Goal: Information Seeking & Learning: Learn about a topic

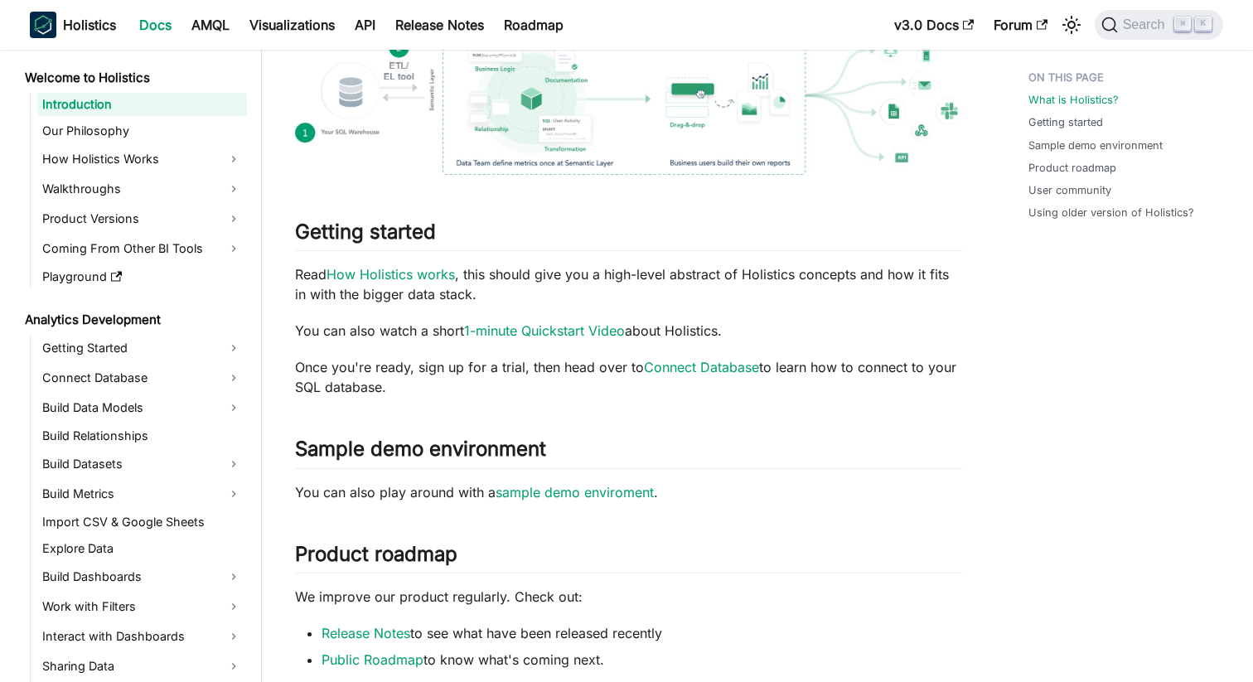
scroll to position [496, 0]
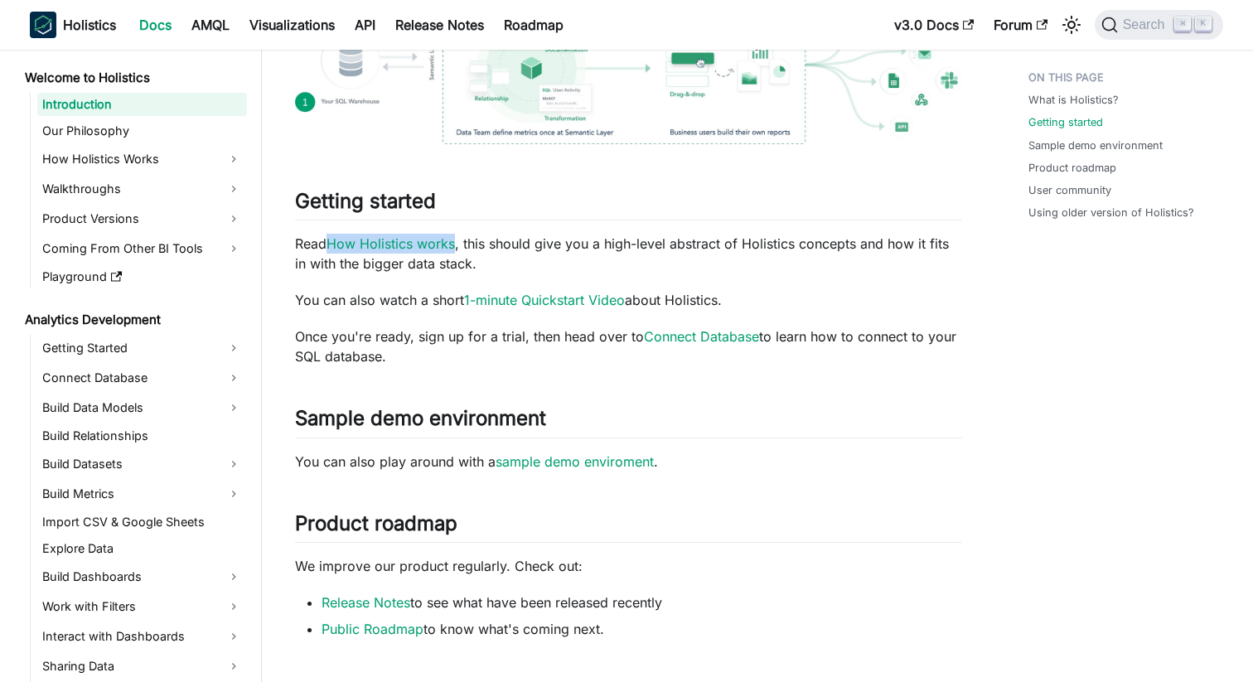
click at [409, 255] on p "Read How Holistics works , this should give you a high-level abstract of Holist…" at bounding box center [628, 254] width 667 height 40
click at [394, 244] on link "How Holistics works" at bounding box center [390, 243] width 128 height 17
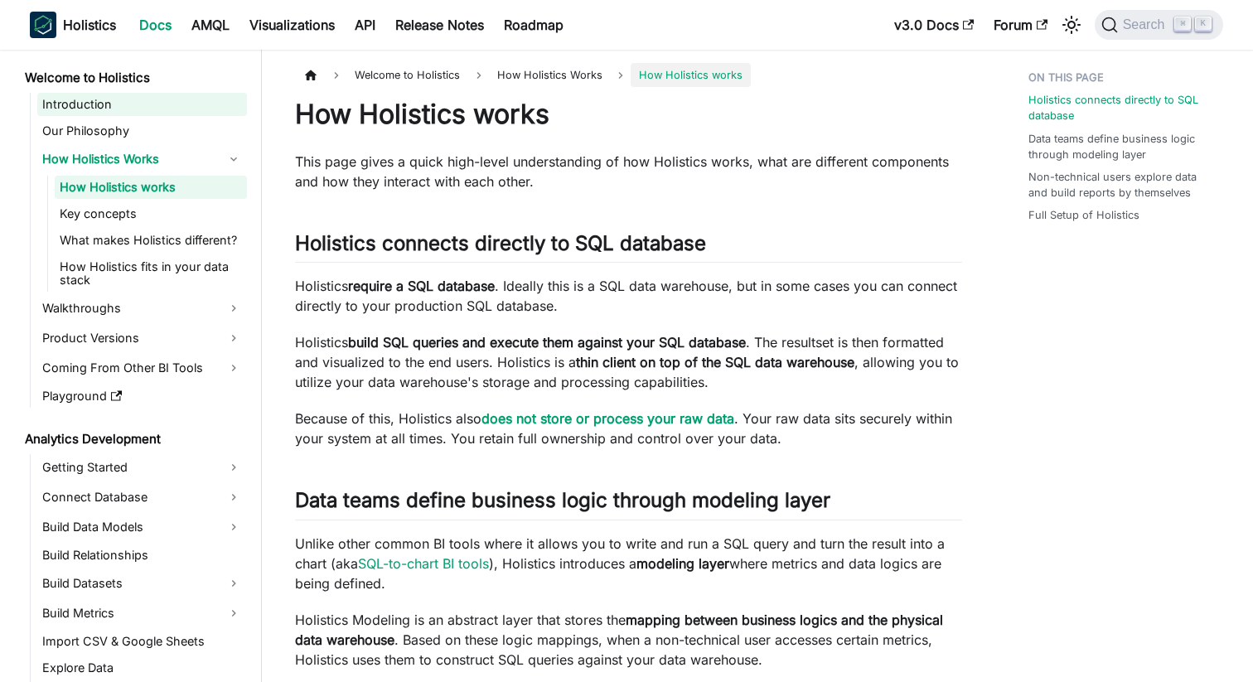
click at [114, 106] on link "Introduction" at bounding box center [142, 104] width 210 height 23
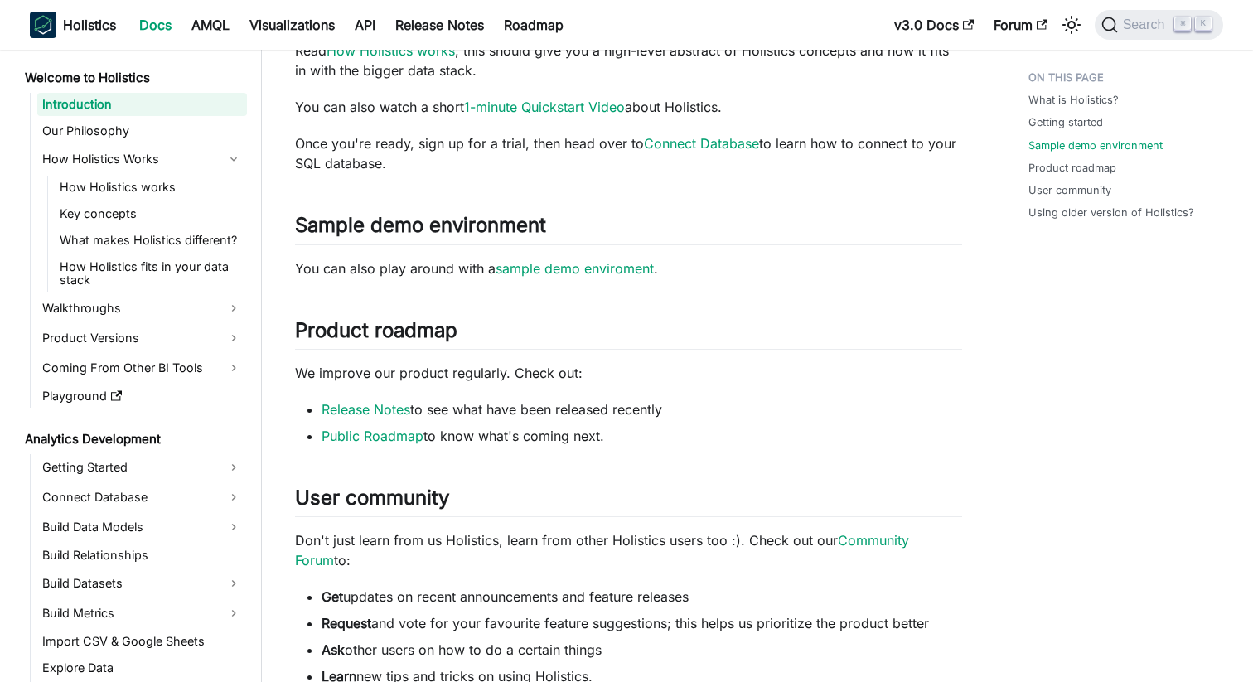
scroll to position [795, 0]
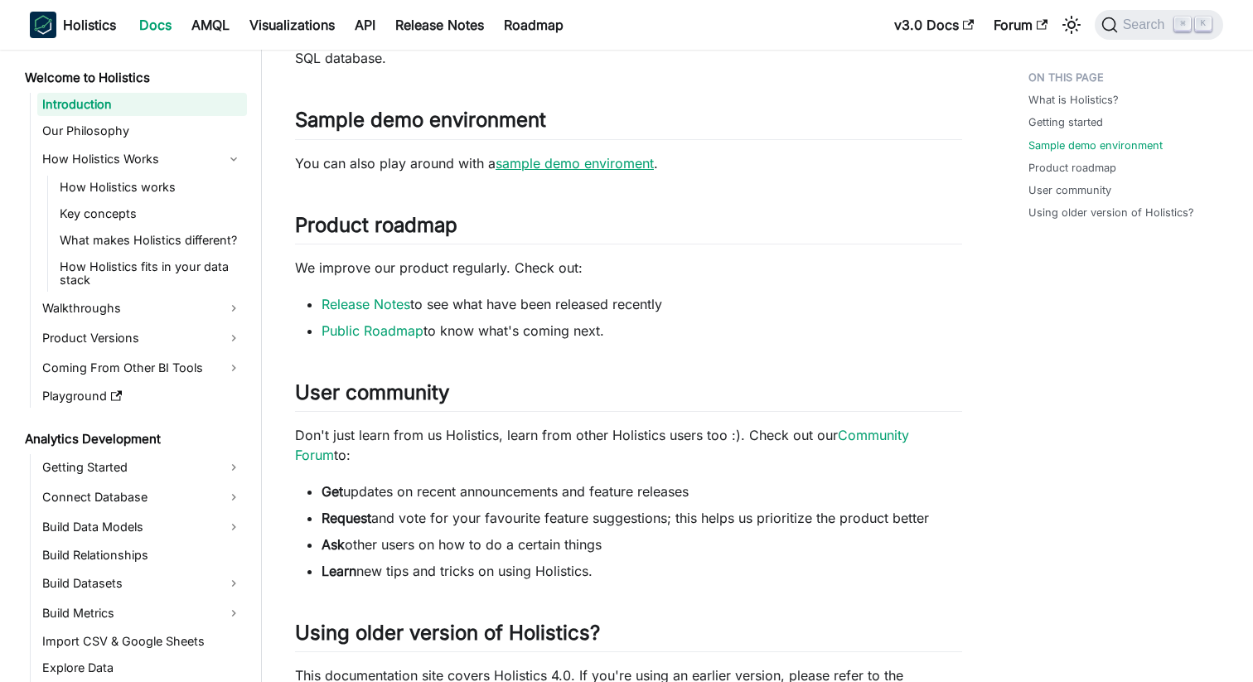
click at [549, 167] on link "sample demo enviroment" at bounding box center [574, 163] width 158 height 17
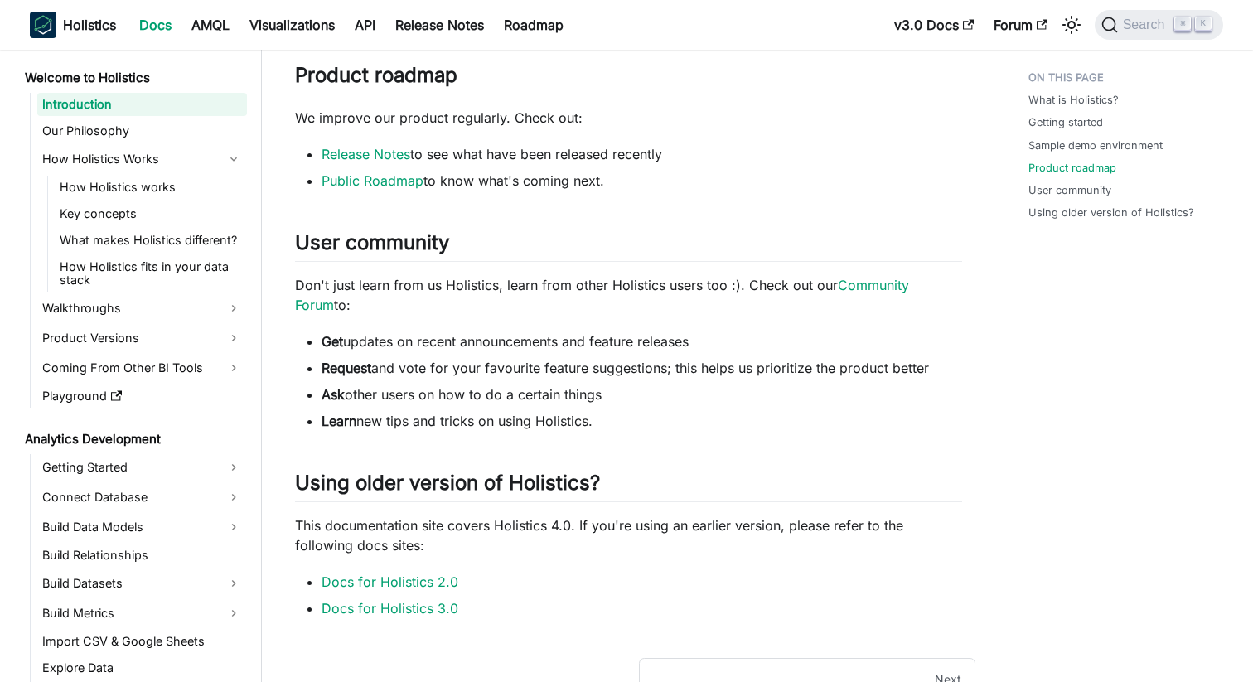
scroll to position [980, 0]
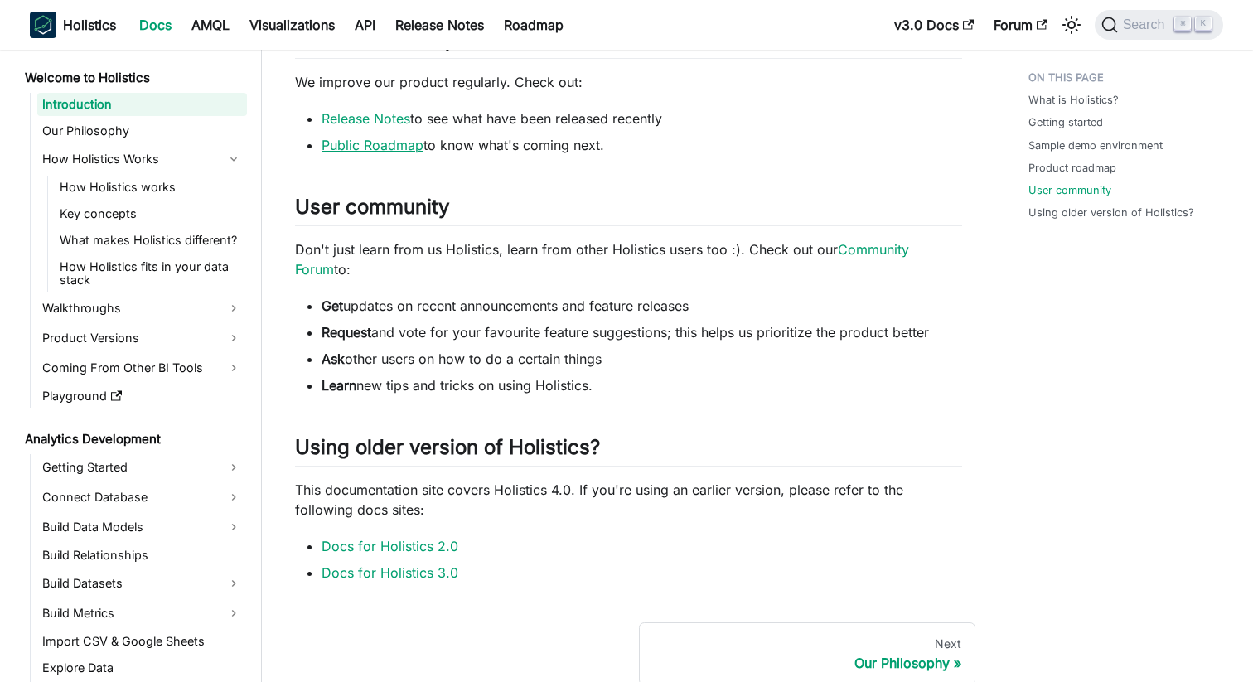
click at [374, 142] on link "Public Roadmap" at bounding box center [372, 145] width 102 height 17
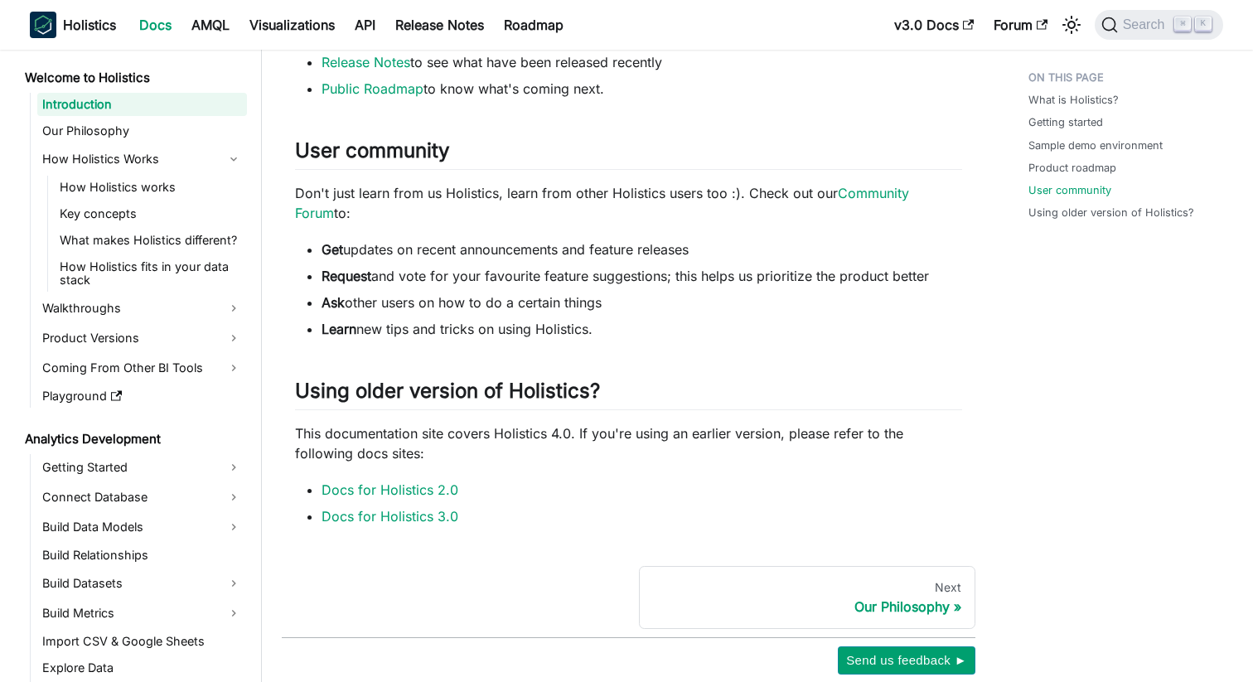
scroll to position [1060, 0]
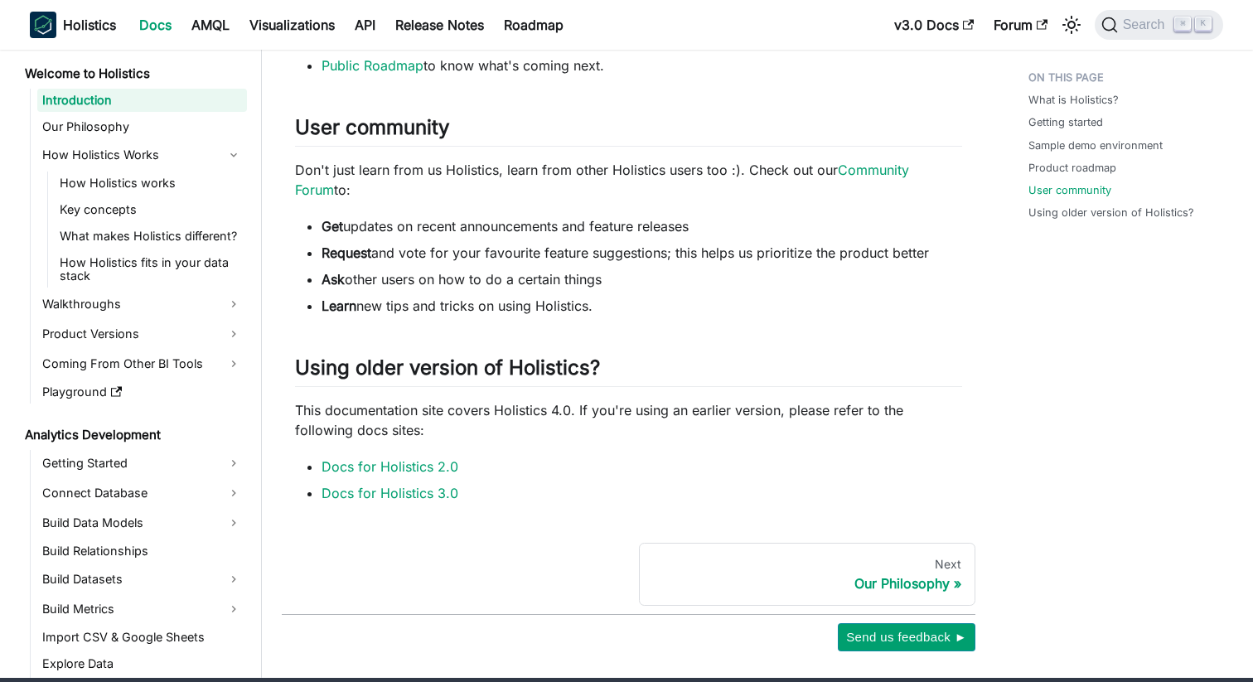
click at [446, 256] on li "Request and vote for your favourite feature suggestions; this helps us prioriti…" at bounding box center [641, 253] width 640 height 20
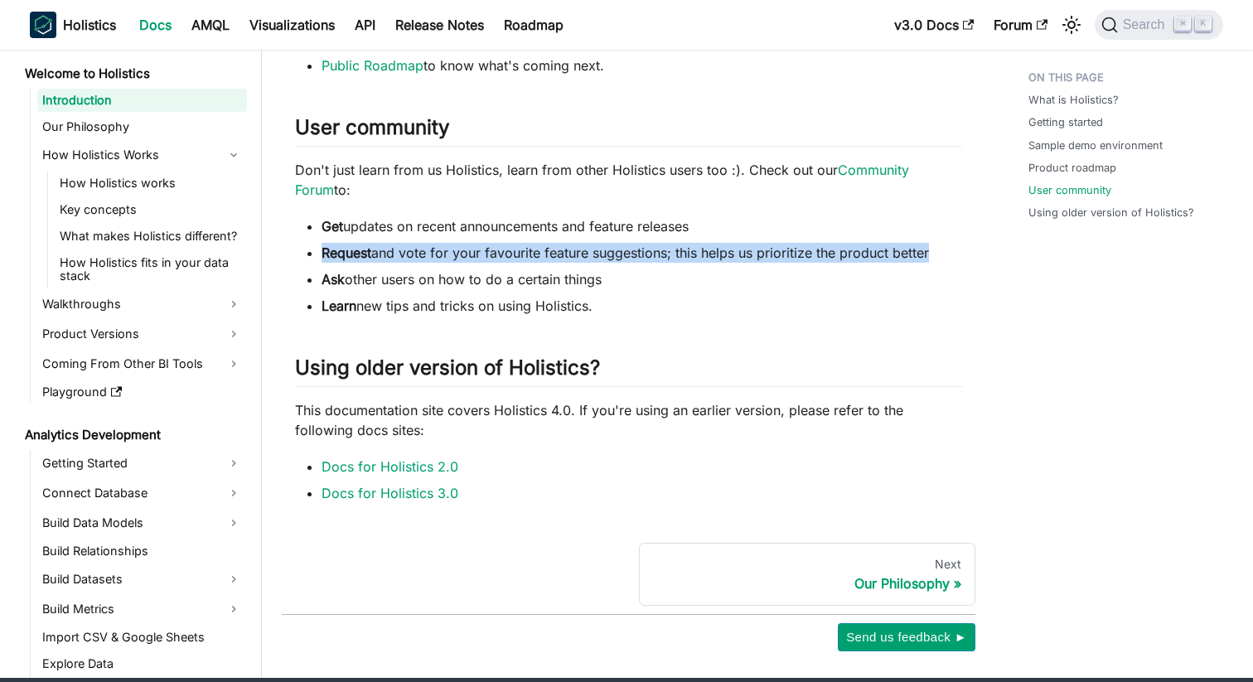
click at [393, 300] on li "Learn new tips and tricks on using Holistics." at bounding box center [641, 306] width 640 height 20
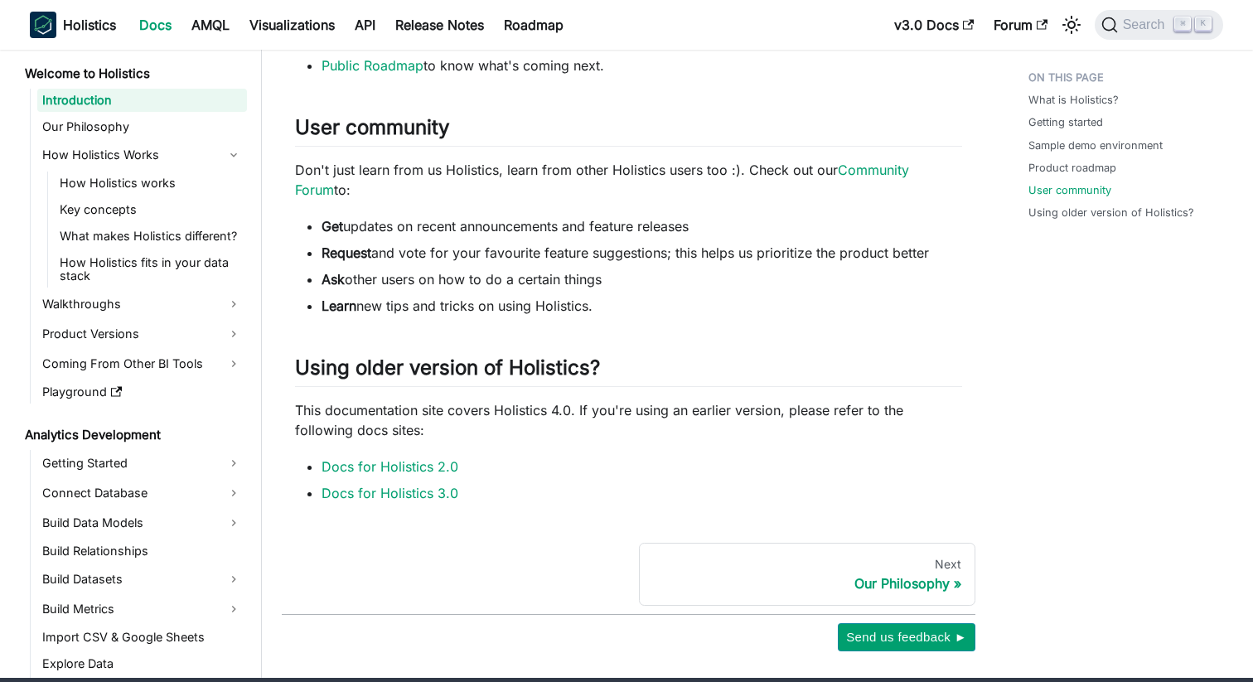
click at [393, 300] on li "Learn new tips and tricks on using Holistics." at bounding box center [641, 306] width 640 height 20
click at [397, 313] on li "Learn new tips and tricks on using Holistics." at bounding box center [641, 306] width 640 height 20
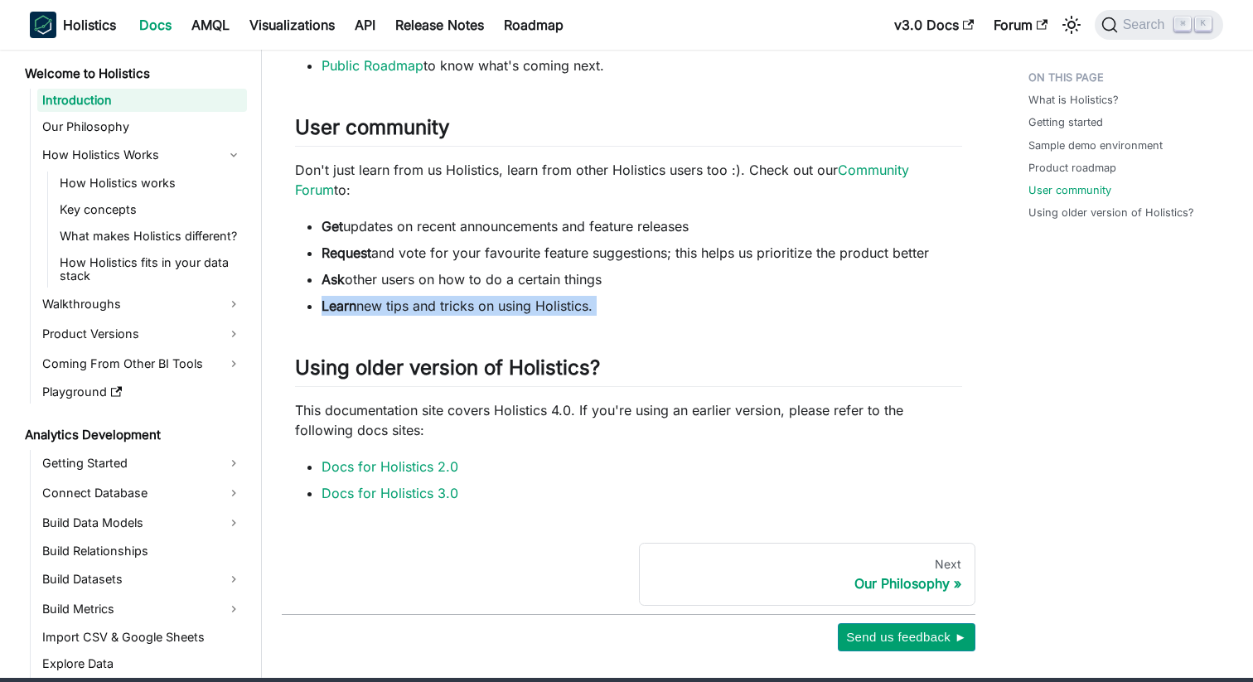
click at [370, 374] on h2 "Using older version of Holistics? ​" at bounding box center [628, 370] width 667 height 31
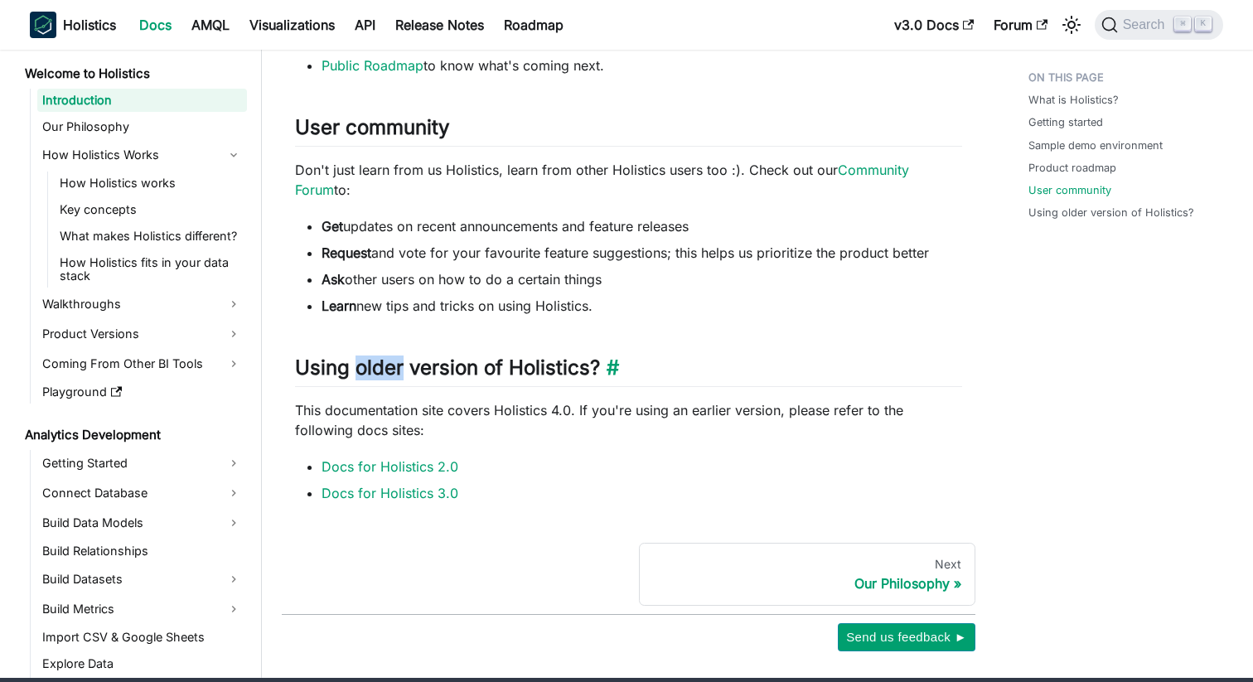
click at [370, 374] on h2 "Using older version of Holistics? ​" at bounding box center [628, 370] width 667 height 31
click at [358, 406] on p "This documentation site covers Holistics 4.0. If you're using an earlier versio…" at bounding box center [628, 420] width 667 height 40
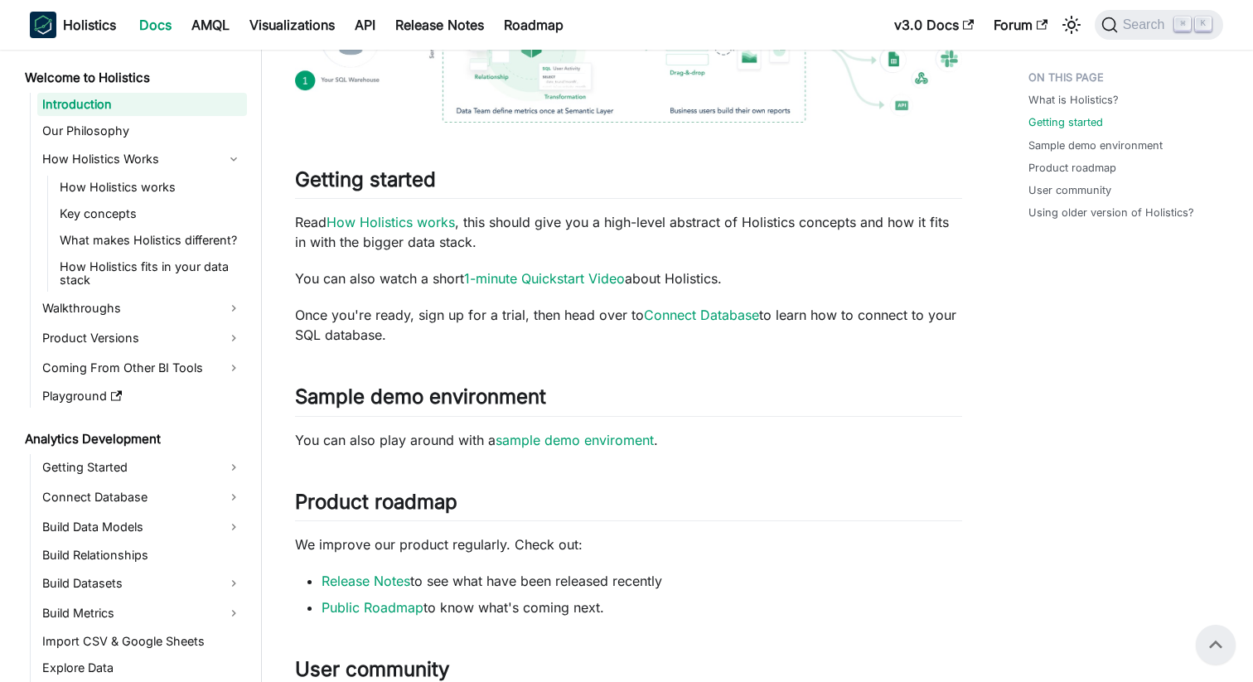
scroll to position [491, 0]
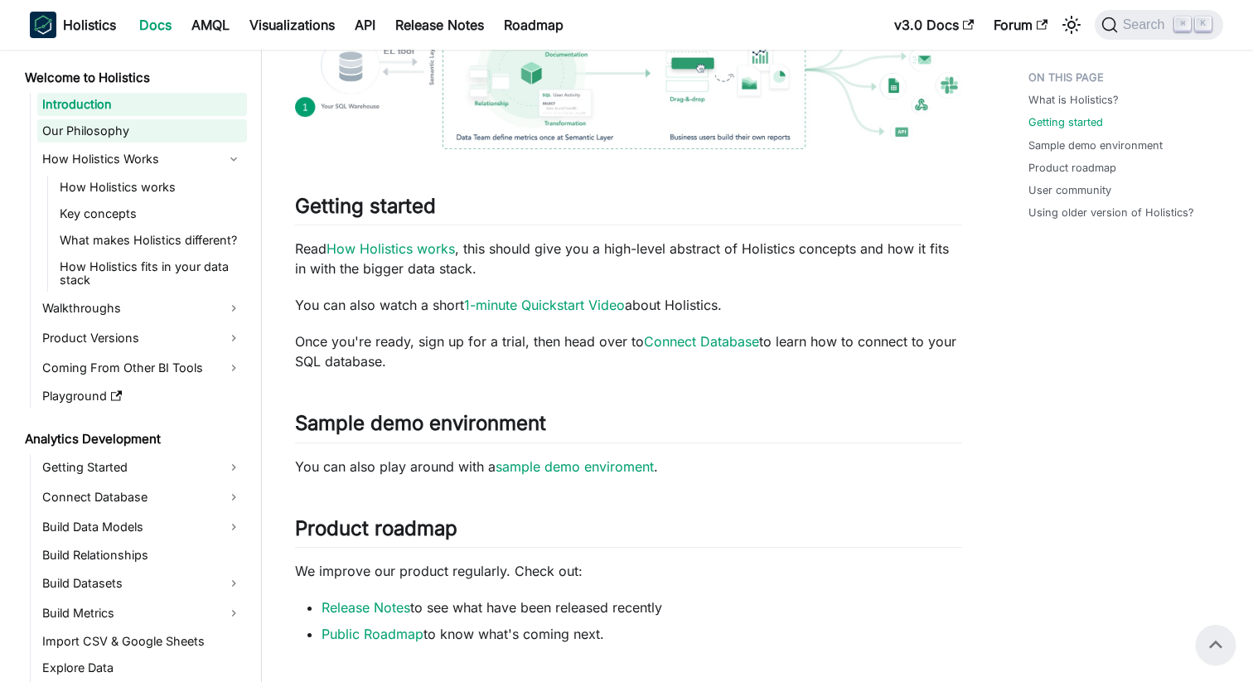
click at [143, 138] on link "Our Philosophy" at bounding box center [142, 130] width 210 height 23
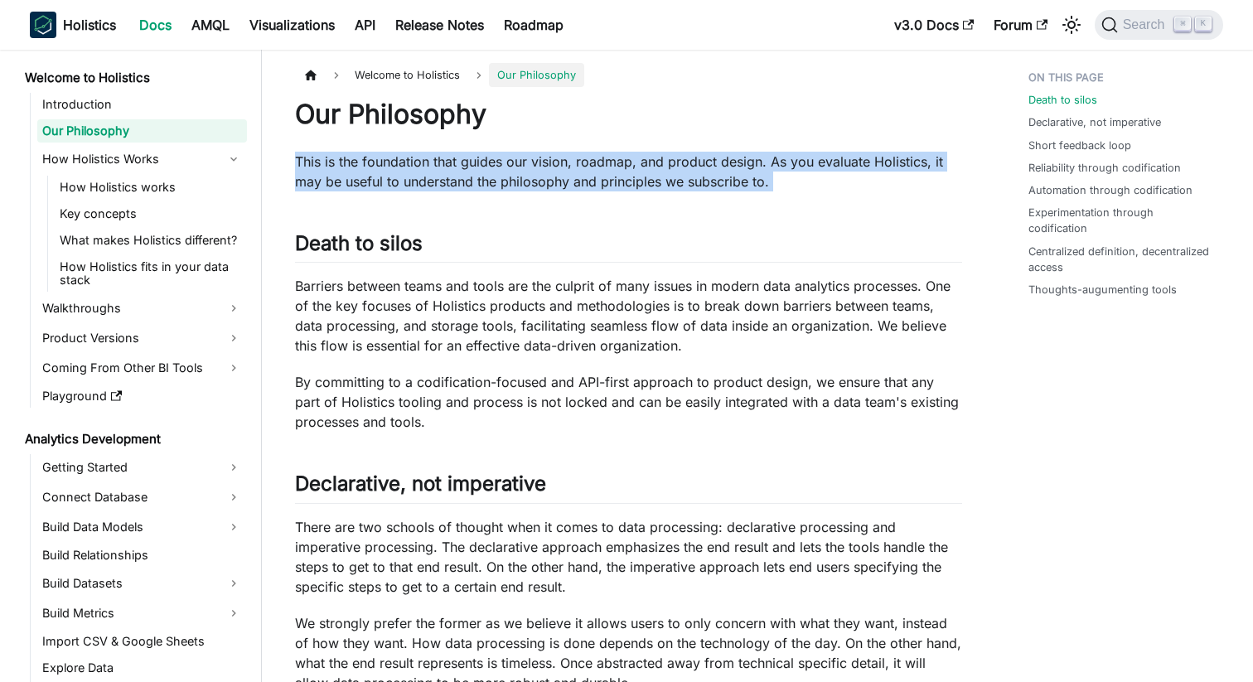
click at [524, 177] on p "This is the foundation that guides our vision, roadmap, and product design. As …" at bounding box center [628, 172] width 667 height 40
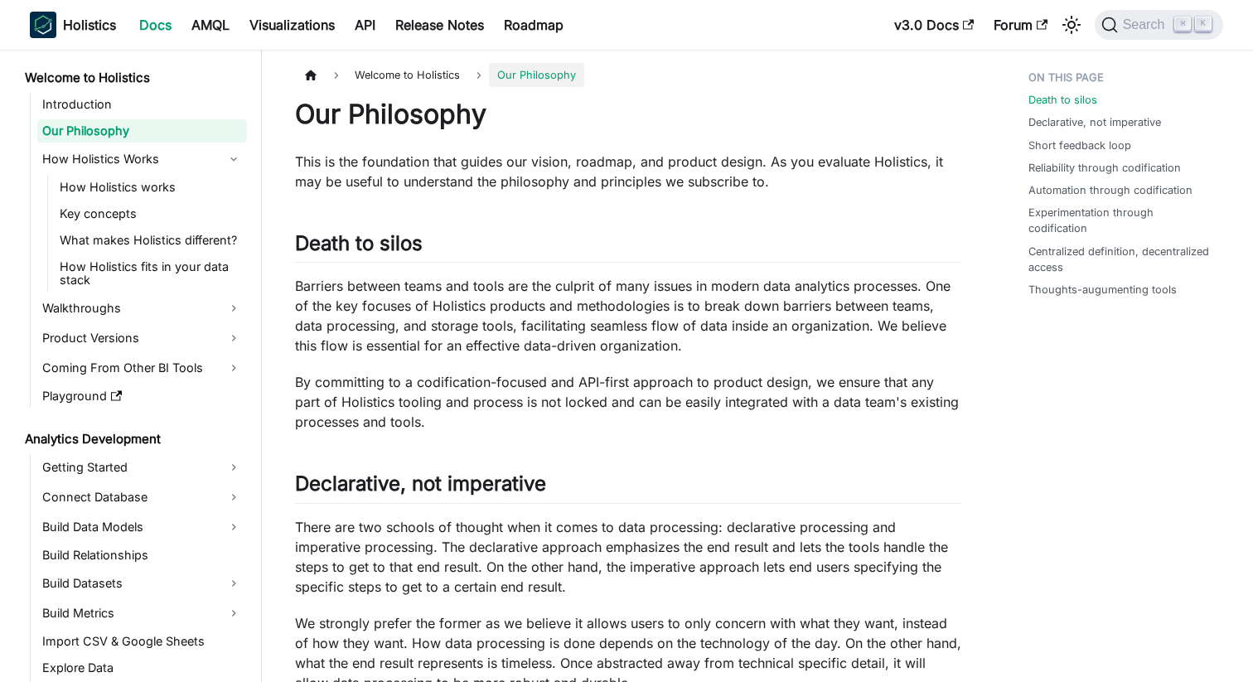
click at [524, 177] on p "This is the foundation that guides our vision, roadmap, and product design. As …" at bounding box center [628, 172] width 667 height 40
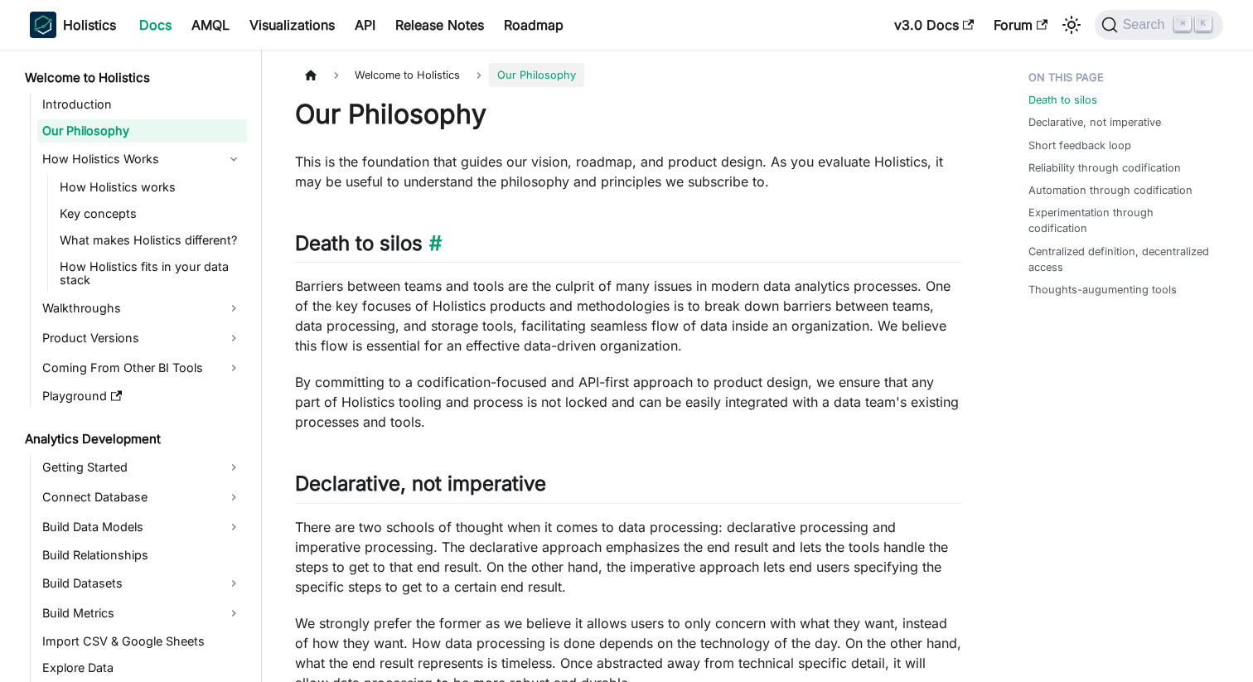
scroll to position [99, 0]
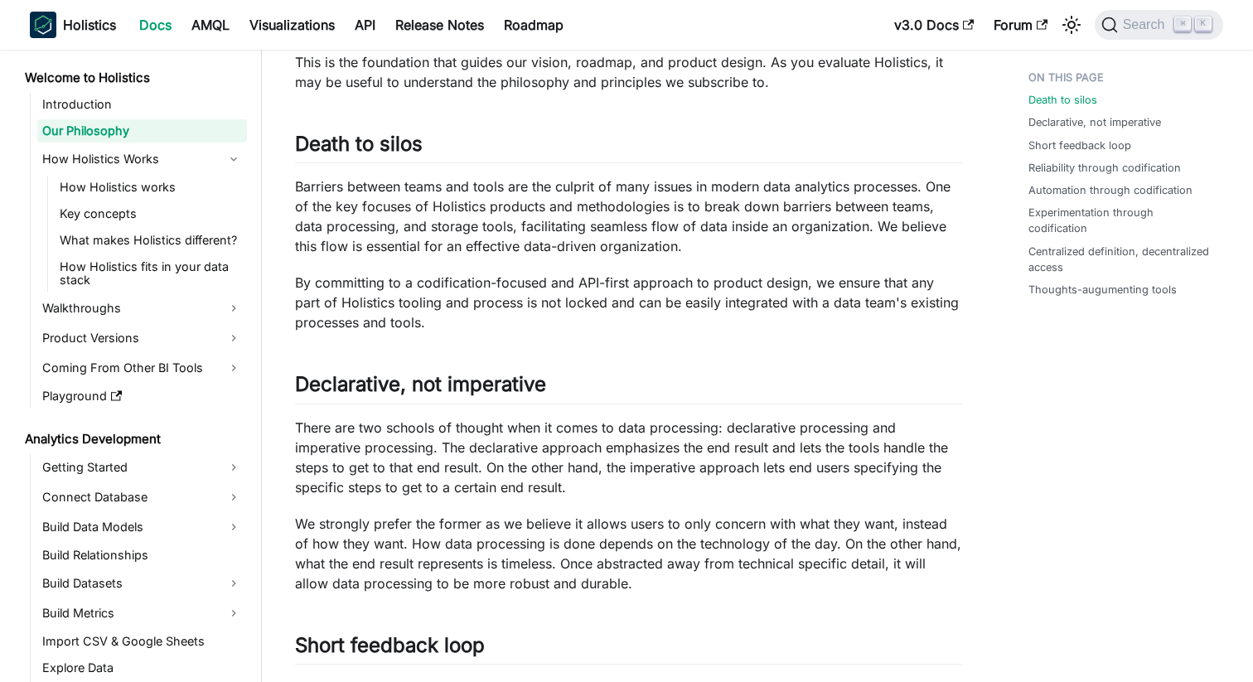
click at [448, 184] on p "Barriers between teams and tools are the culprit of many issues in modern data …" at bounding box center [628, 216] width 667 height 80
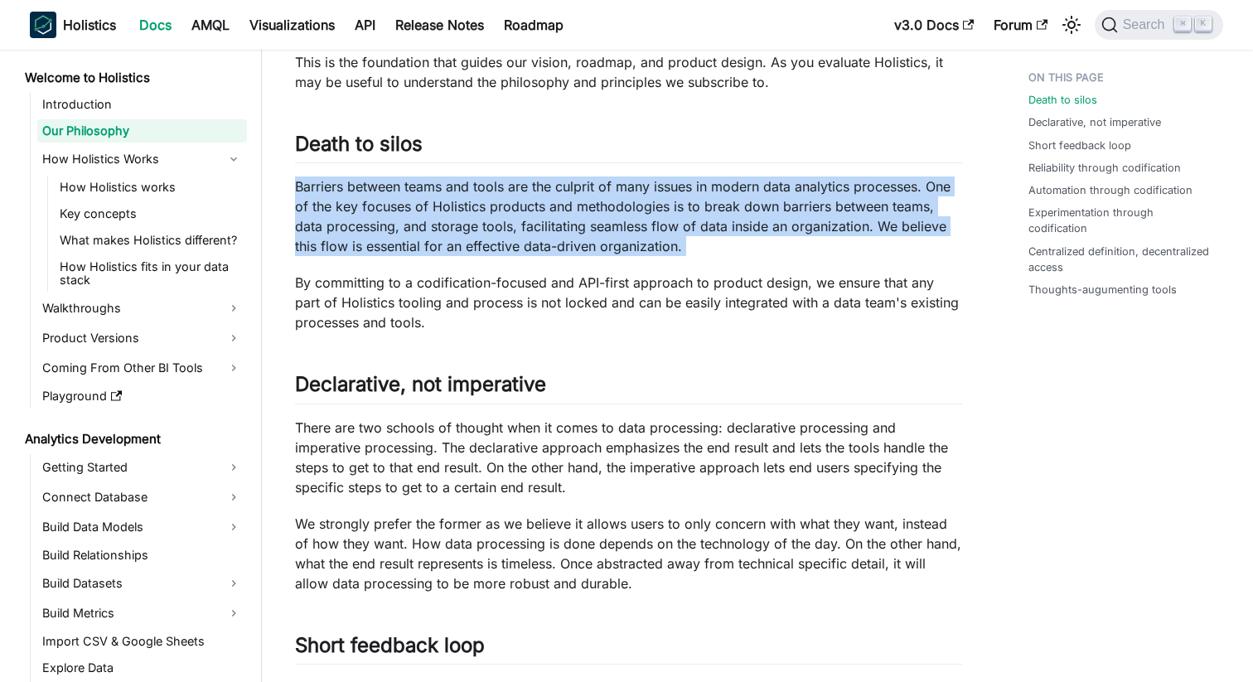
click at [398, 221] on p "Barriers between teams and tools are the culprit of many issues in modern data …" at bounding box center [628, 216] width 667 height 80
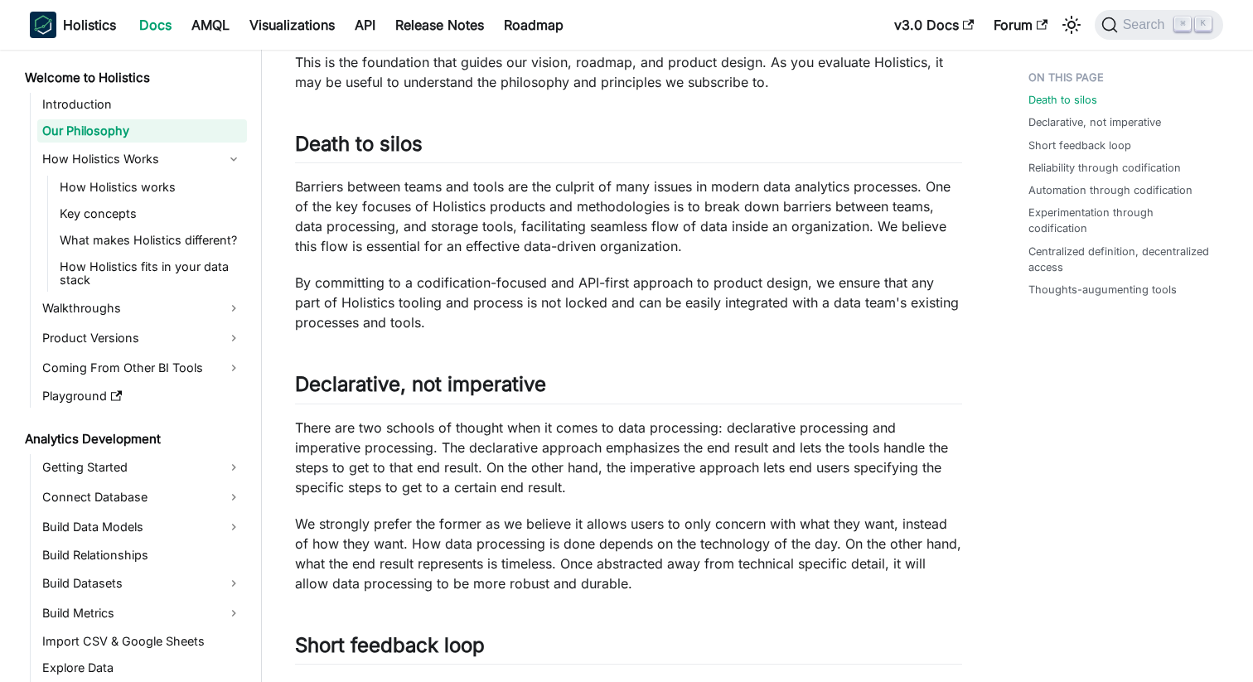
click at [398, 221] on p "Barriers between teams and tools are the culprit of many issues in modern data …" at bounding box center [628, 216] width 667 height 80
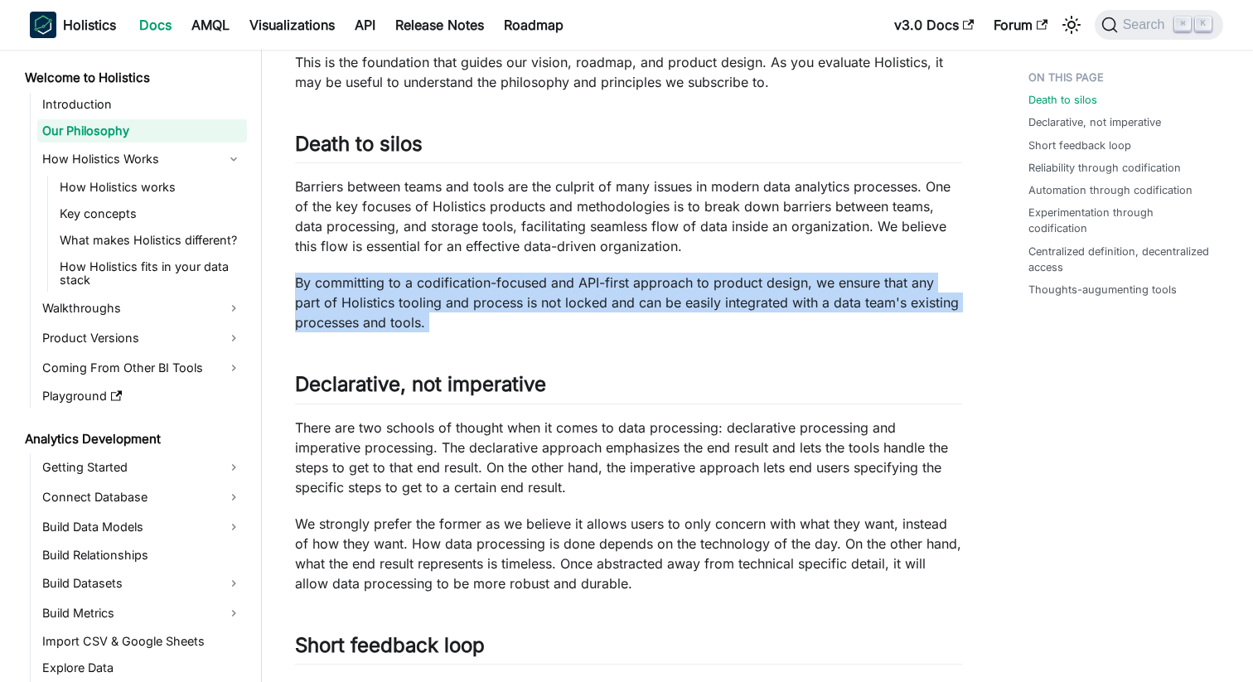
click at [427, 215] on p "Barriers between teams and tools are the culprit of many issues in modern data …" at bounding box center [628, 216] width 667 height 80
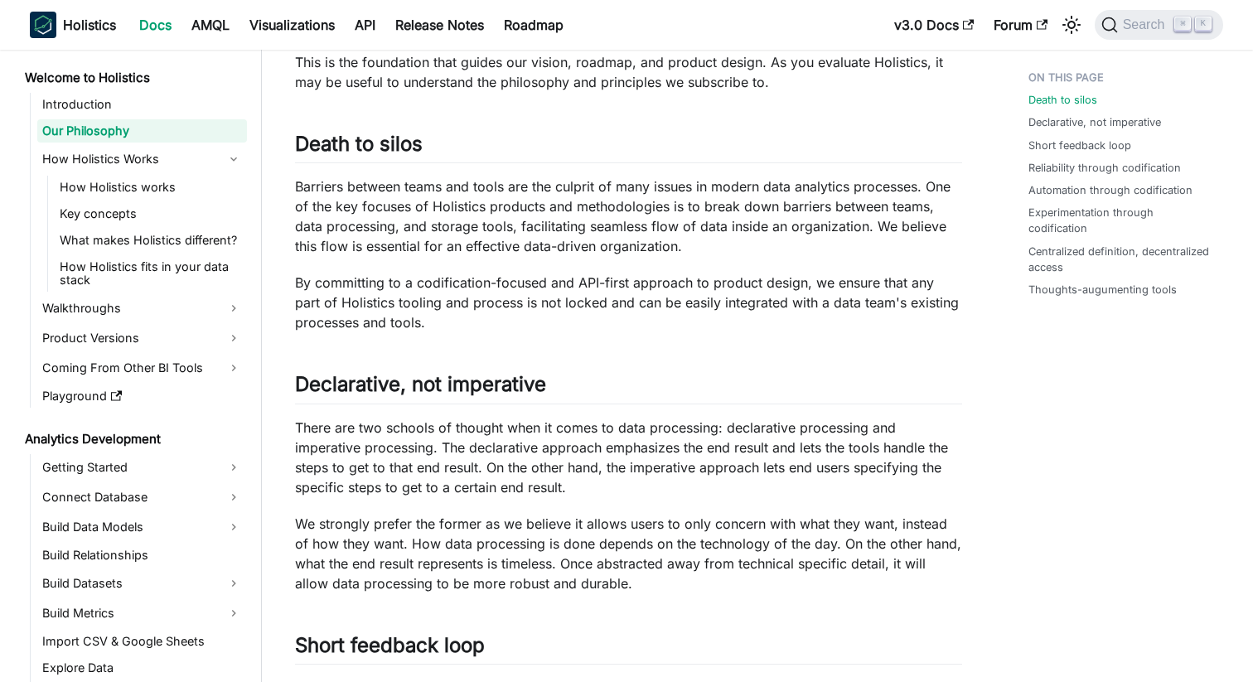
click at [427, 215] on p "Barriers between teams and tools are the culprit of many issues in modern data …" at bounding box center [628, 216] width 667 height 80
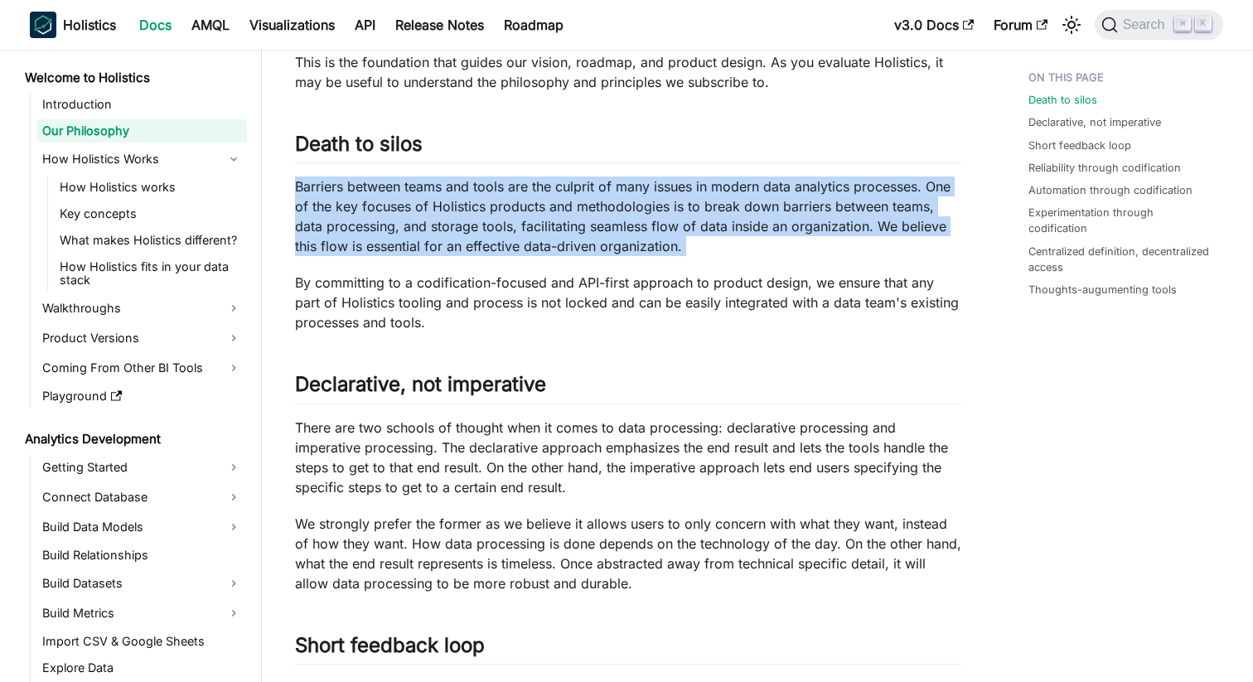
click at [367, 294] on p "By committing to a codification-focused and API-first approach to product desig…" at bounding box center [628, 303] width 667 height 60
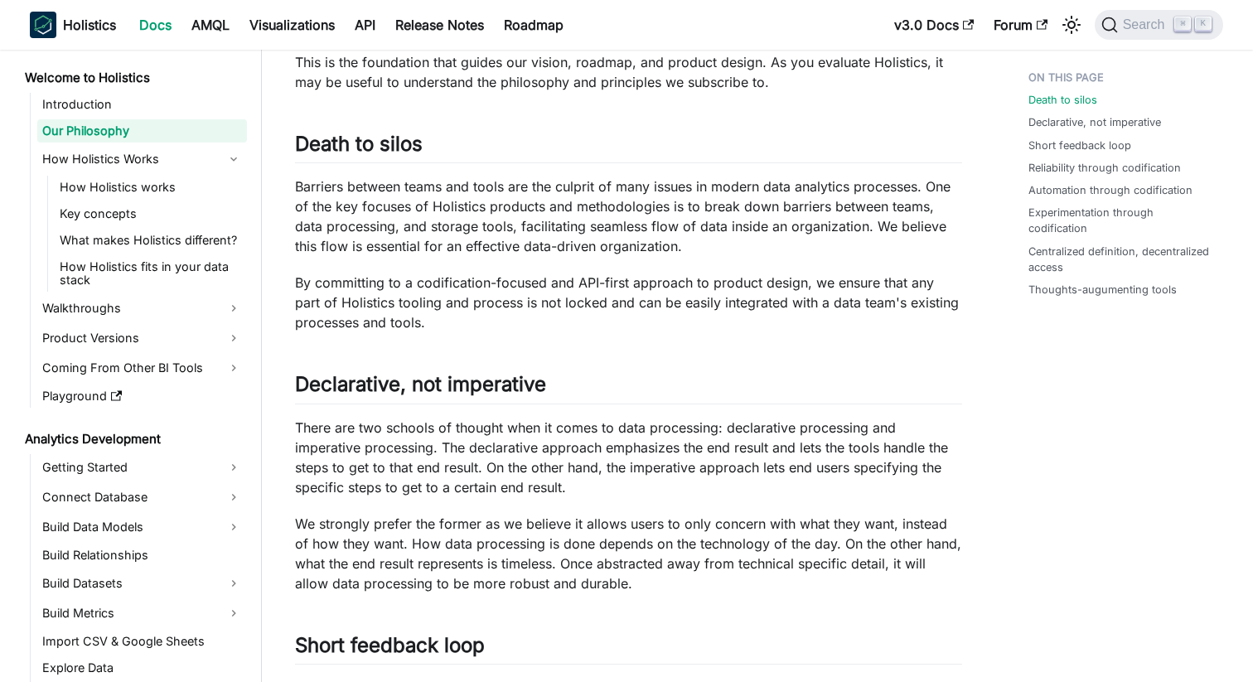
click at [367, 294] on p "By committing to a codification-focused and API-first approach to product desig…" at bounding box center [628, 303] width 667 height 60
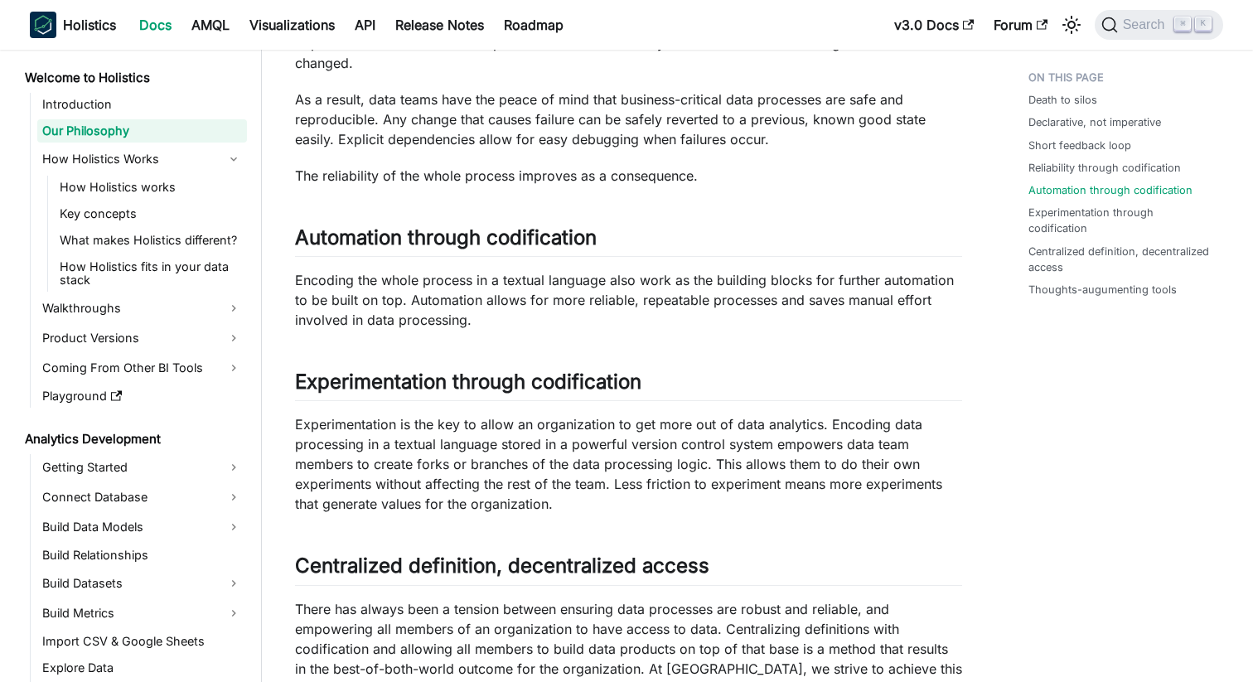
scroll to position [971, 0]
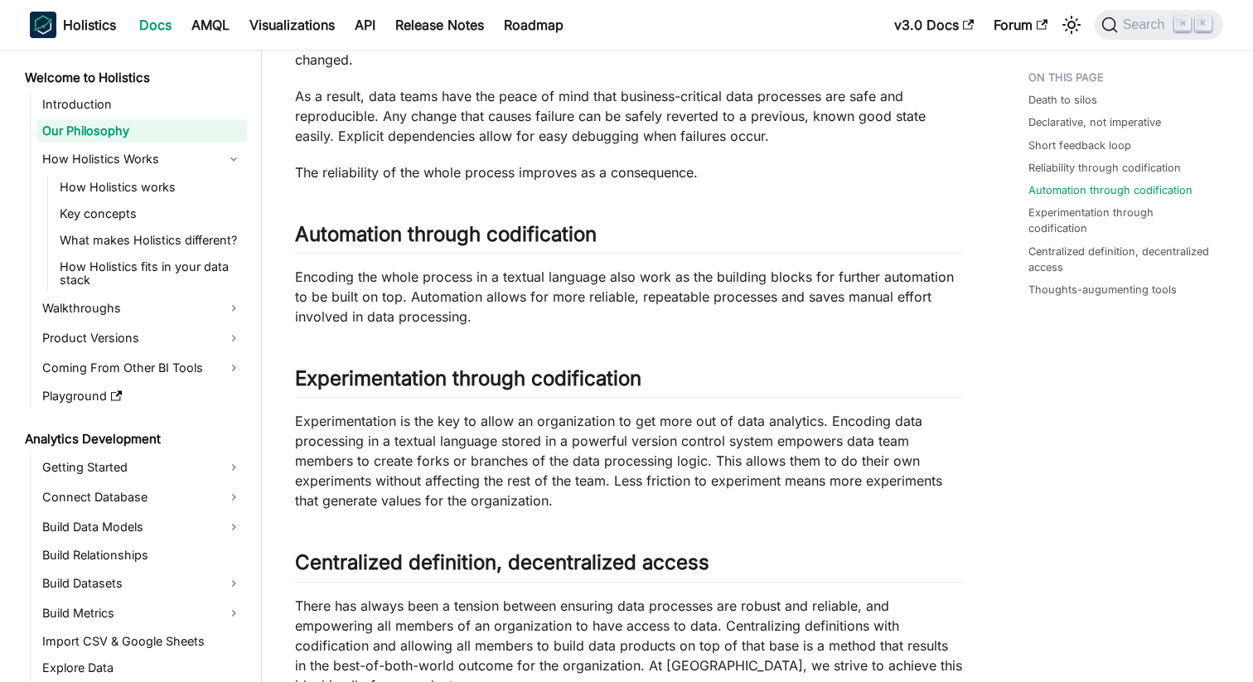
click at [365, 302] on p "Encoding the whole process in a textual language also work as the building bloc…" at bounding box center [628, 297] width 667 height 60
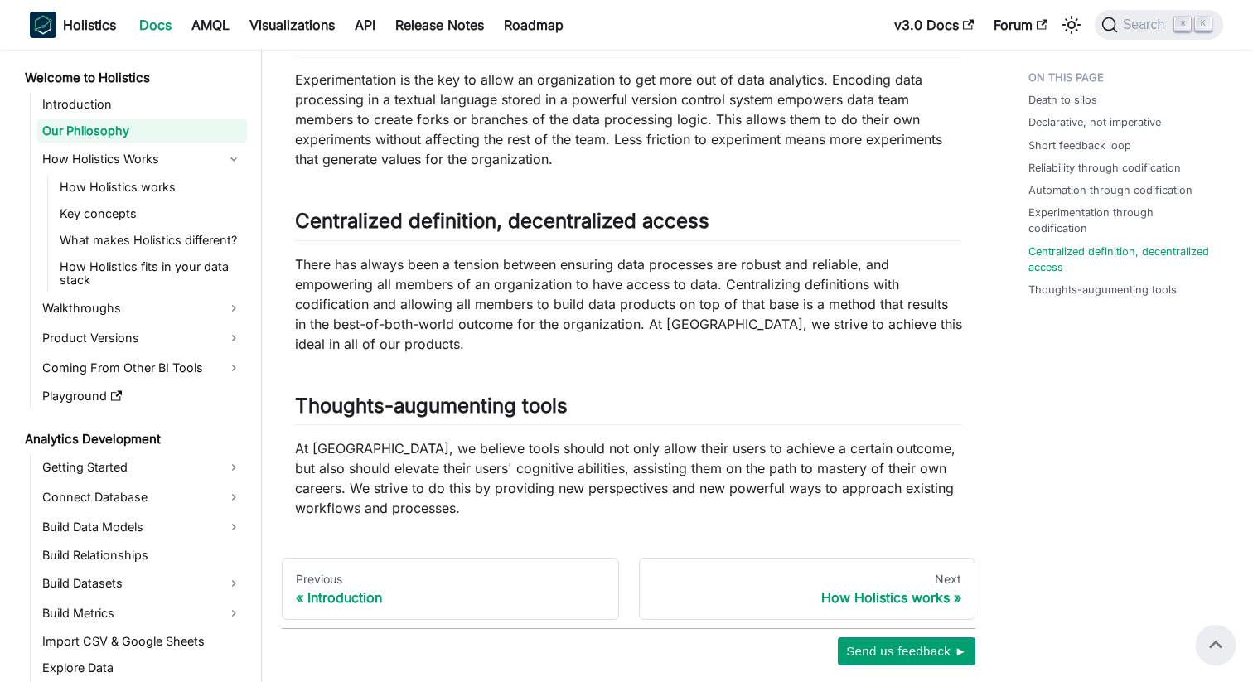
scroll to position [1286, 0]
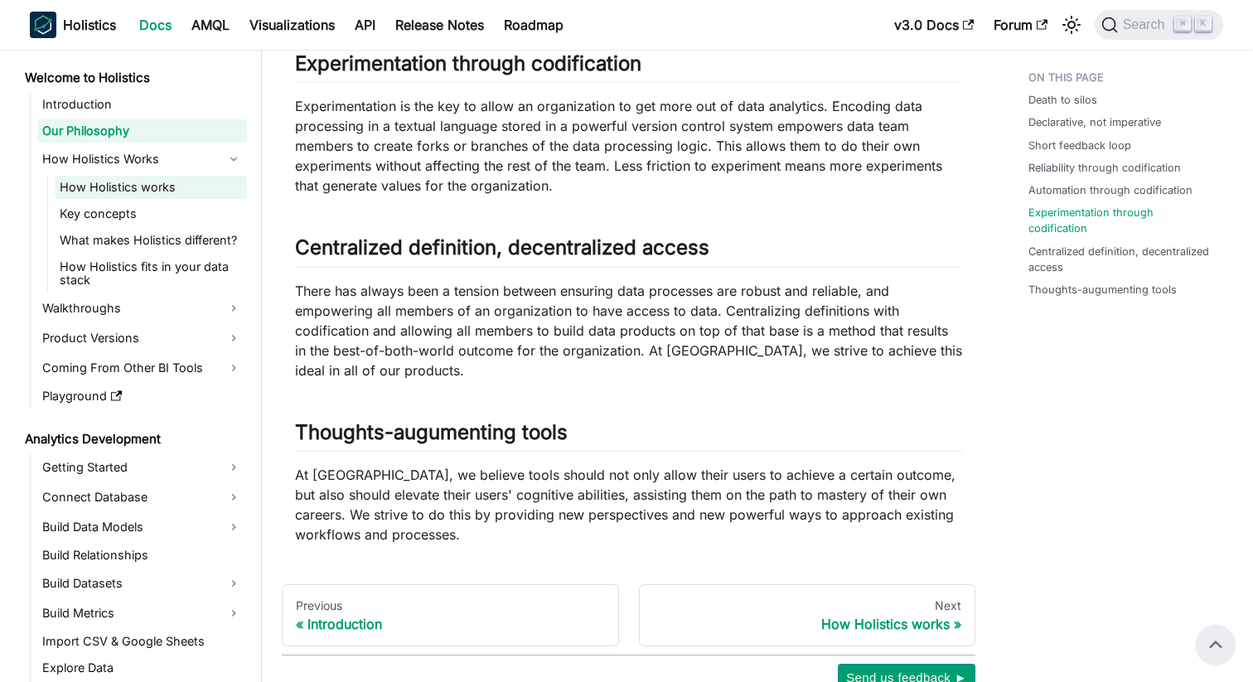
click at [132, 186] on link "How Holistics works" at bounding box center [151, 187] width 192 height 23
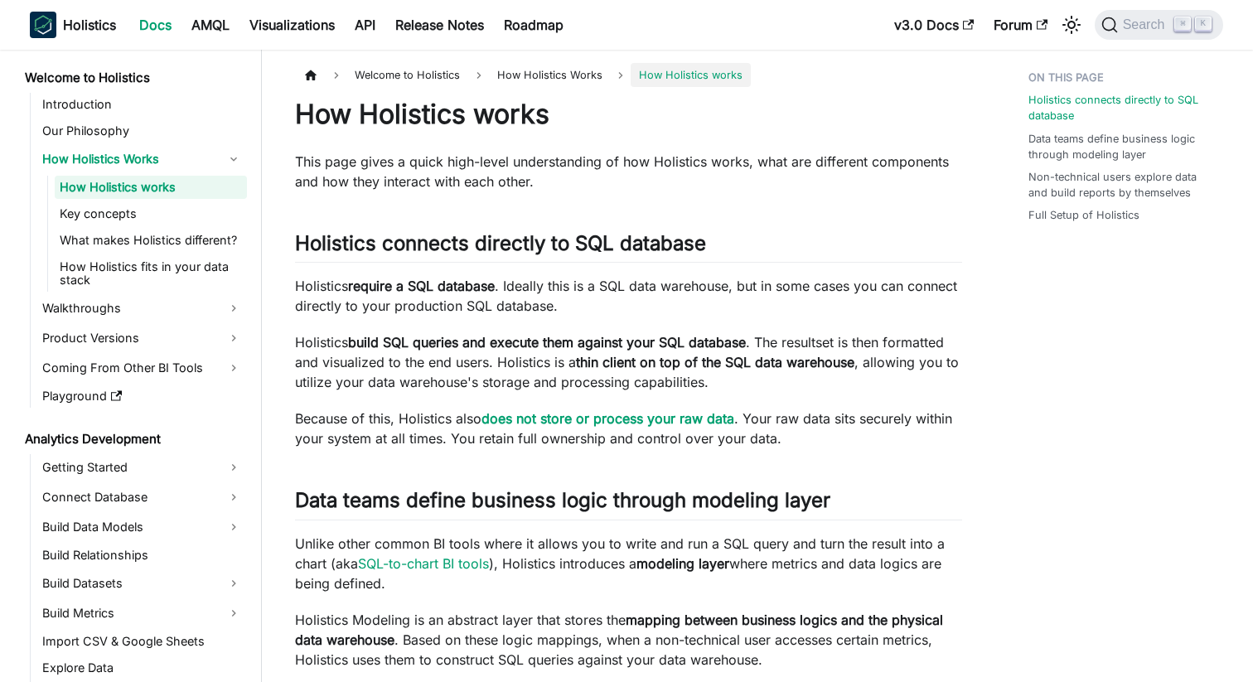
scroll to position [89, 0]
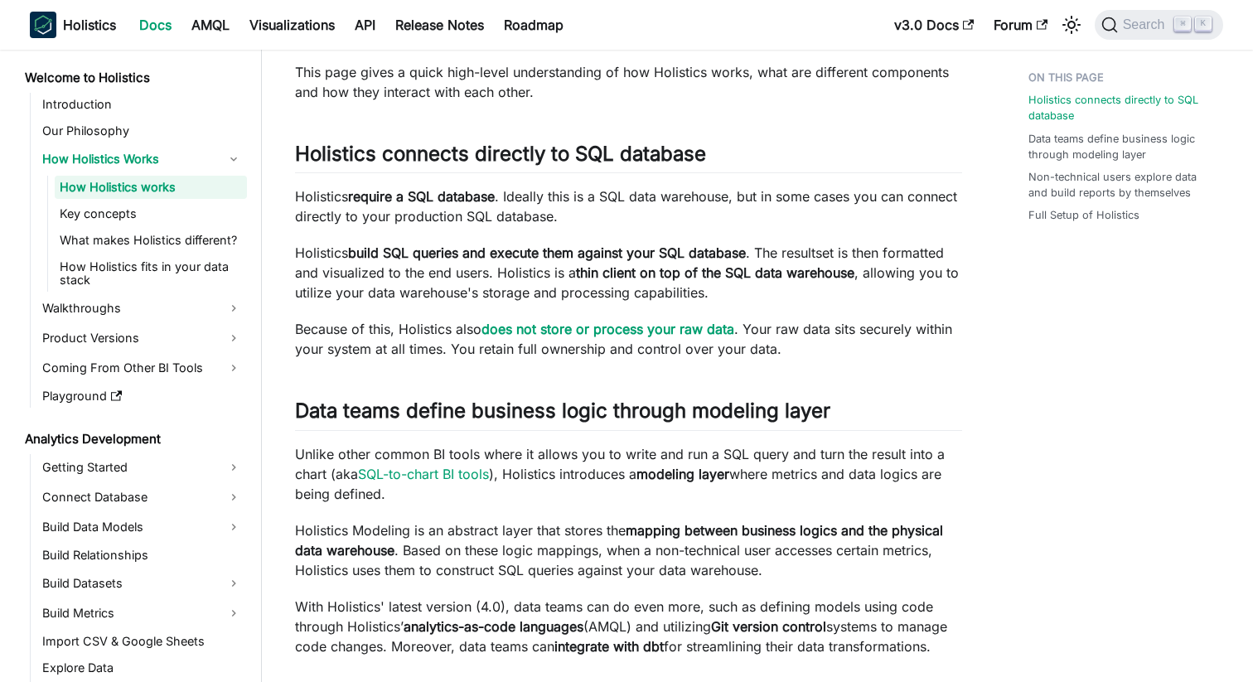
click at [426, 220] on p "Holistics require a SQL database . Ideally this is a SQL data warehouse, but in…" at bounding box center [628, 206] width 667 height 40
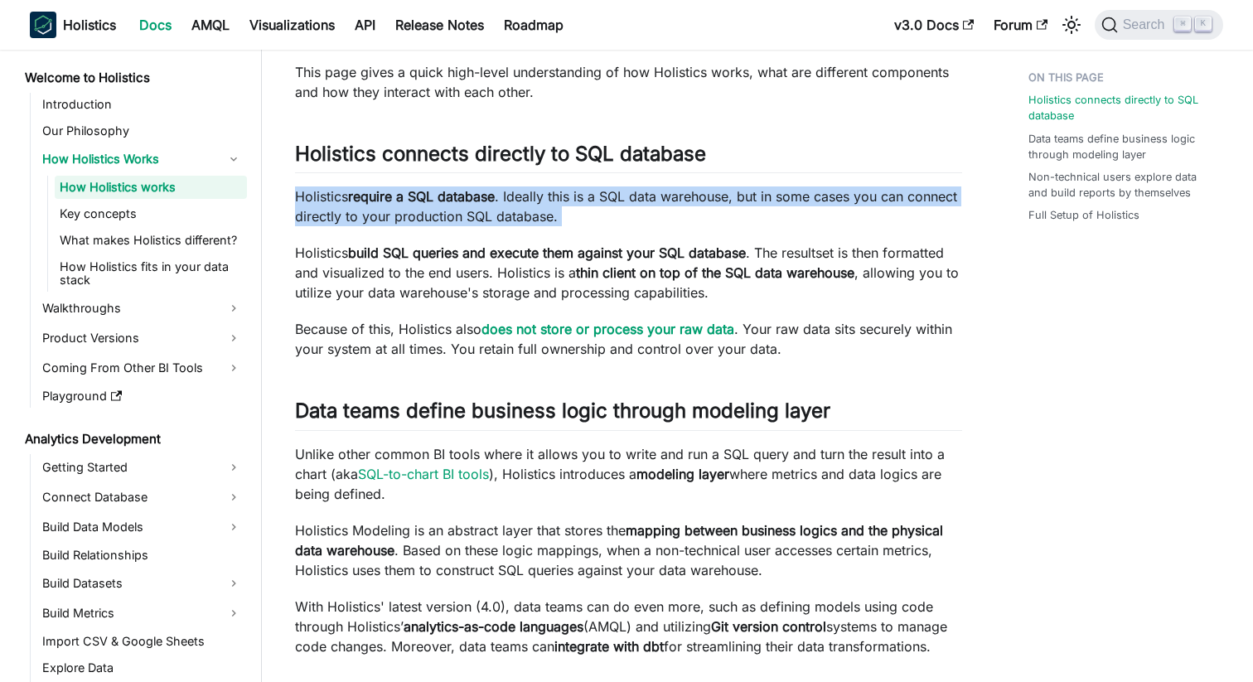
click at [407, 285] on p "Holistics build SQL queries and execute them against your SQL database . The re…" at bounding box center [628, 273] width 667 height 60
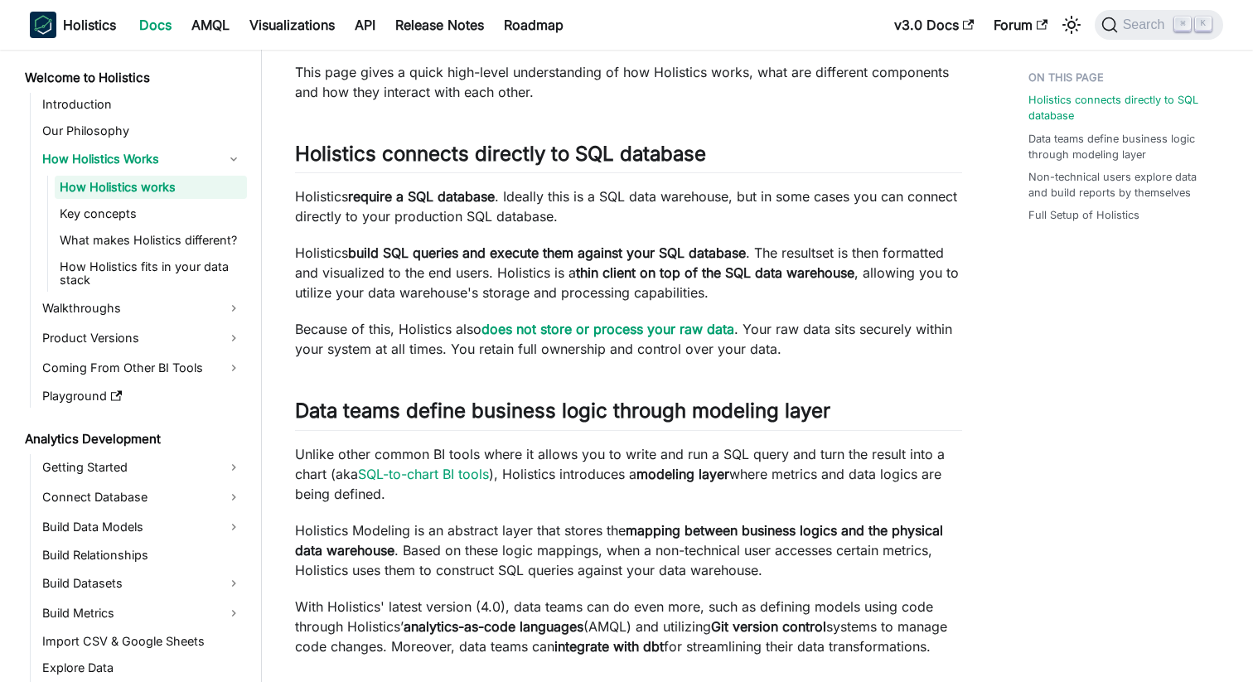
click at [407, 285] on p "Holistics build SQL queries and execute them against your SQL database . The re…" at bounding box center [628, 273] width 667 height 60
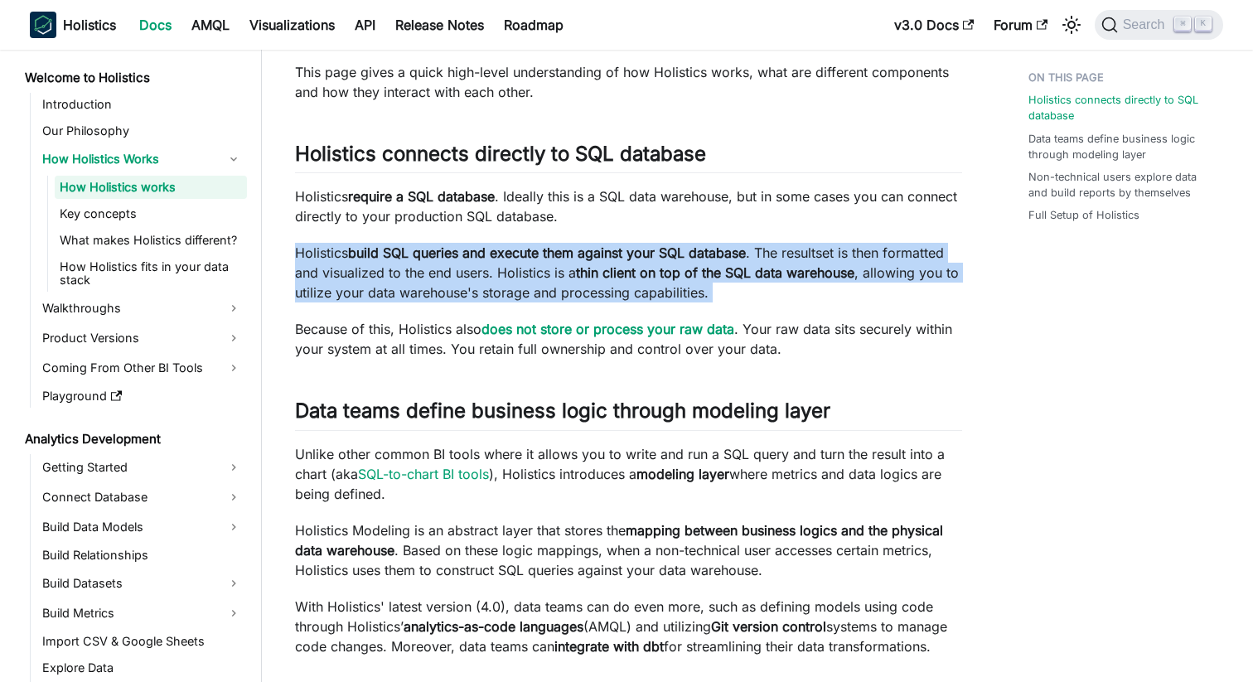
click at [400, 285] on p "Holistics build SQL queries and execute them against your SQL database . The re…" at bounding box center [628, 273] width 667 height 60
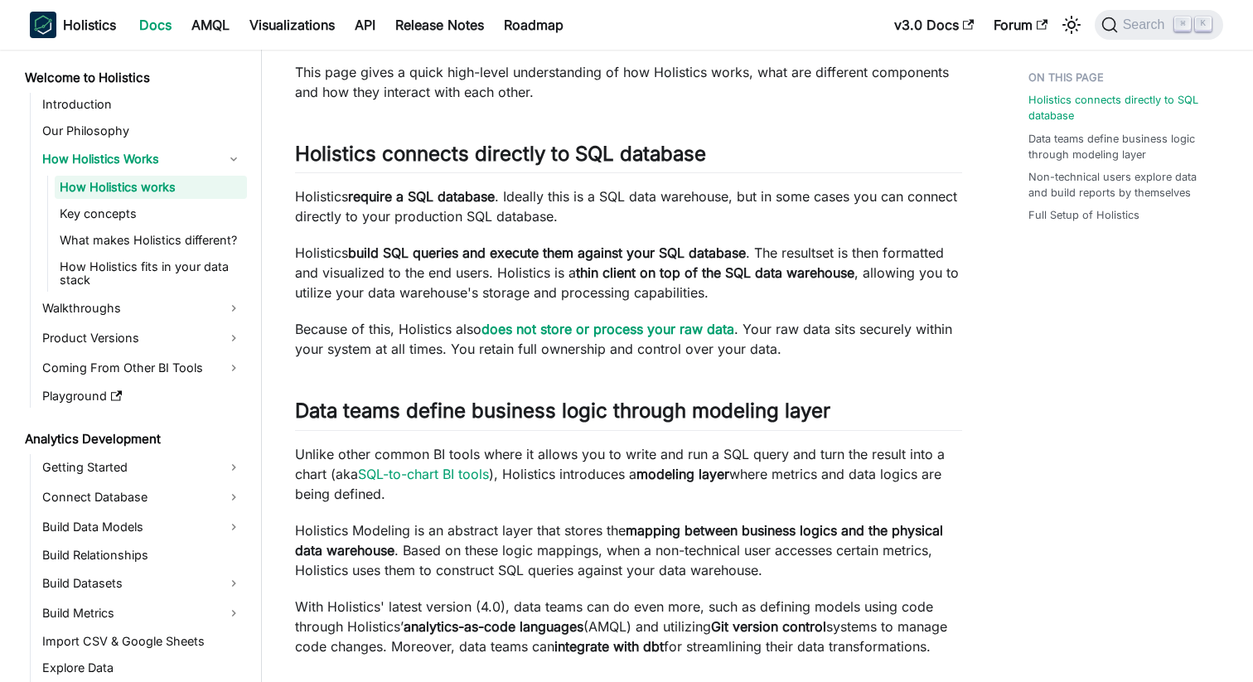
click at [400, 285] on p "Holistics build SQL queries and execute them against your SQL database . The re…" at bounding box center [628, 273] width 667 height 60
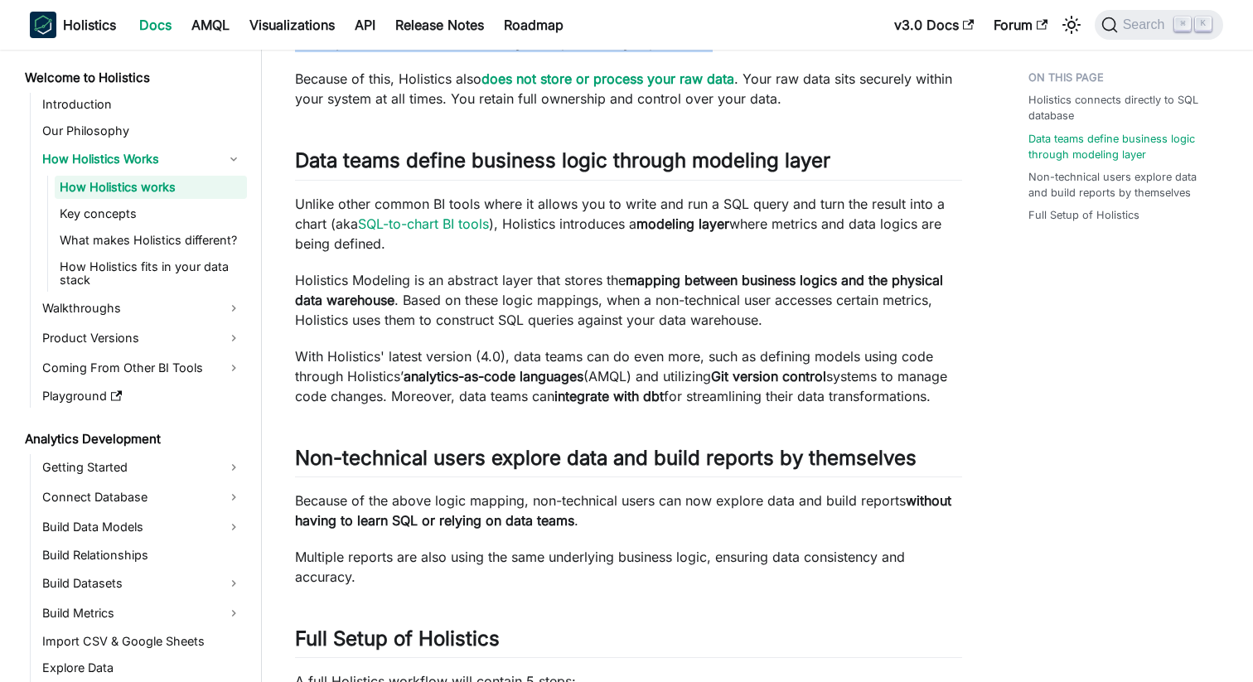
scroll to position [341, 0]
click at [621, 215] on p "Unlike other common BI tools where it allows you to write and run a SQL query a…" at bounding box center [628, 223] width 667 height 60
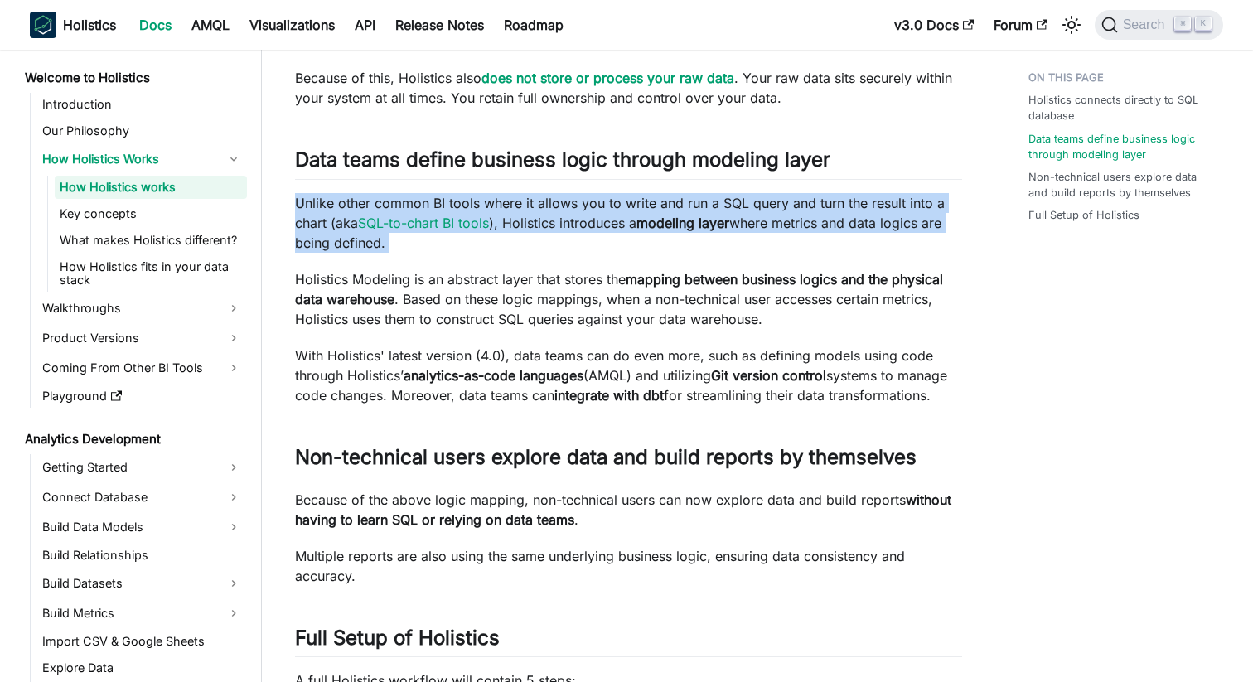
click at [625, 235] on p "Unlike other common BI tools where it allows you to write and run a SQL query a…" at bounding box center [628, 223] width 667 height 60
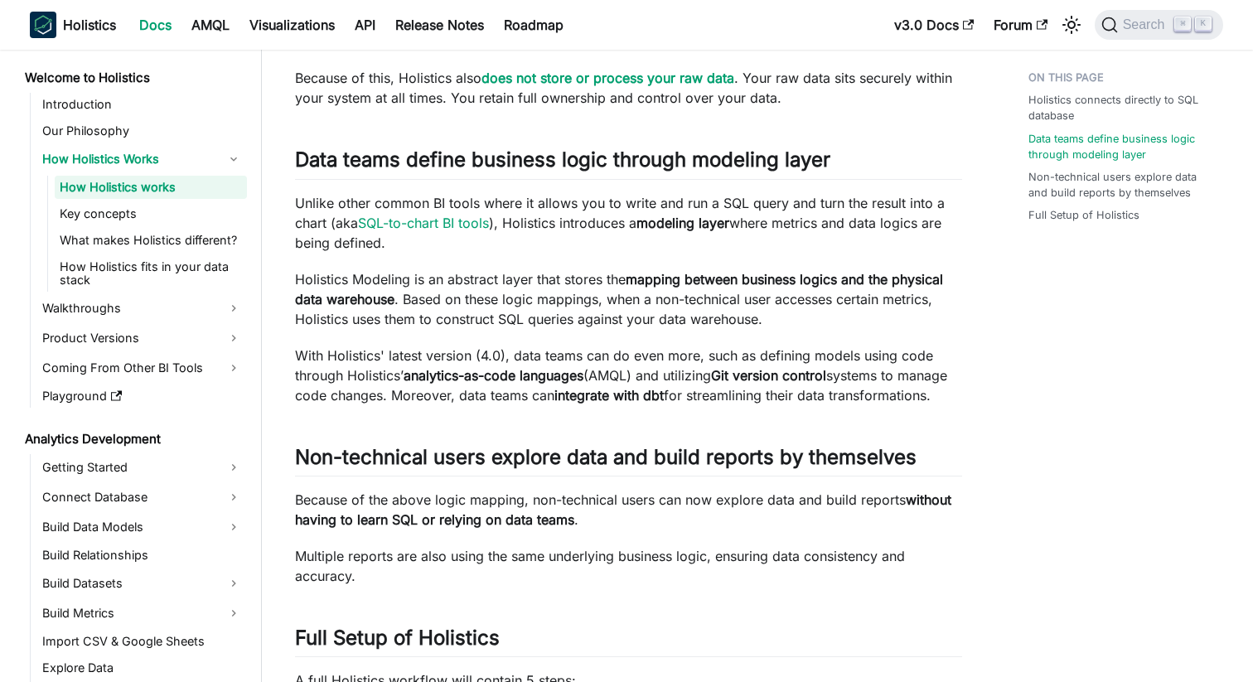
click at [625, 235] on p "Unlike other common BI tools where it allows you to write and run a SQL query a…" at bounding box center [628, 223] width 667 height 60
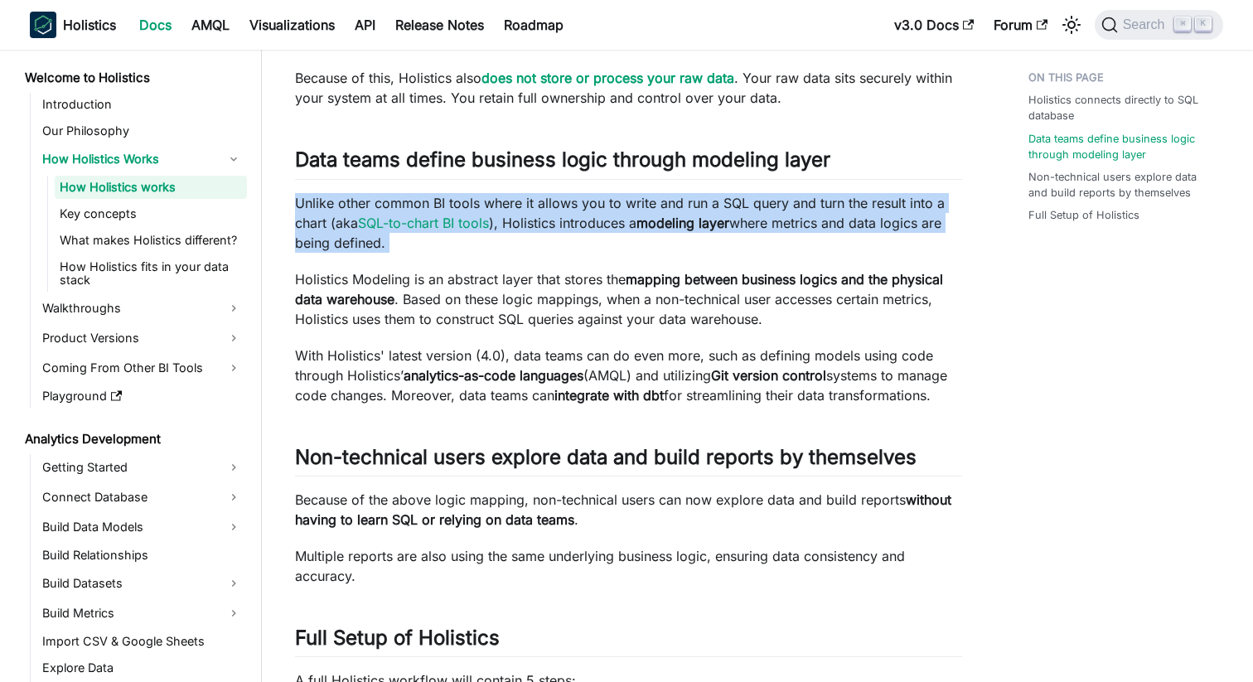
click at [543, 278] on p "Holistics Modeling is an abstract layer that stores the mapping between busines…" at bounding box center [628, 299] width 667 height 60
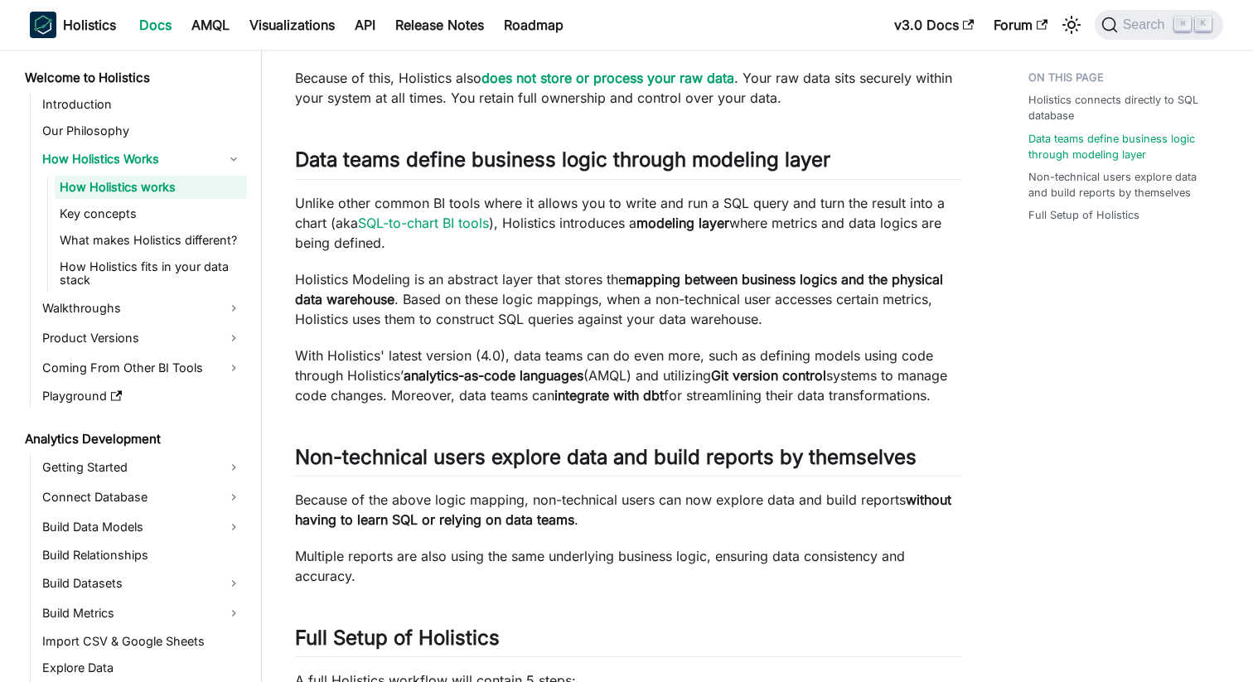
click at [543, 278] on p "Holistics Modeling is an abstract layer that stores the mapping between busines…" at bounding box center [628, 299] width 667 height 60
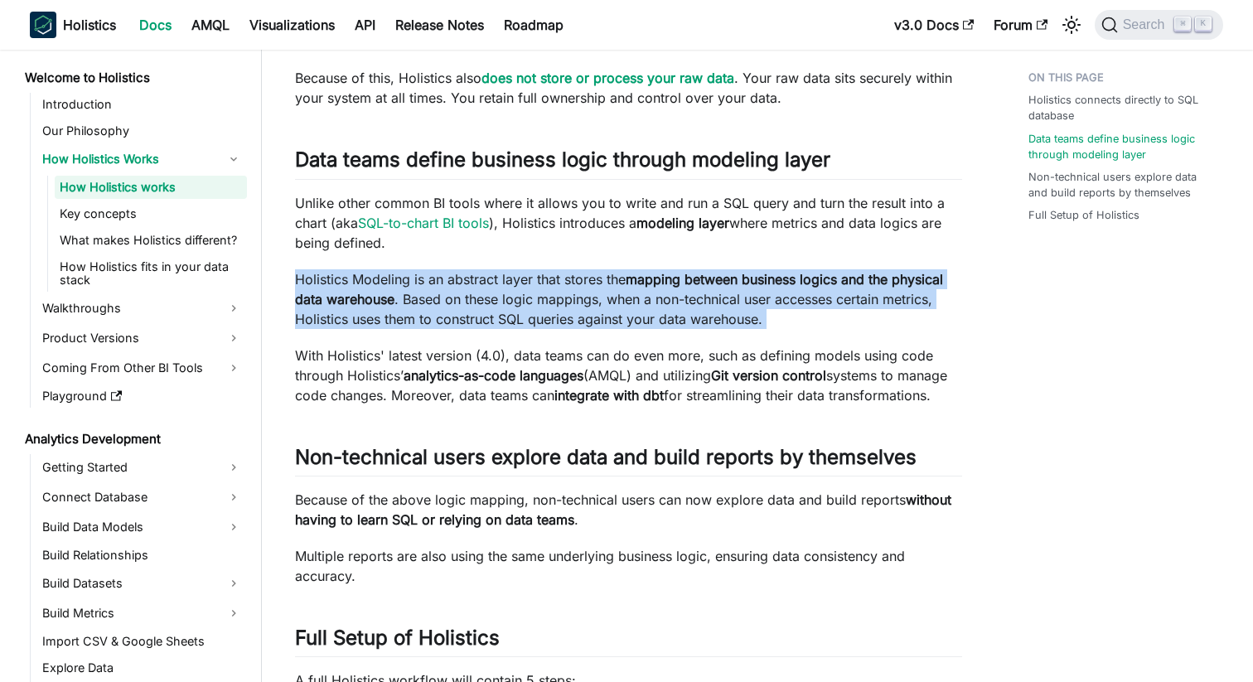
click at [478, 305] on p "Holistics Modeling is an abstract layer that stores the mapping between busines…" at bounding box center [628, 299] width 667 height 60
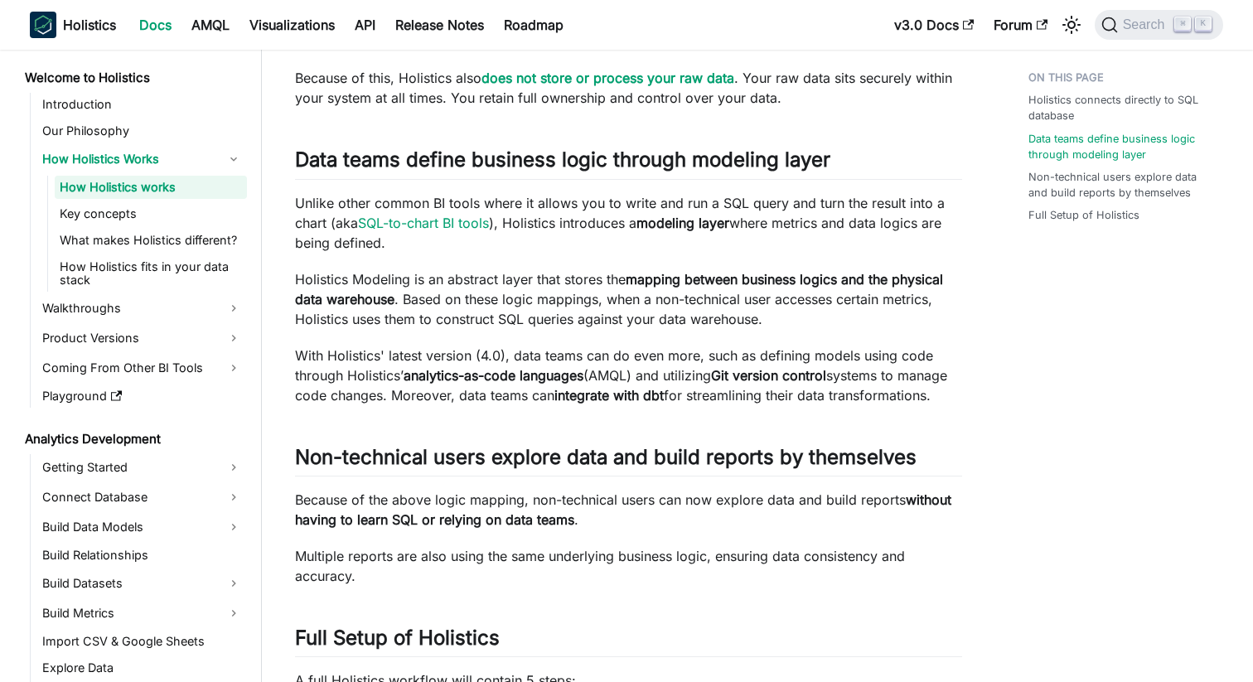
click at [478, 305] on p "Holistics Modeling is an abstract layer that stores the mapping between busines…" at bounding box center [628, 299] width 667 height 60
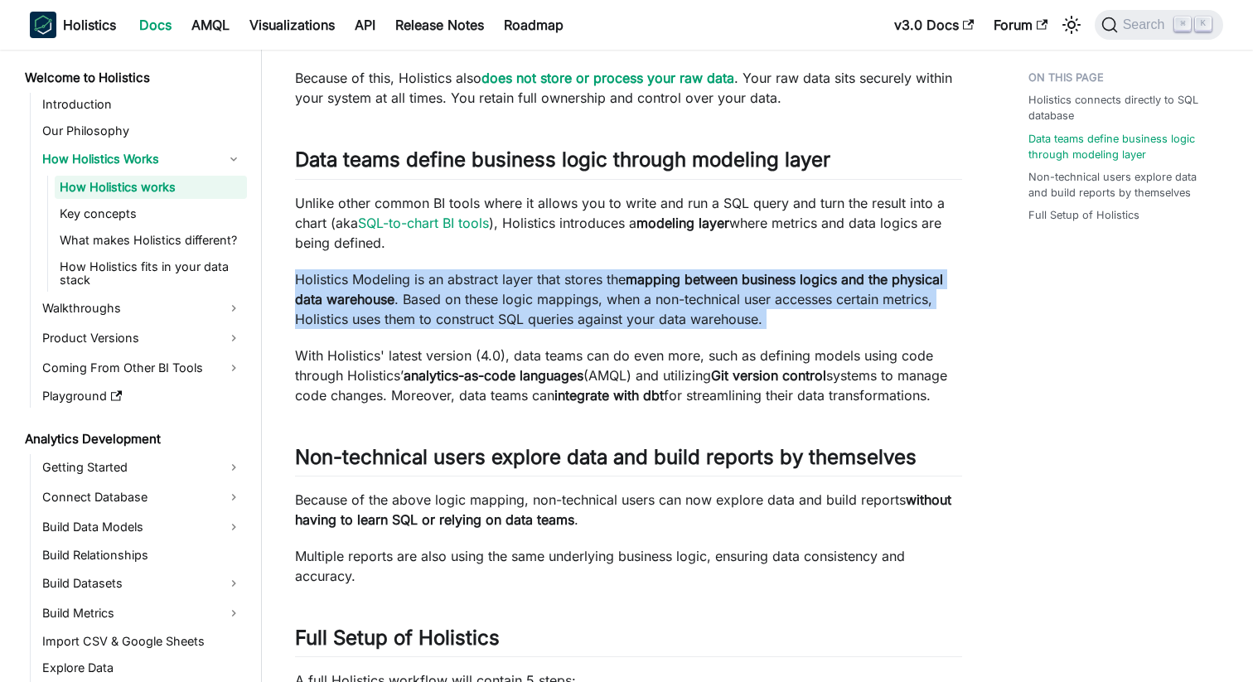
click at [478, 305] on p "Holistics Modeling is an abstract layer that stores the mapping between busines…" at bounding box center [628, 299] width 667 height 60
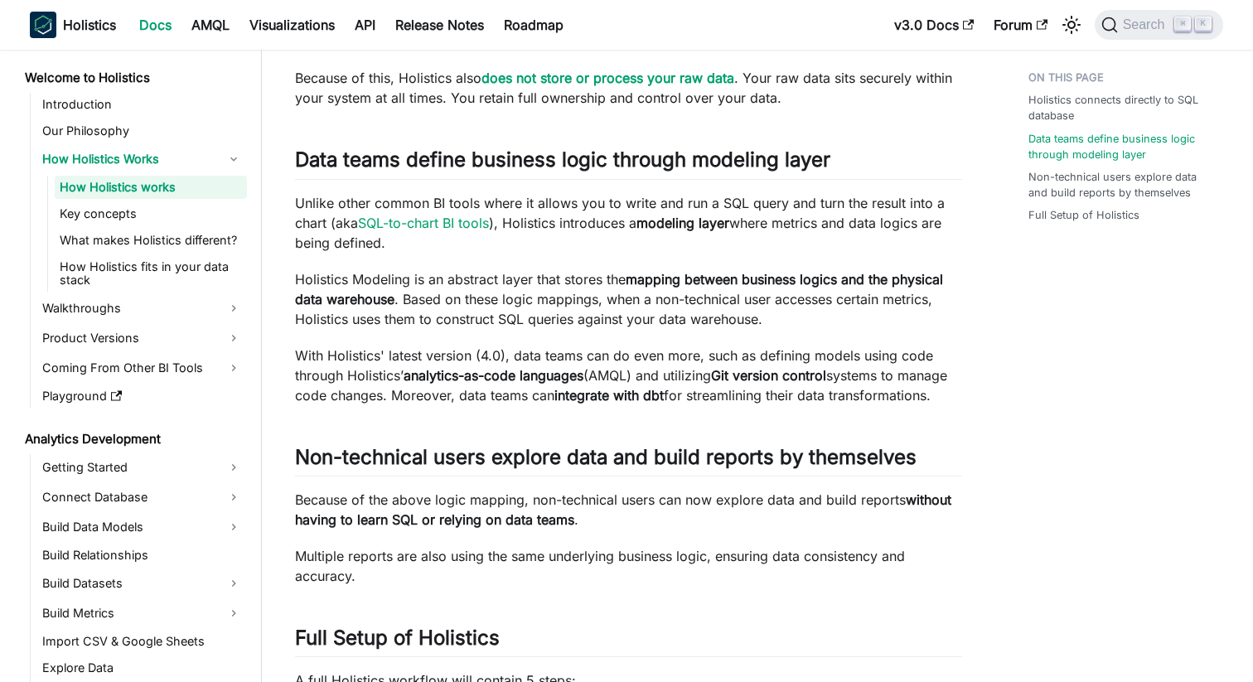
click at [478, 305] on p "Holistics Modeling is an abstract layer that stores the mapping between busines…" at bounding box center [628, 299] width 667 height 60
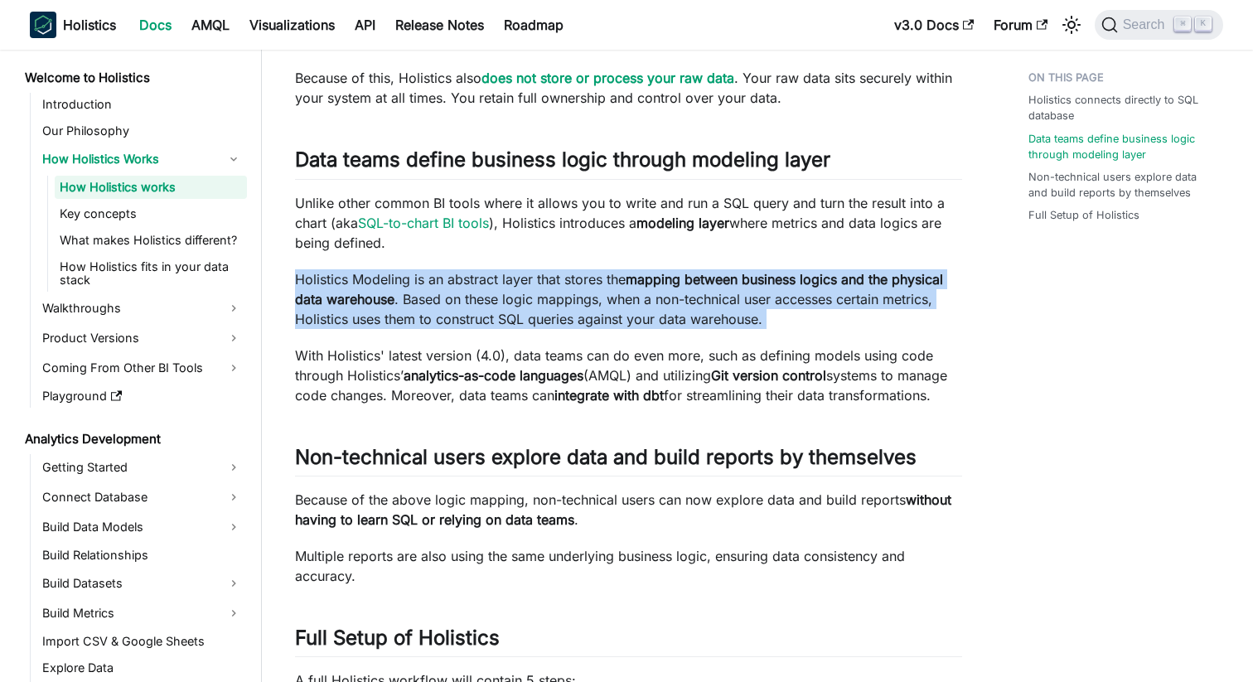
click at [424, 330] on div "How Holistics works This page gives a quick high-level understanding of how Hol…" at bounding box center [628, 490] width 667 height 1466
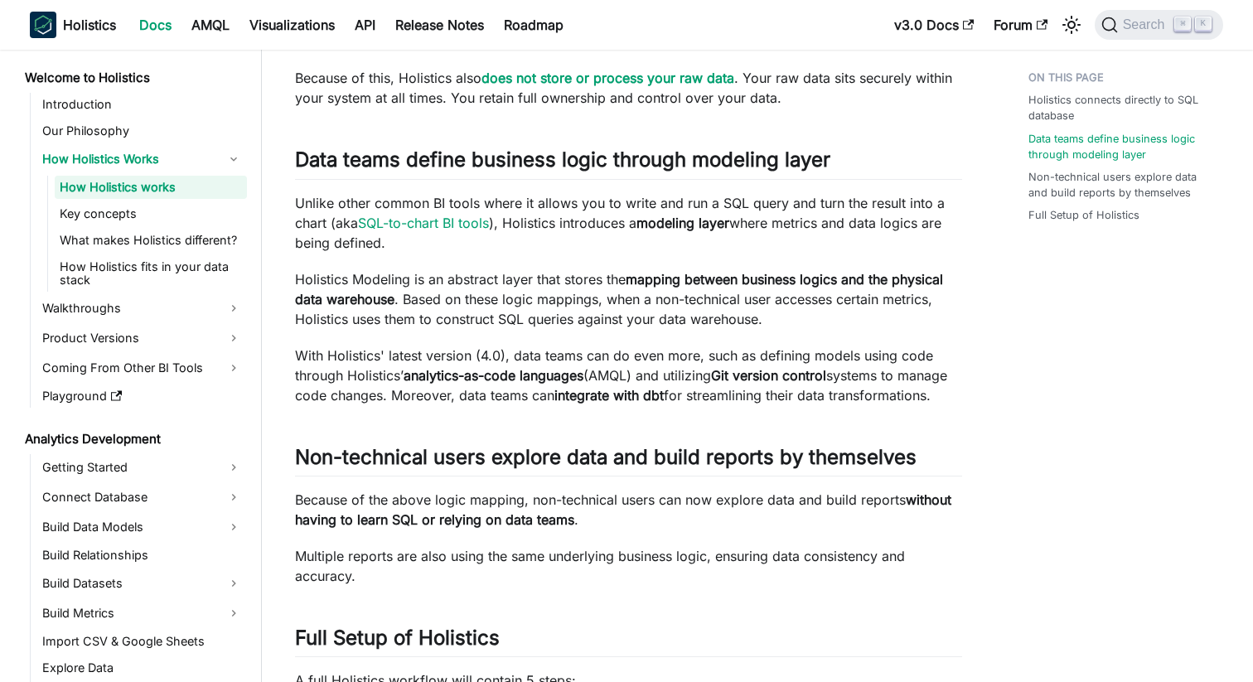
click at [424, 330] on div "How Holistics works This page gives a quick high-level understanding of how Hol…" at bounding box center [628, 490] width 667 height 1466
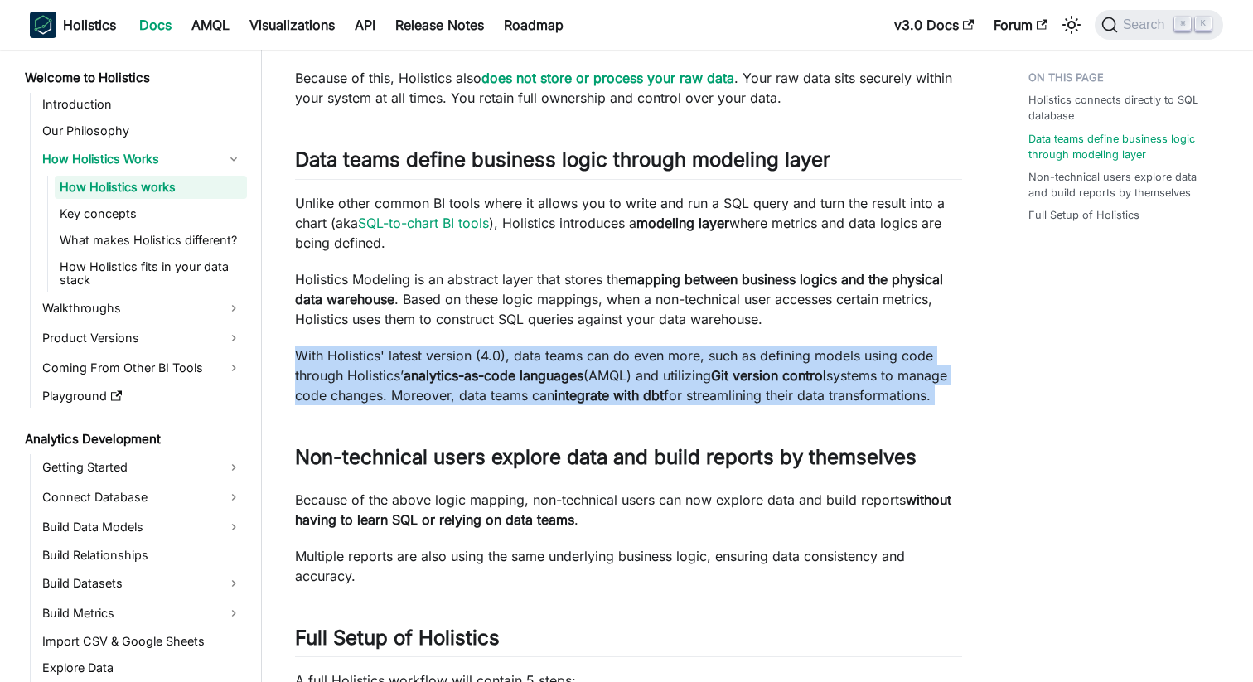
click at [391, 382] on p "With Holistics' latest version (4.0), data teams can do even more, such as defi…" at bounding box center [628, 376] width 667 height 60
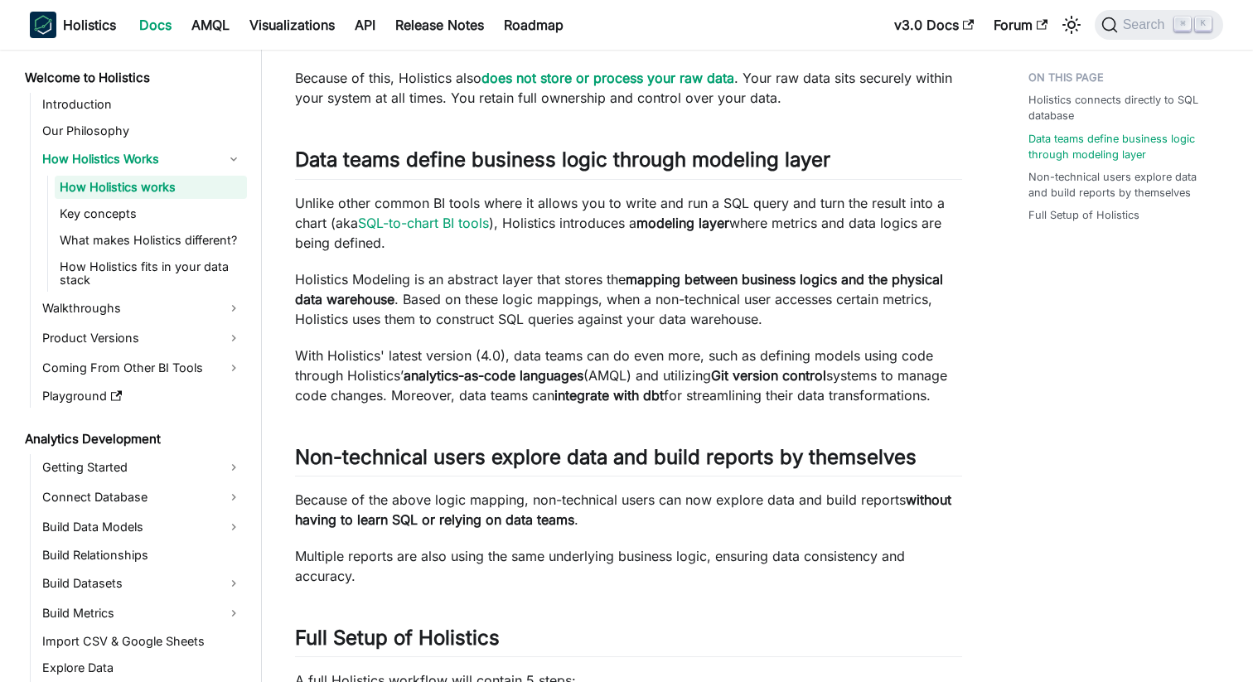
click at [391, 382] on p "With Holistics' latest version (4.0), data teams can do even more, such as defi…" at bounding box center [628, 376] width 667 height 60
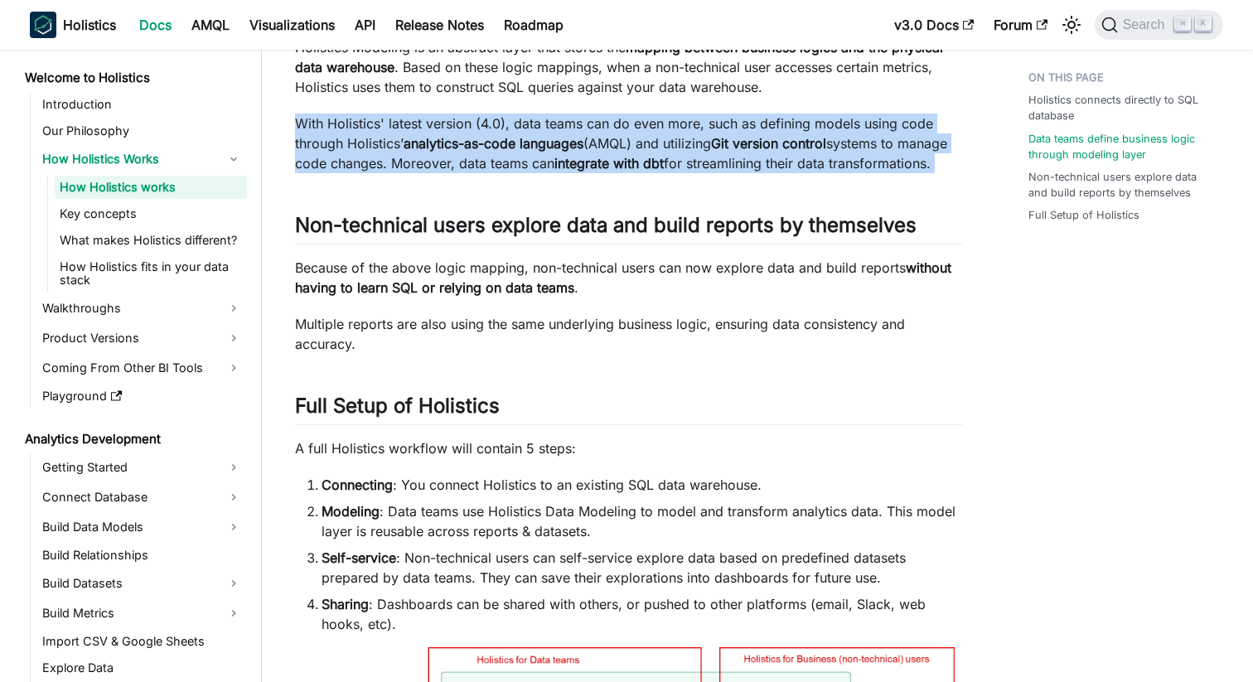
scroll to position [573, 0]
click at [457, 205] on div "How Holistics works This page gives a quick high-level understanding of how Hol…" at bounding box center [628, 257] width 667 height 1466
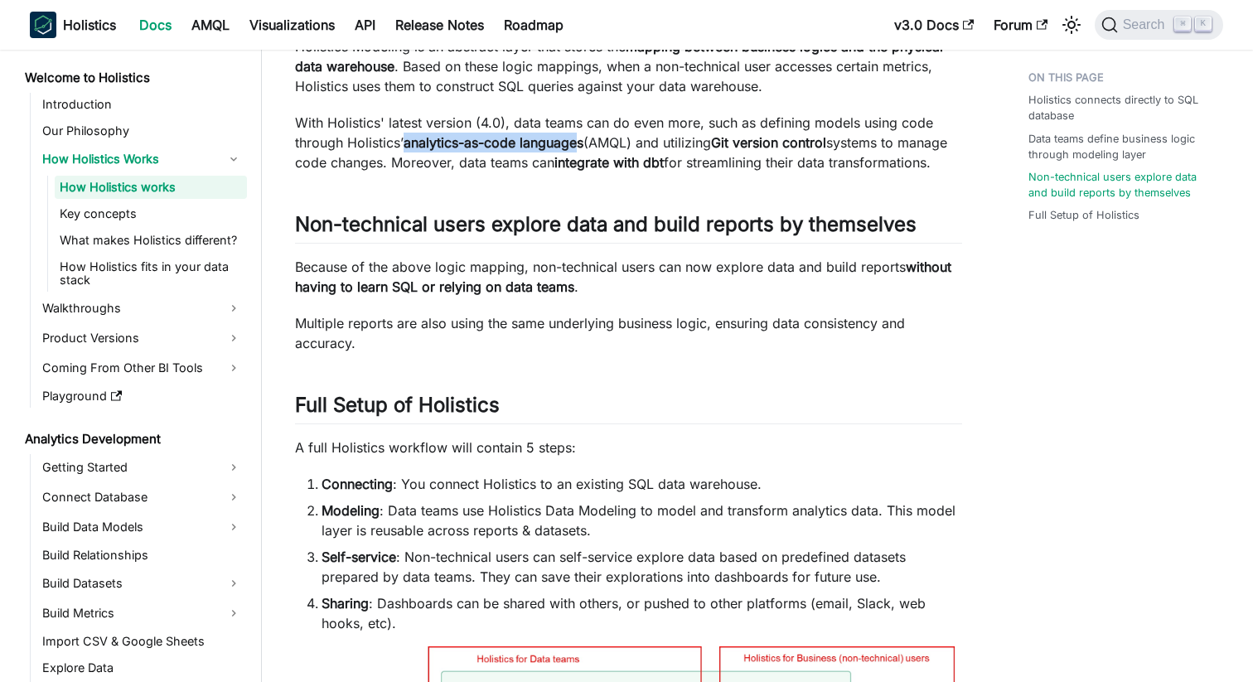
drag, startPoint x: 408, startPoint y: 139, endPoint x: 584, endPoint y: 137, distance: 176.5
click at [583, 137] on strong "analytics-as-code languages" at bounding box center [494, 142] width 180 height 17
click at [602, 157] on p "With Holistics' latest version (4.0), data teams can do even more, such as defi…" at bounding box center [628, 143] width 667 height 60
click at [501, 172] on p "With Holistics' latest version (4.0), data teams can do even more, such as defi…" at bounding box center [628, 143] width 667 height 60
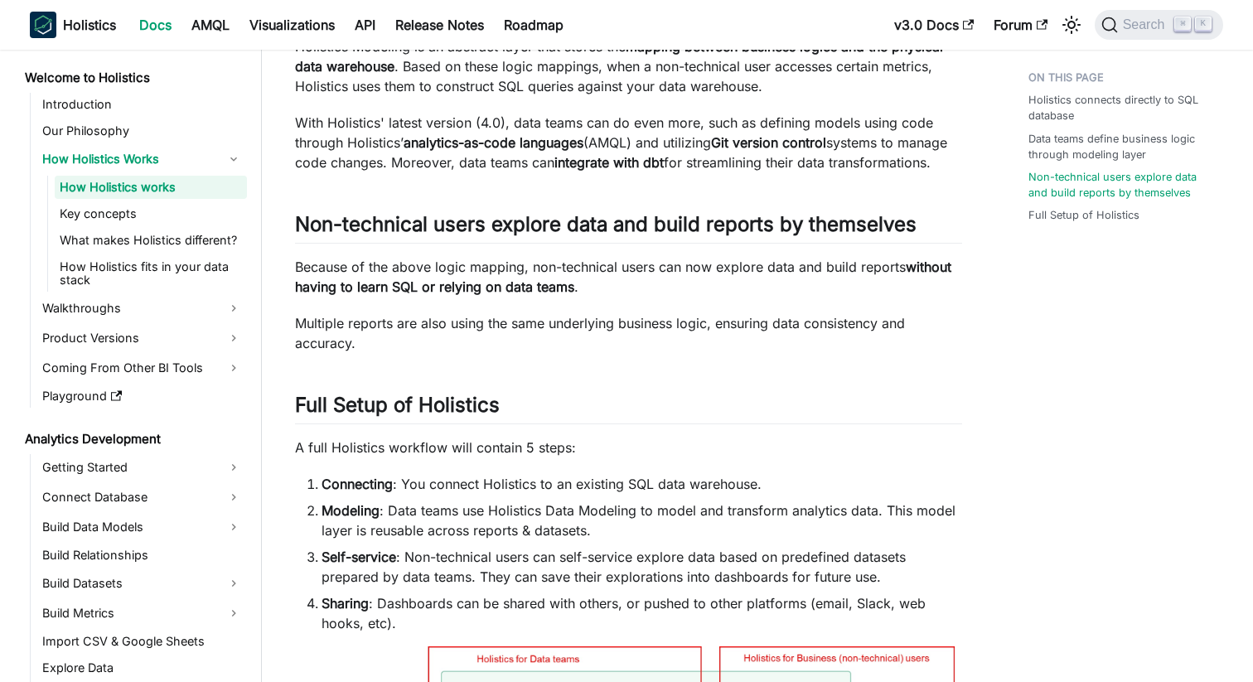
click at [501, 172] on p "With Holistics' latest version (4.0), data teams can do even more, such as defi…" at bounding box center [628, 143] width 667 height 60
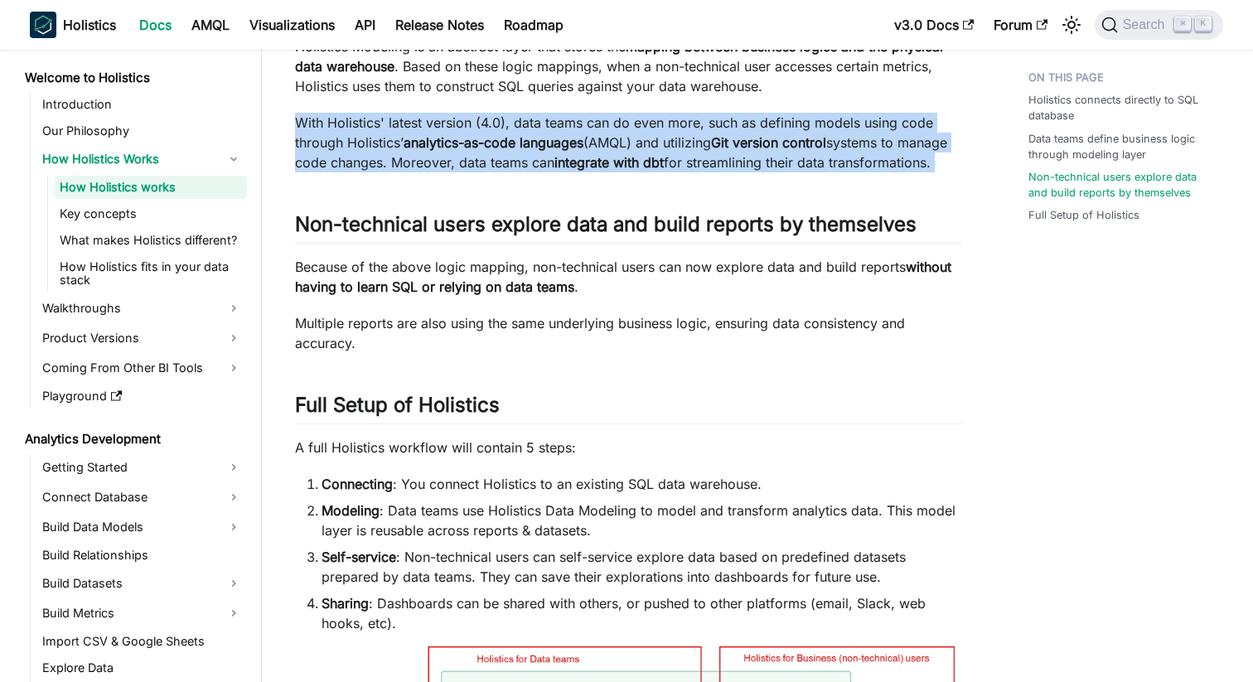
click at [457, 167] on p "With Holistics' latest version (4.0), data teams can do even more, such as defi…" at bounding box center [628, 143] width 667 height 60
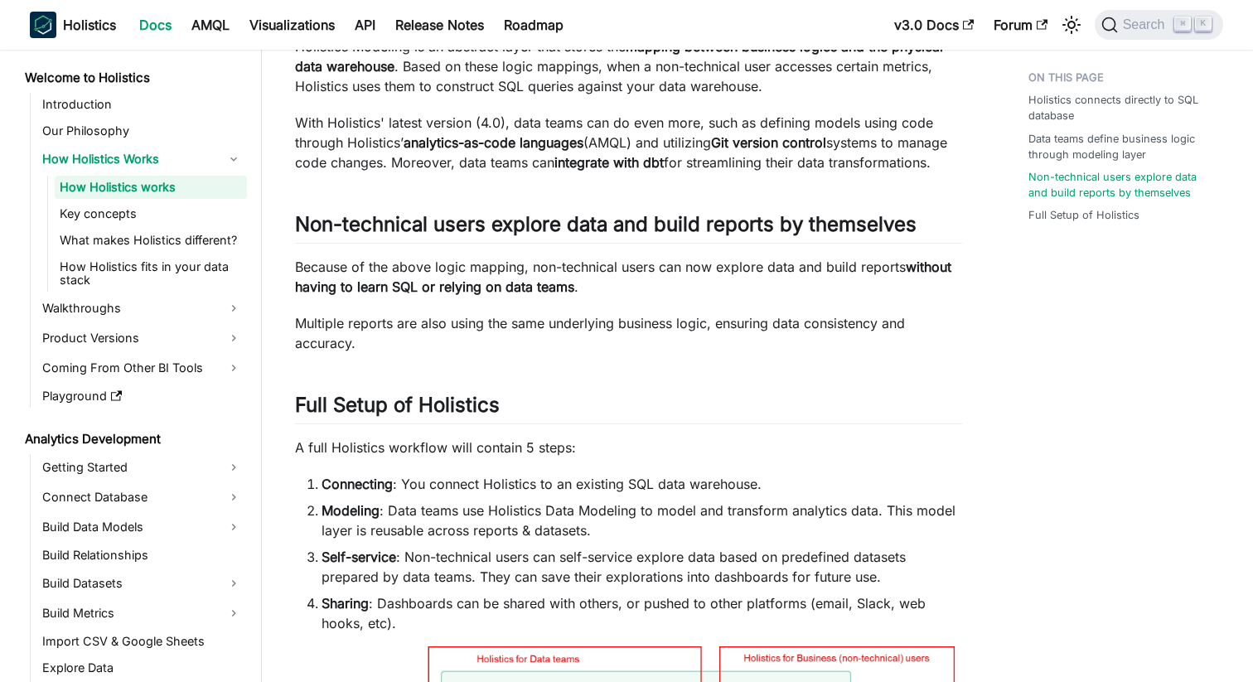
click at [457, 167] on p "With Holistics' latest version (4.0), data teams can do even more, such as defi…" at bounding box center [628, 143] width 667 height 60
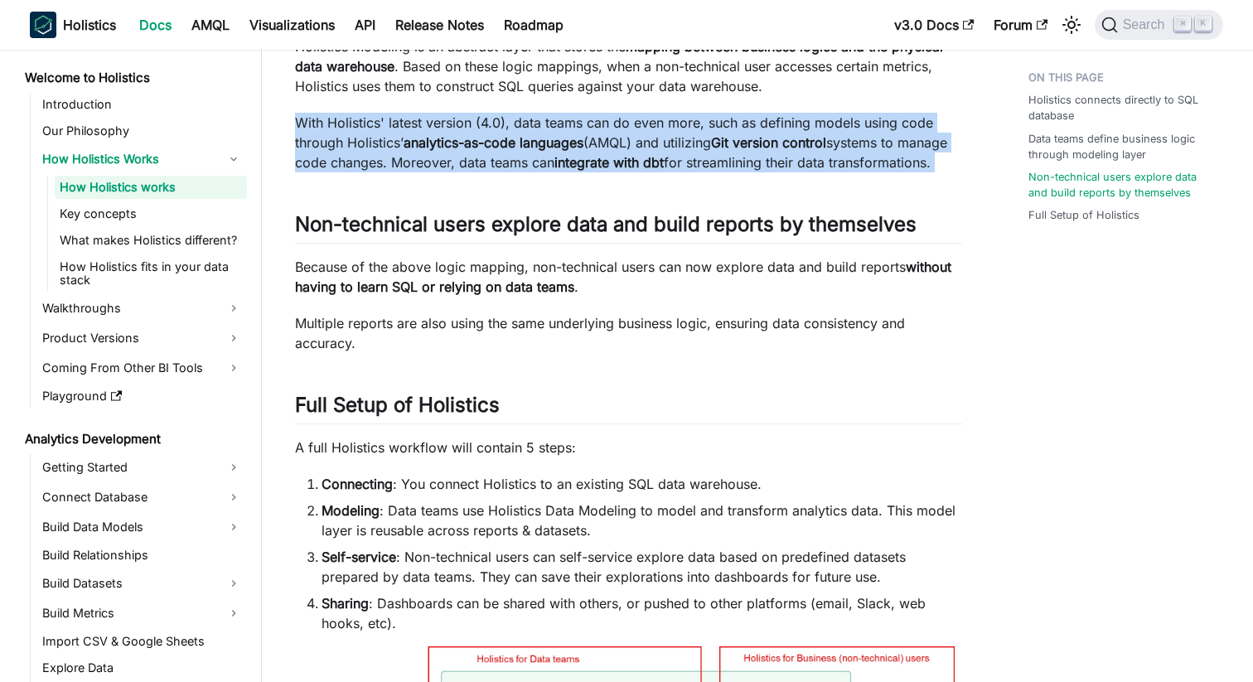
click at [437, 203] on div "How Holistics works This page gives a quick high-level understanding of how Hol…" at bounding box center [628, 257] width 667 height 1466
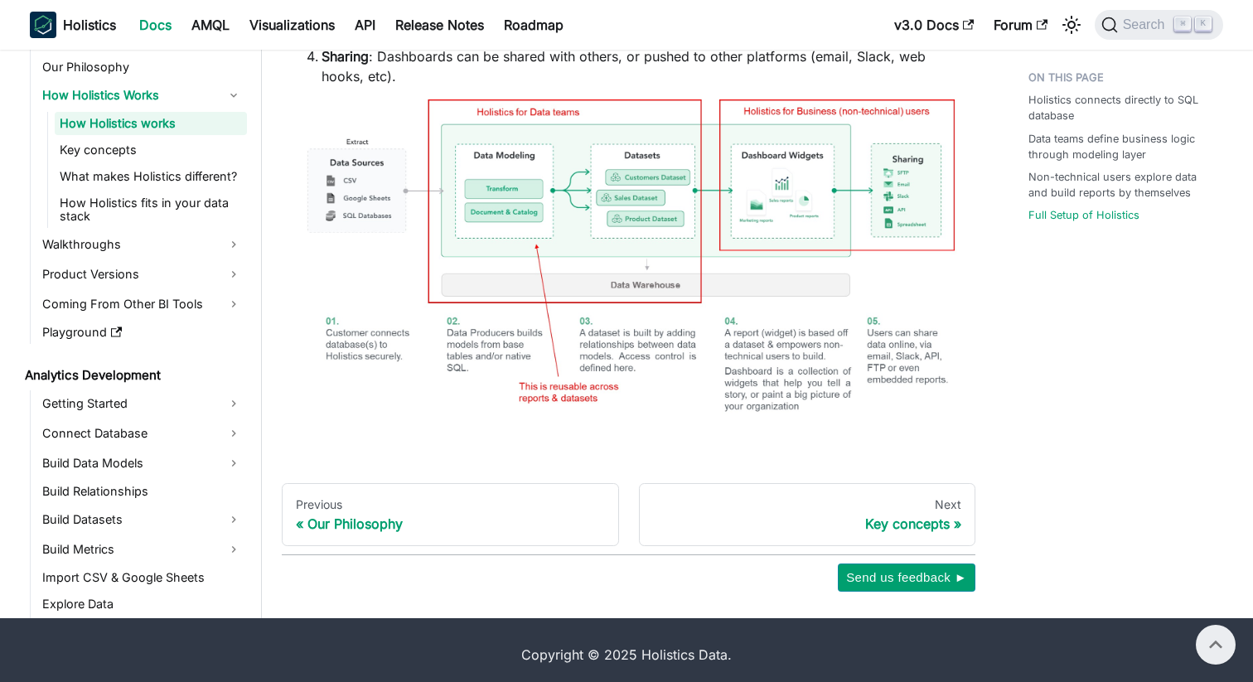
scroll to position [1119, 0]
click at [137, 162] on link "Key concepts" at bounding box center [151, 150] width 192 height 23
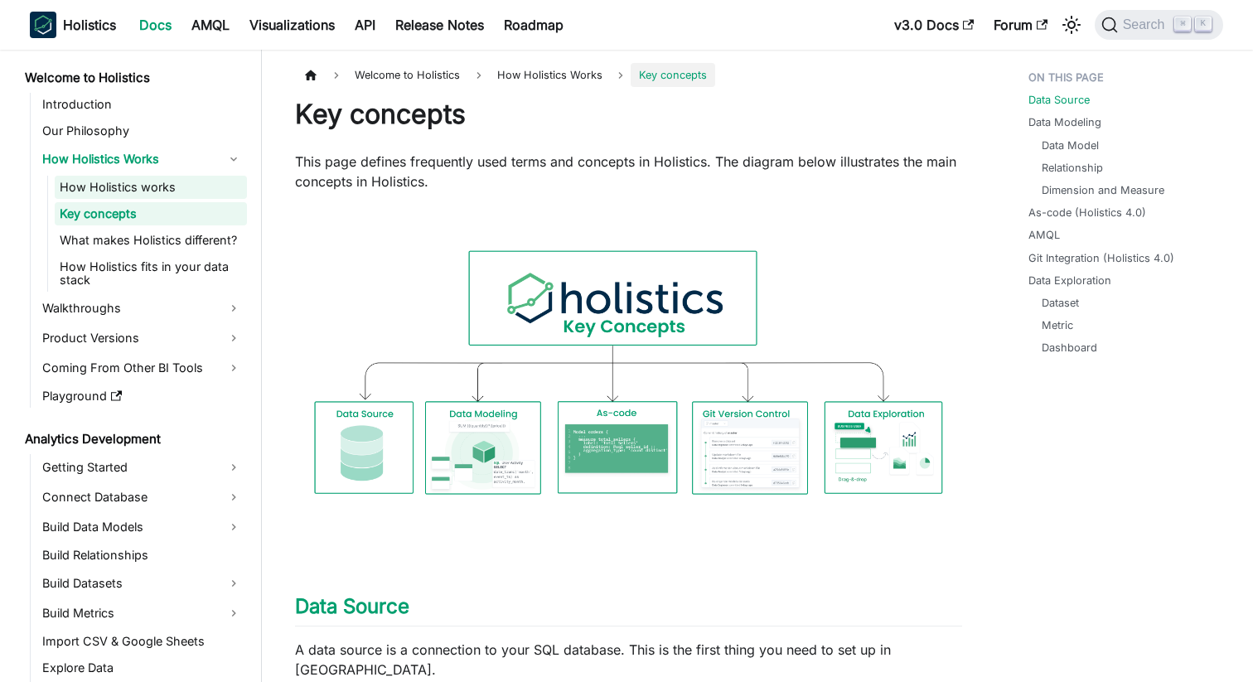
click at [155, 195] on link "How Holistics works" at bounding box center [151, 187] width 192 height 23
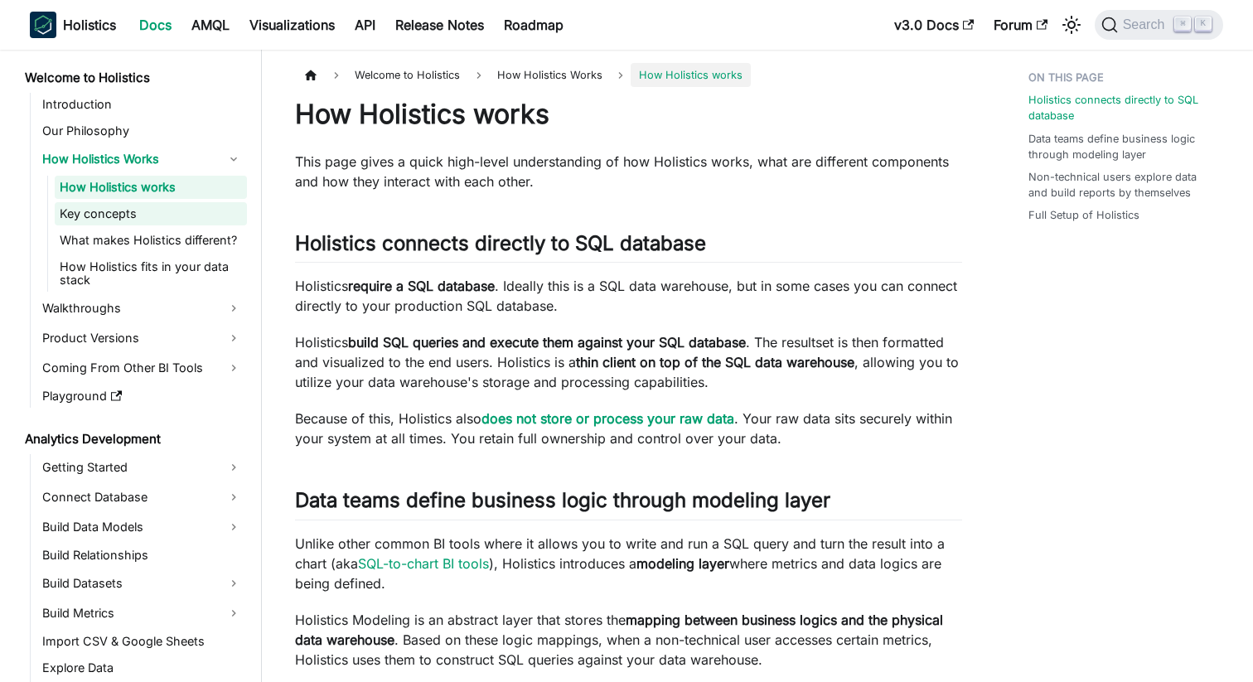
click at [147, 215] on link "Key concepts" at bounding box center [151, 213] width 192 height 23
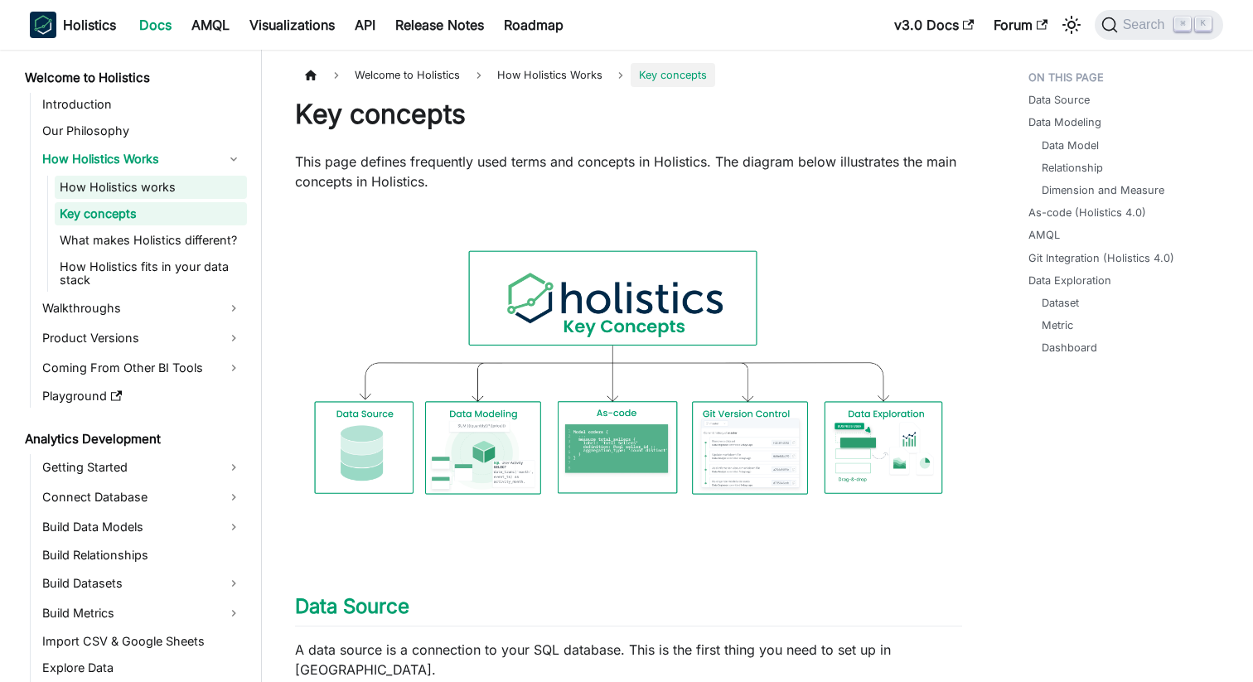
click at [150, 195] on link "How Holistics works" at bounding box center [151, 187] width 192 height 23
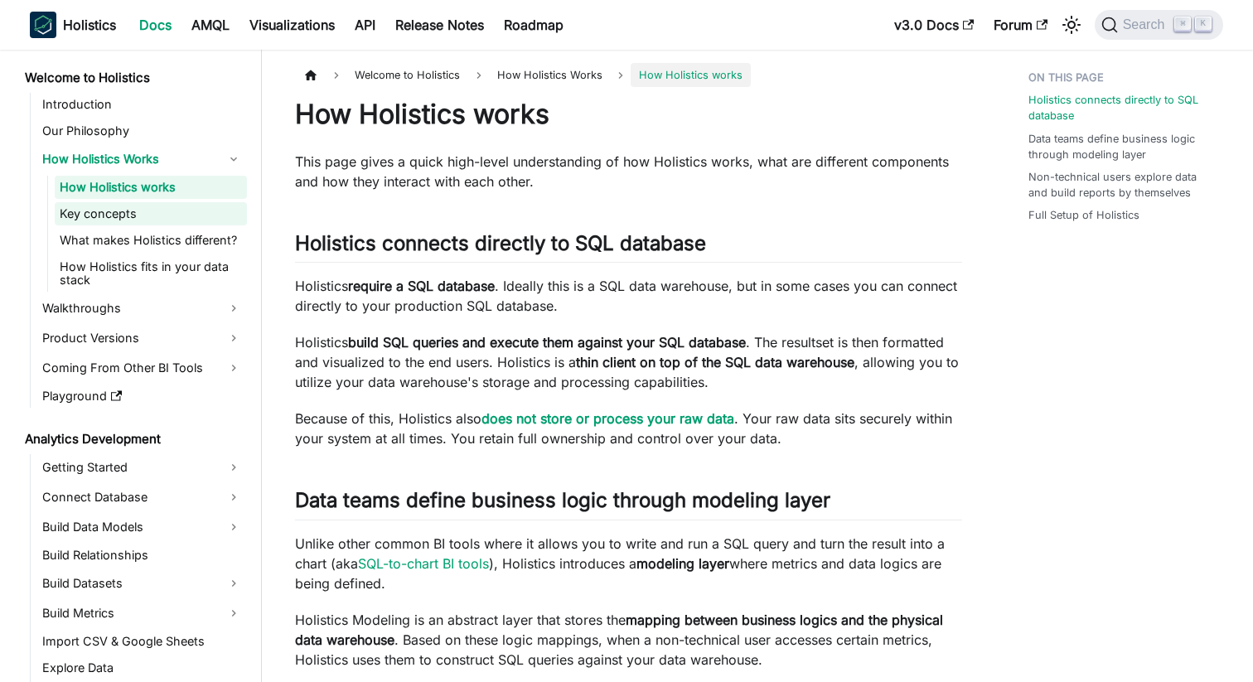
click at [119, 211] on link "Key concepts" at bounding box center [151, 213] width 192 height 23
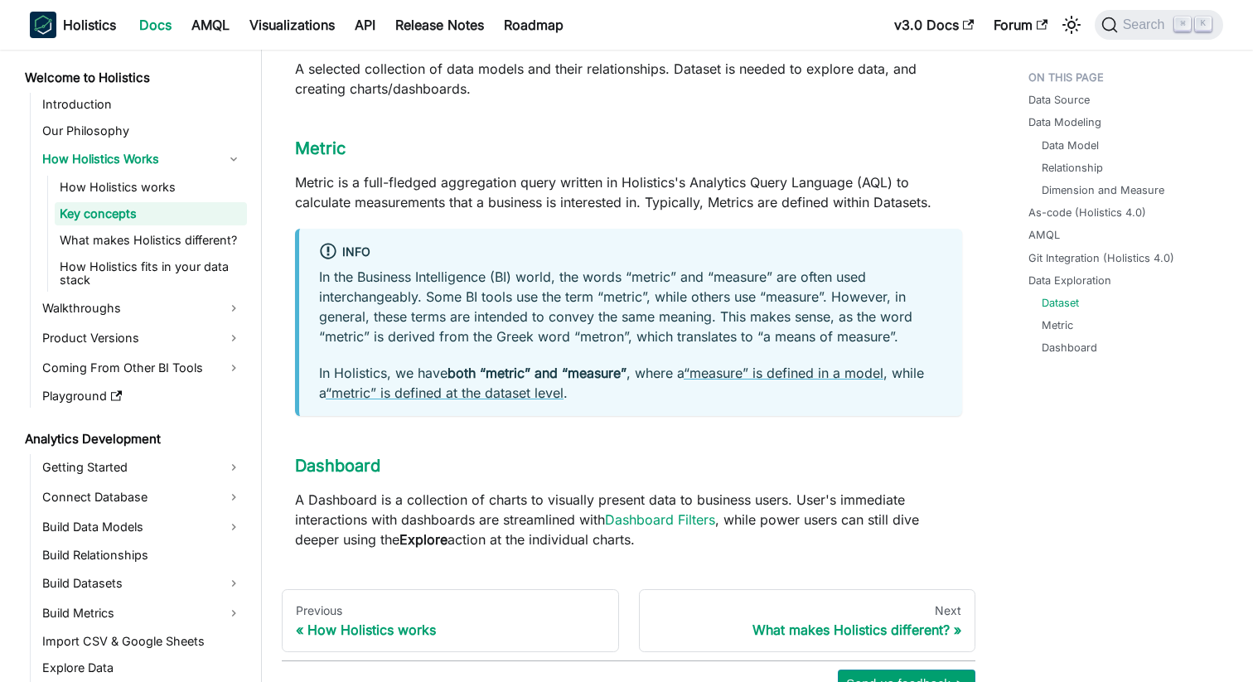
scroll to position [1798, 0]
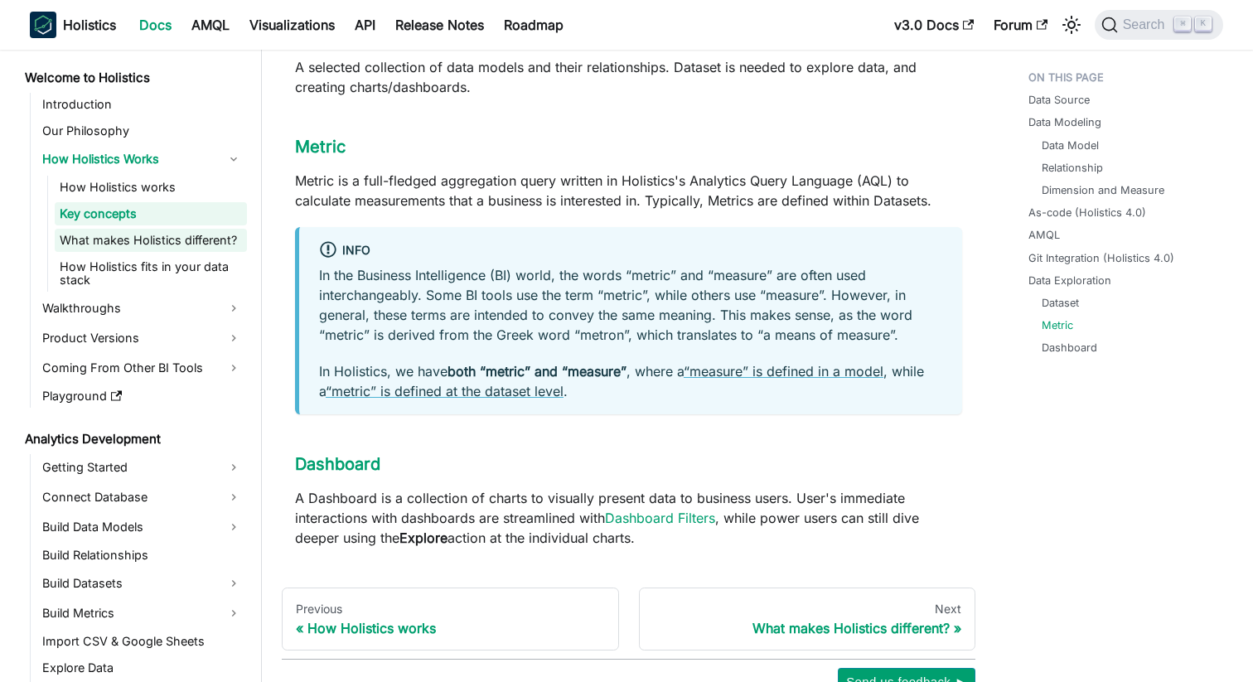
click at [167, 241] on link "What makes Holistics different?" at bounding box center [151, 240] width 192 height 23
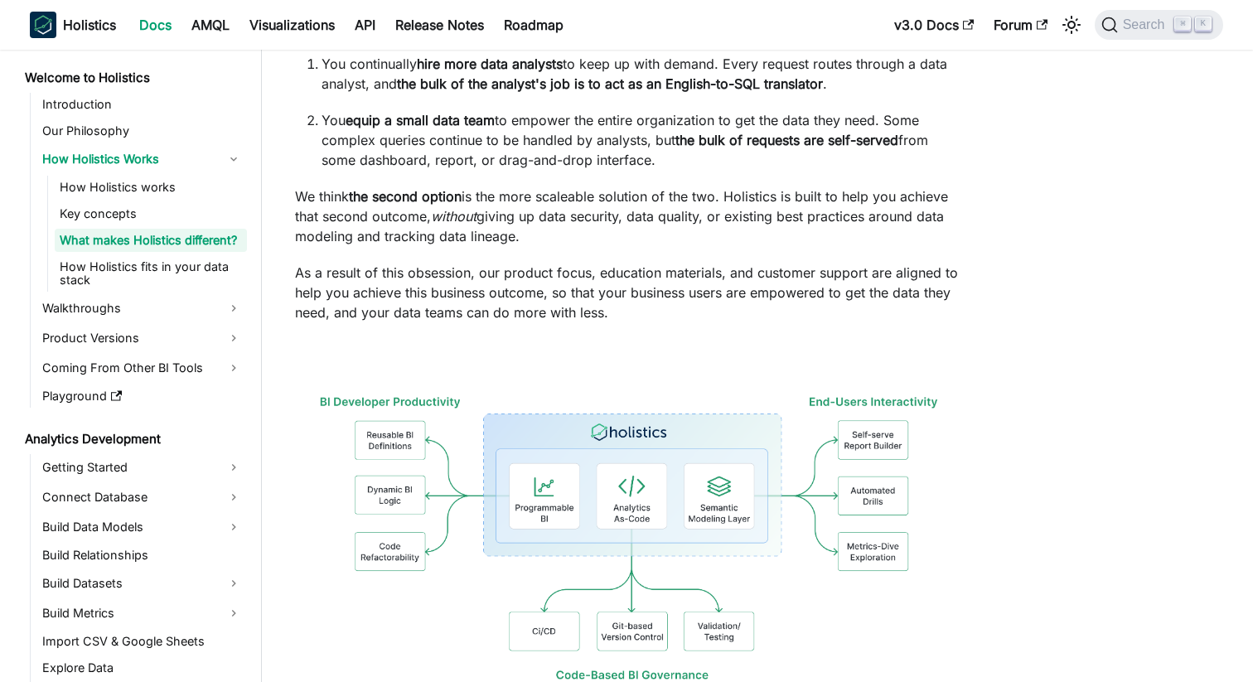
scroll to position [214, 0]
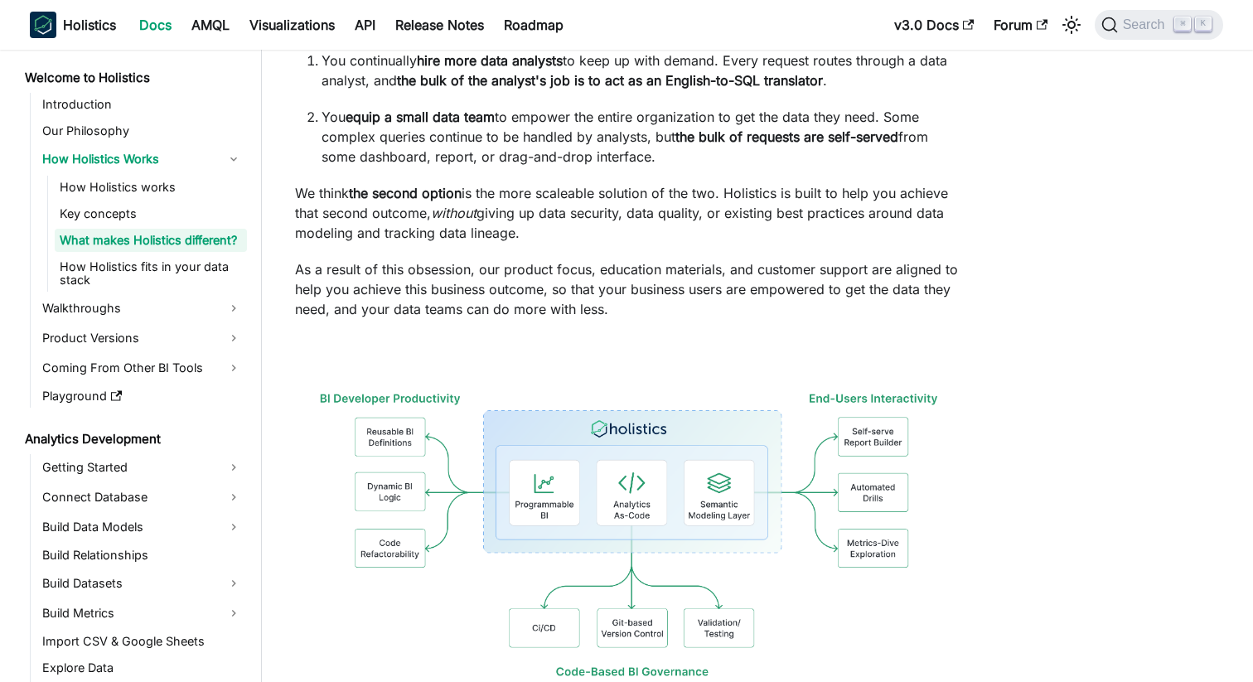
click at [457, 162] on p "You equip a small data team to empower the entire organization to get the data …" at bounding box center [641, 137] width 640 height 60
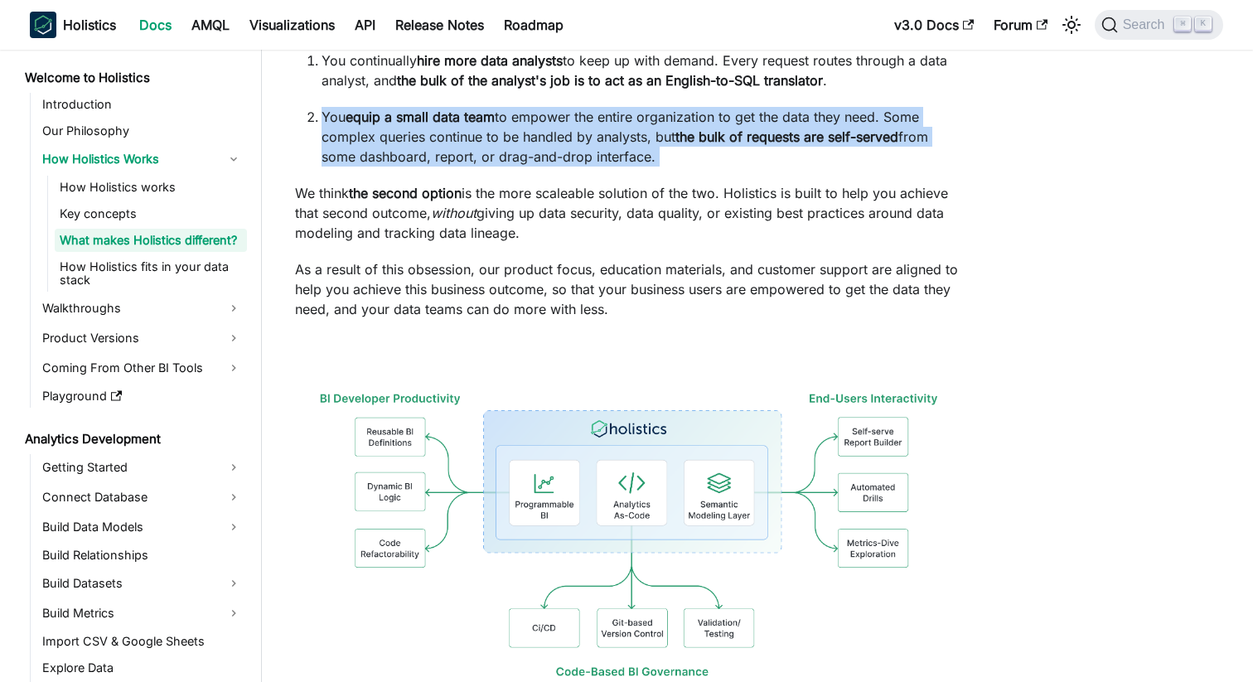
click at [455, 245] on div "What makes Holistics different? Unlike other business intelligence tools, Holis…" at bounding box center [628, 303] width 667 height 838
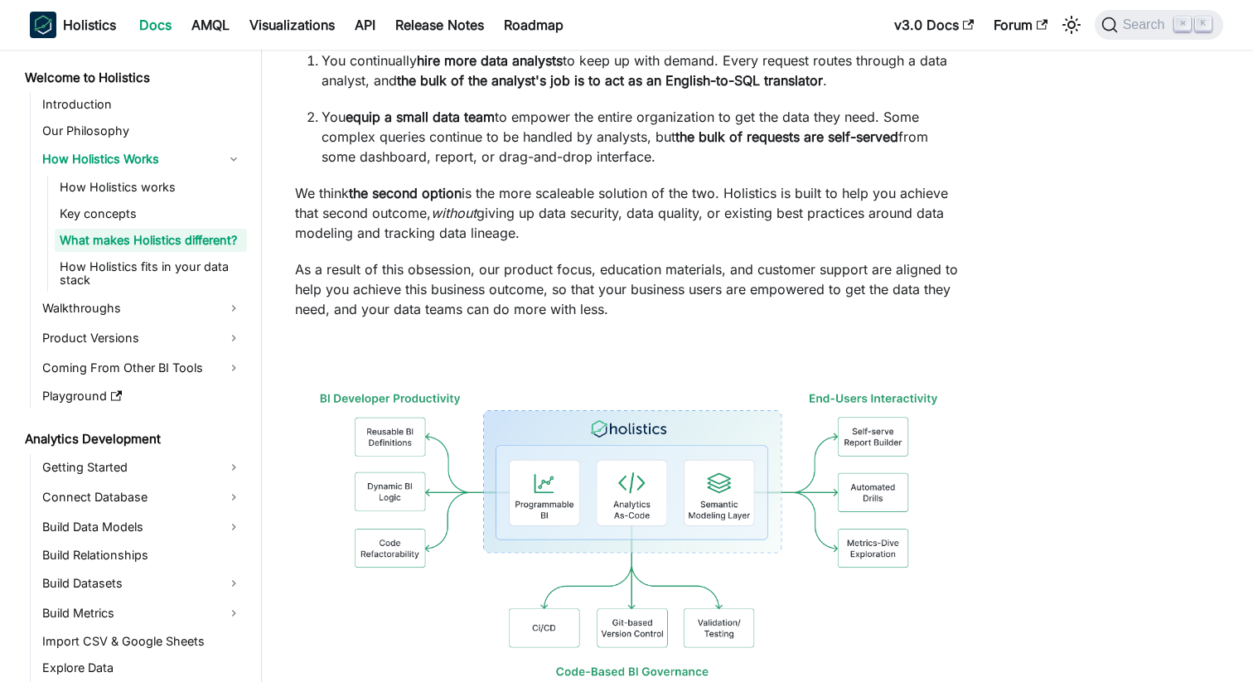
click at [455, 245] on div "What makes Holistics different? Unlike other business intelligence tools, Holis…" at bounding box center [628, 303] width 667 height 838
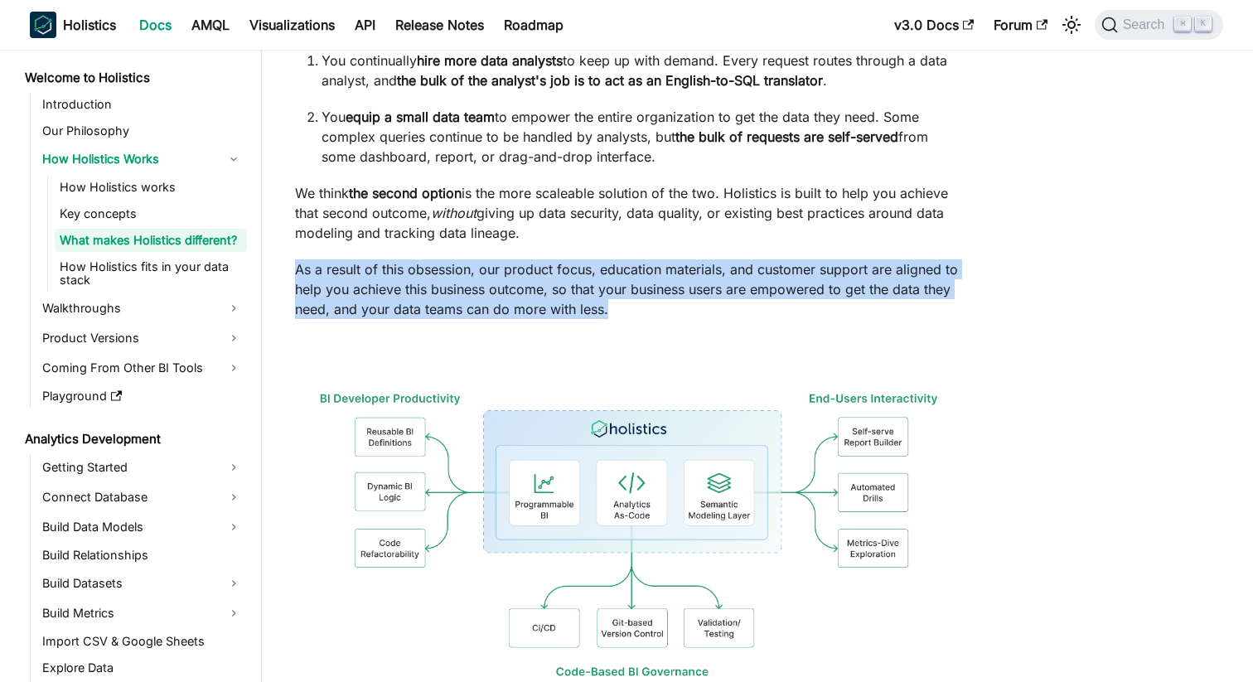
click at [442, 216] on em "without" at bounding box center [454, 213] width 46 height 17
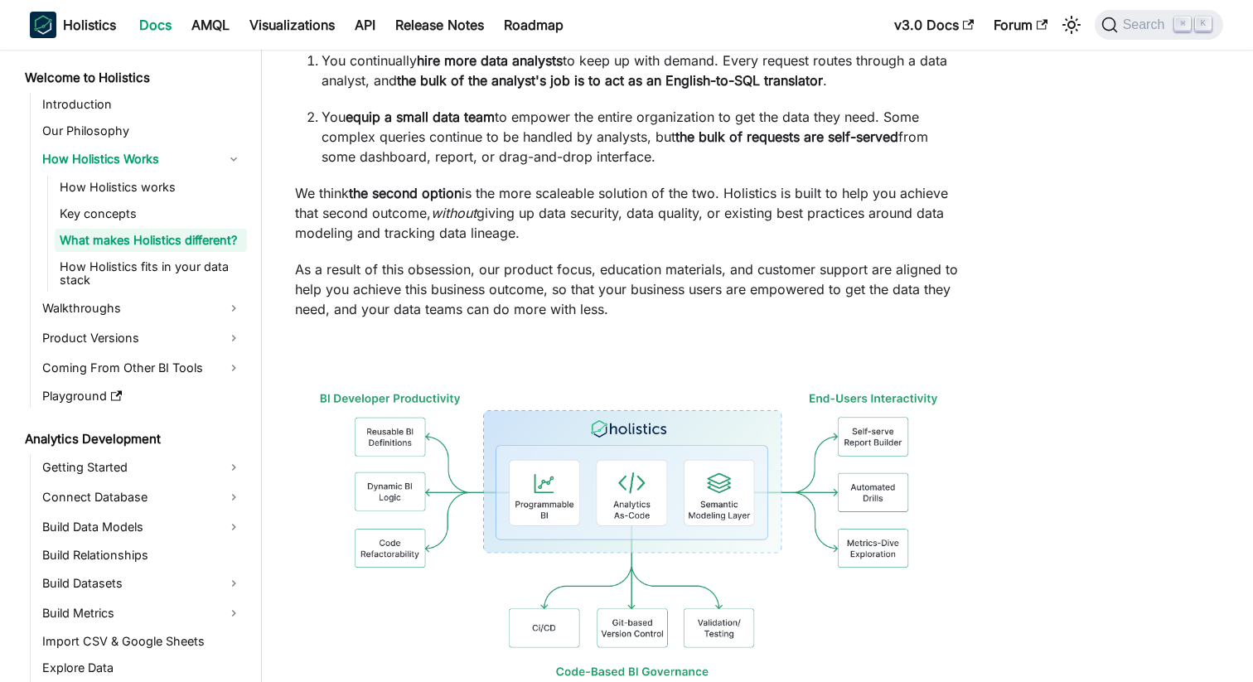
click at [442, 216] on em "without" at bounding box center [454, 213] width 46 height 17
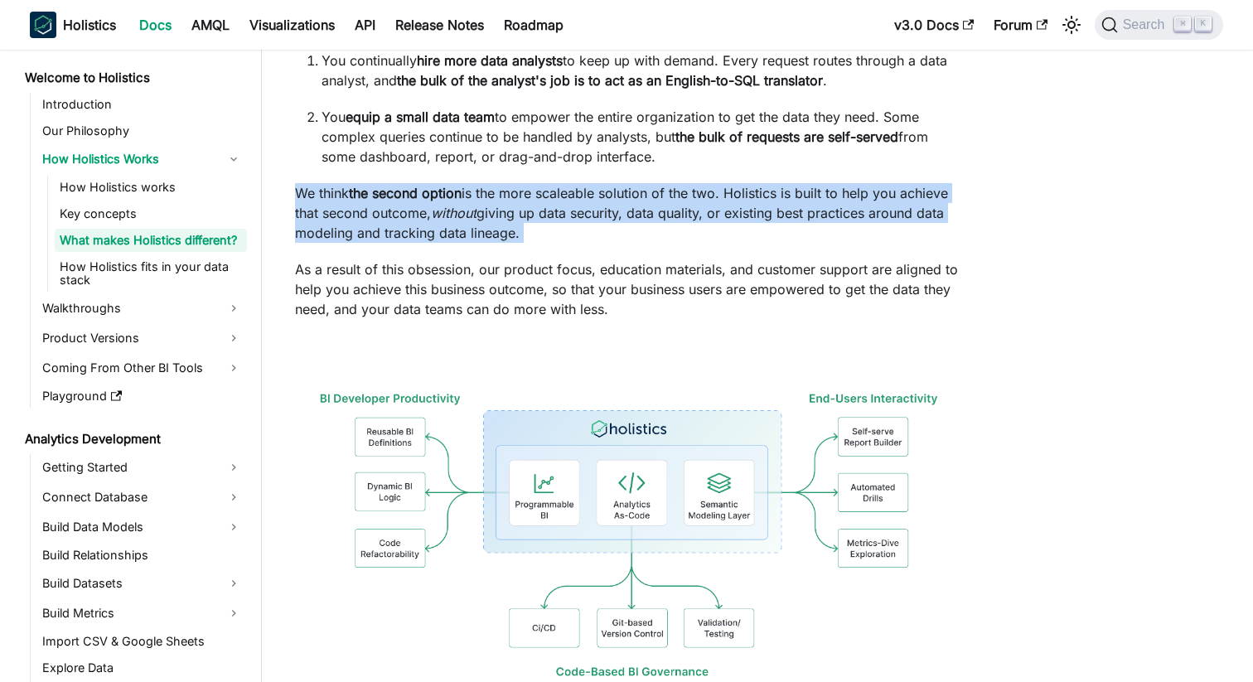
click at [439, 239] on p "We think the second option is the more scaleable solution of the two. Holistics…" at bounding box center [628, 213] width 667 height 60
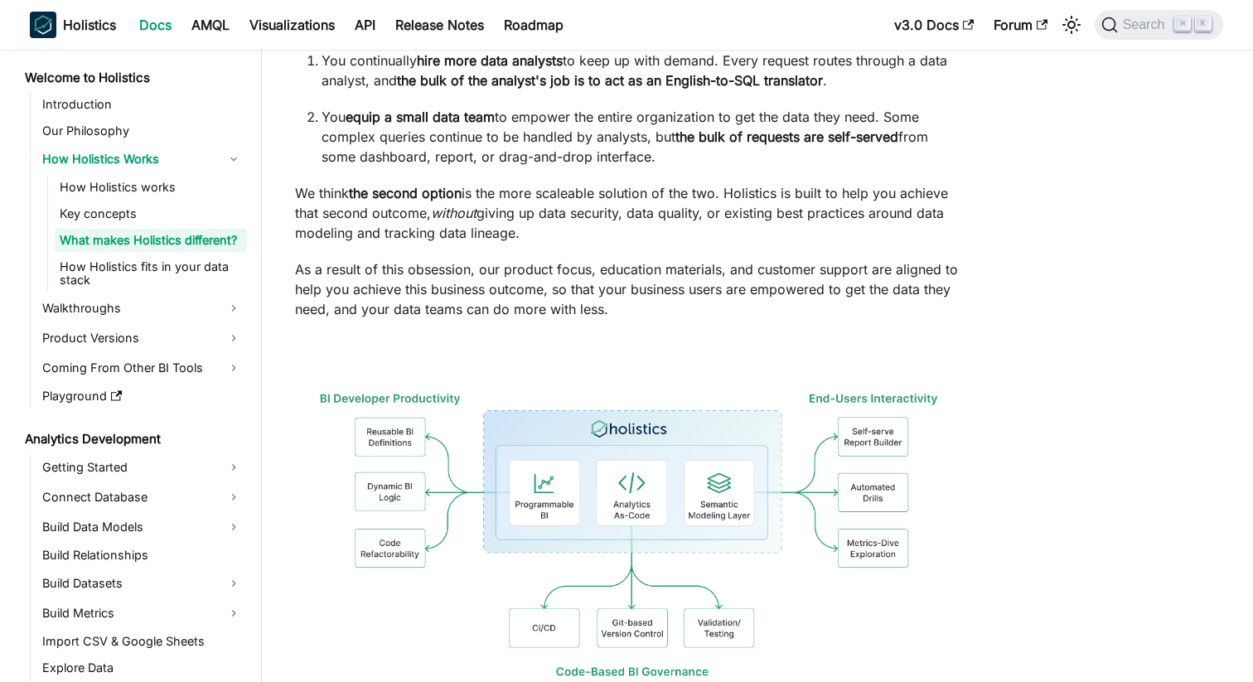
click at [439, 239] on p "We think the second option is the more scaleable solution of the two. Holistics…" at bounding box center [628, 213] width 667 height 60
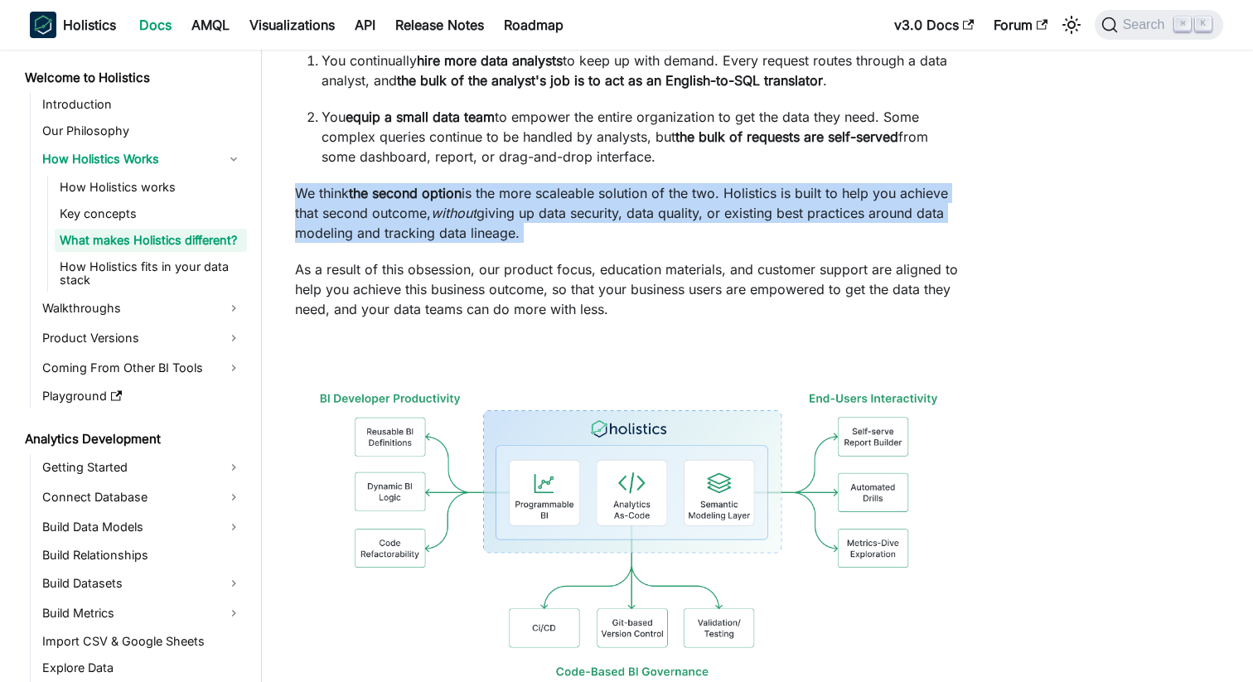
click at [466, 230] on p "We think the second option is the more scaleable solution of the two. Holistics…" at bounding box center [628, 213] width 667 height 60
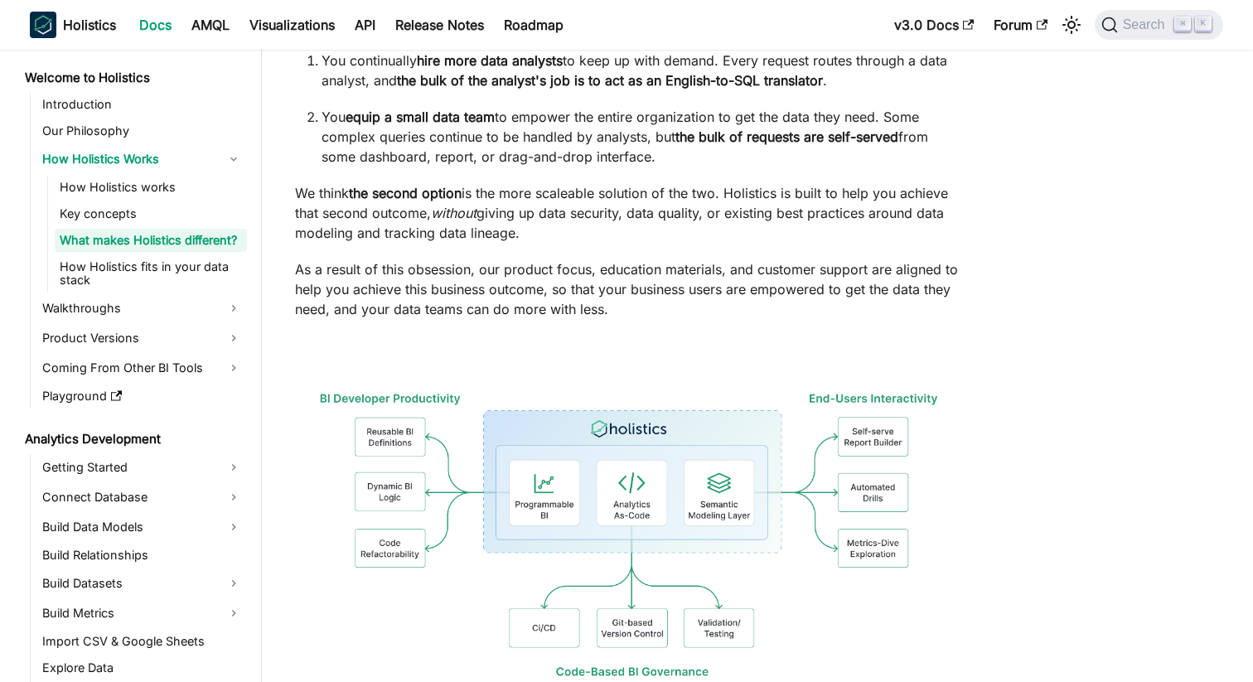
click at [466, 230] on p "We think the second option is the more scaleable solution of the two. Holistics…" at bounding box center [628, 213] width 667 height 60
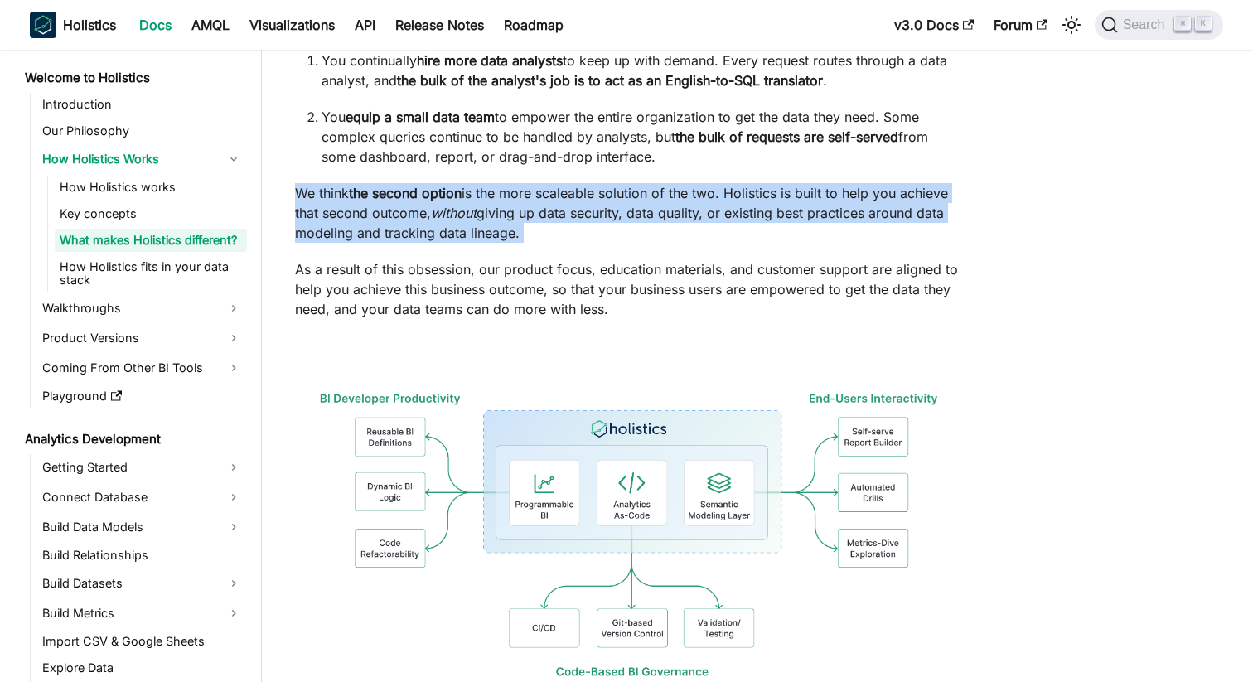
click at [491, 230] on p "We think the second option is the more scaleable solution of the two. Holistics…" at bounding box center [628, 213] width 667 height 60
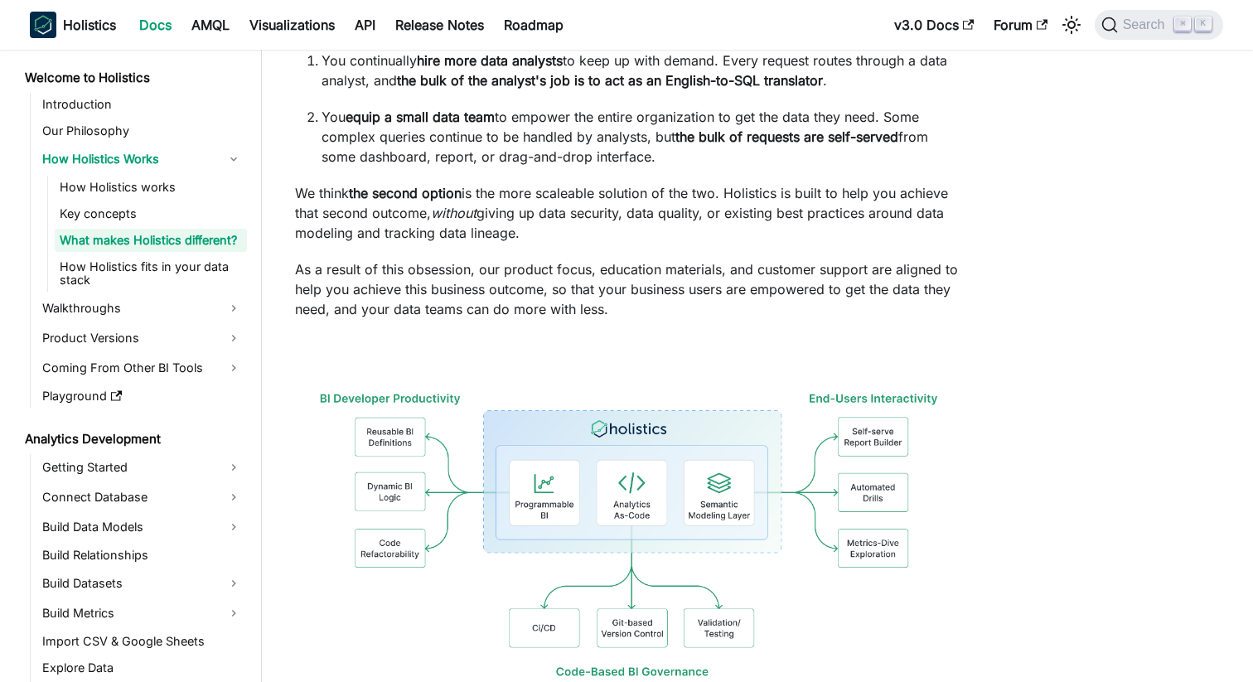
click at [465, 232] on p "We think the second option is the more scaleable solution of the two. Holistics…" at bounding box center [628, 213] width 667 height 60
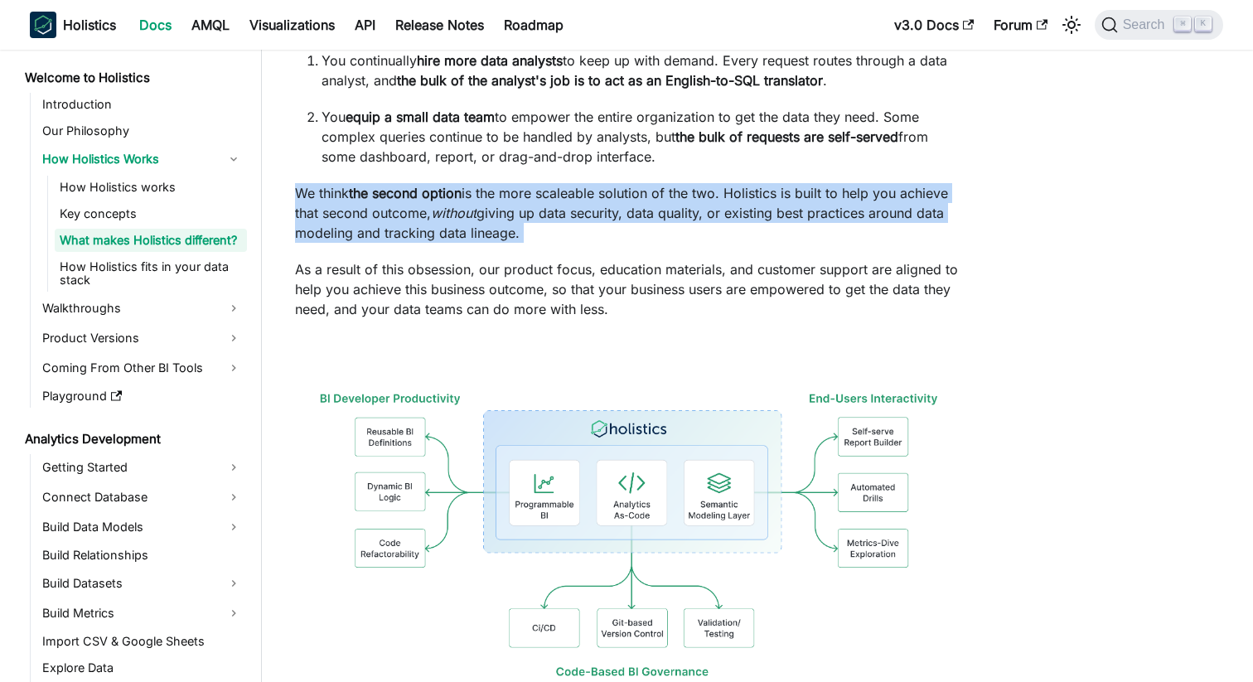
click at [433, 311] on p "As a result of this obsession, our product focus, education materials, and cust…" at bounding box center [628, 289] width 667 height 60
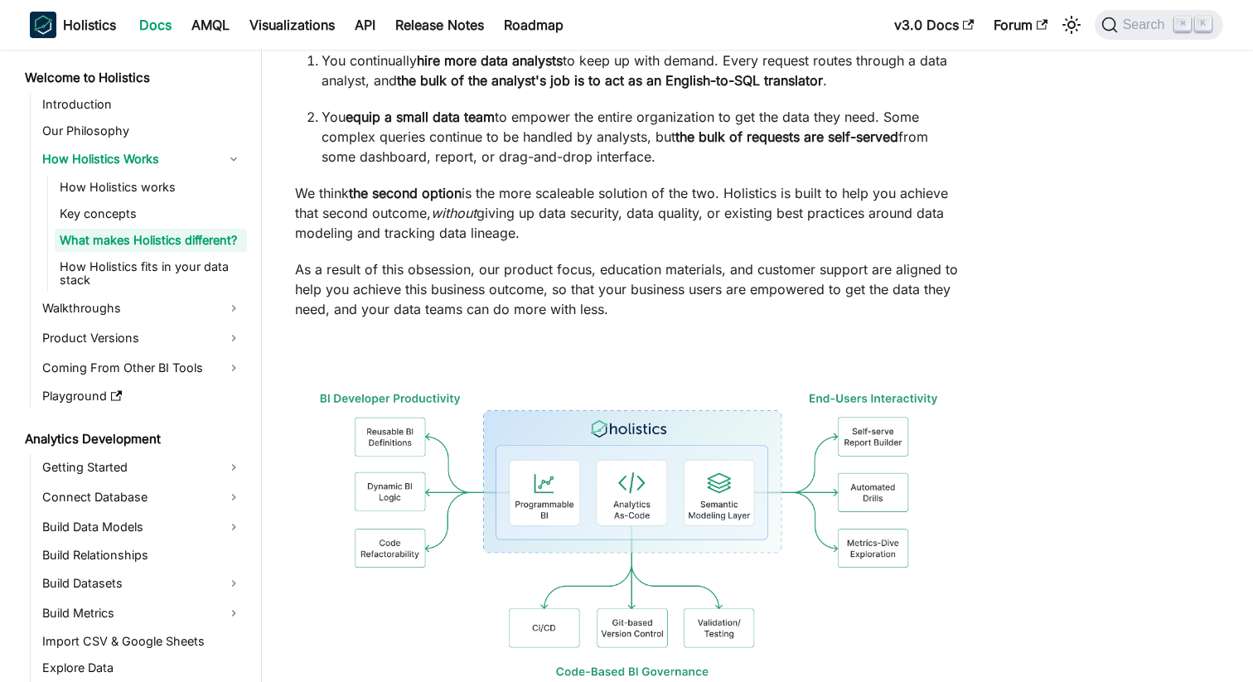
click at [433, 311] on p "As a result of this obsession, our product focus, education materials, and cust…" at bounding box center [628, 289] width 667 height 60
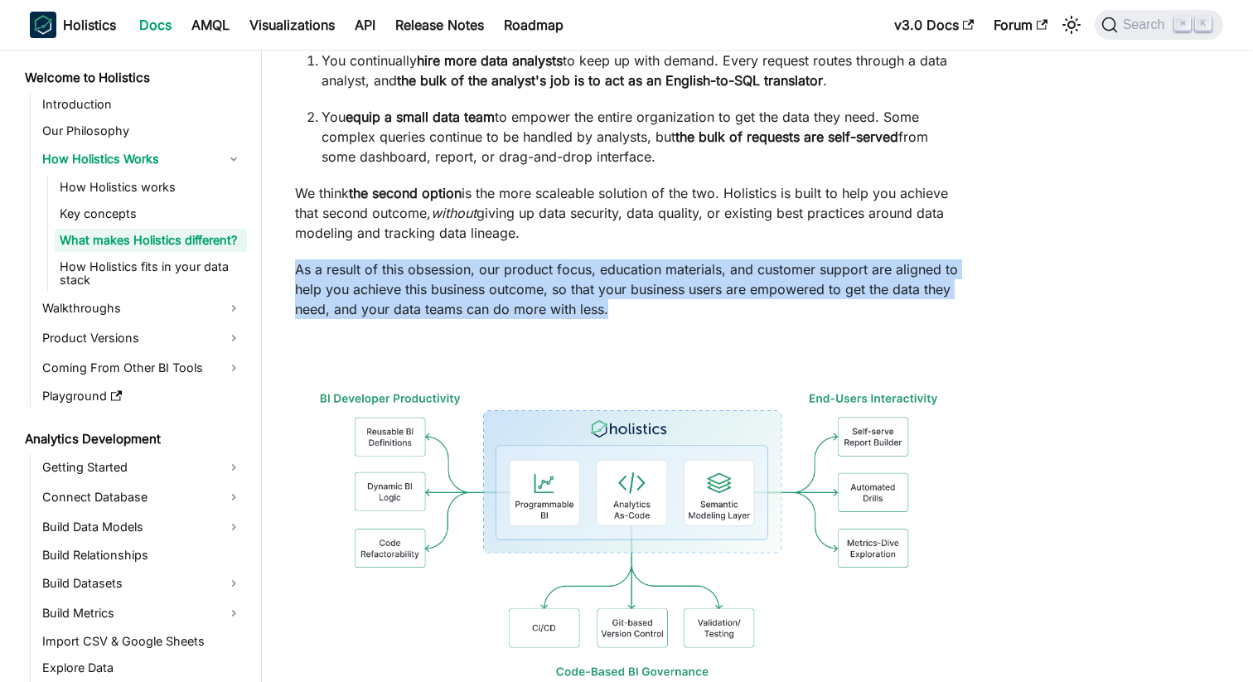
scroll to position [501, 0]
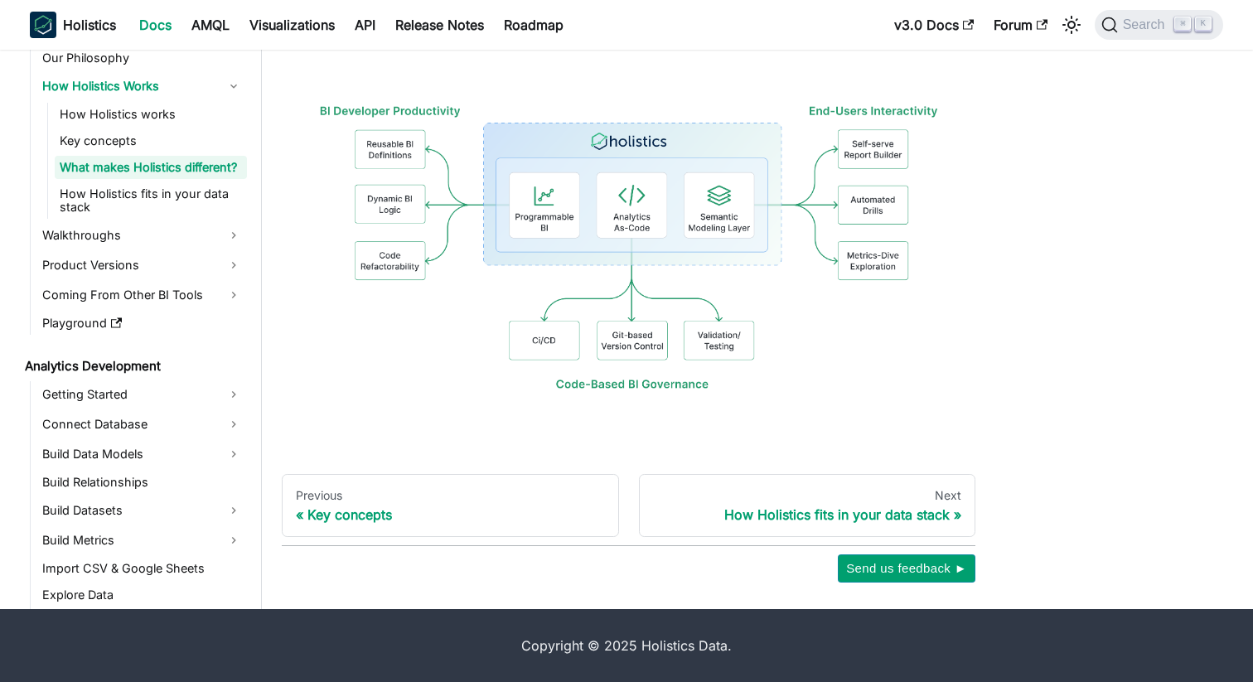
click at [420, 346] on img at bounding box center [628, 238] width 667 height 381
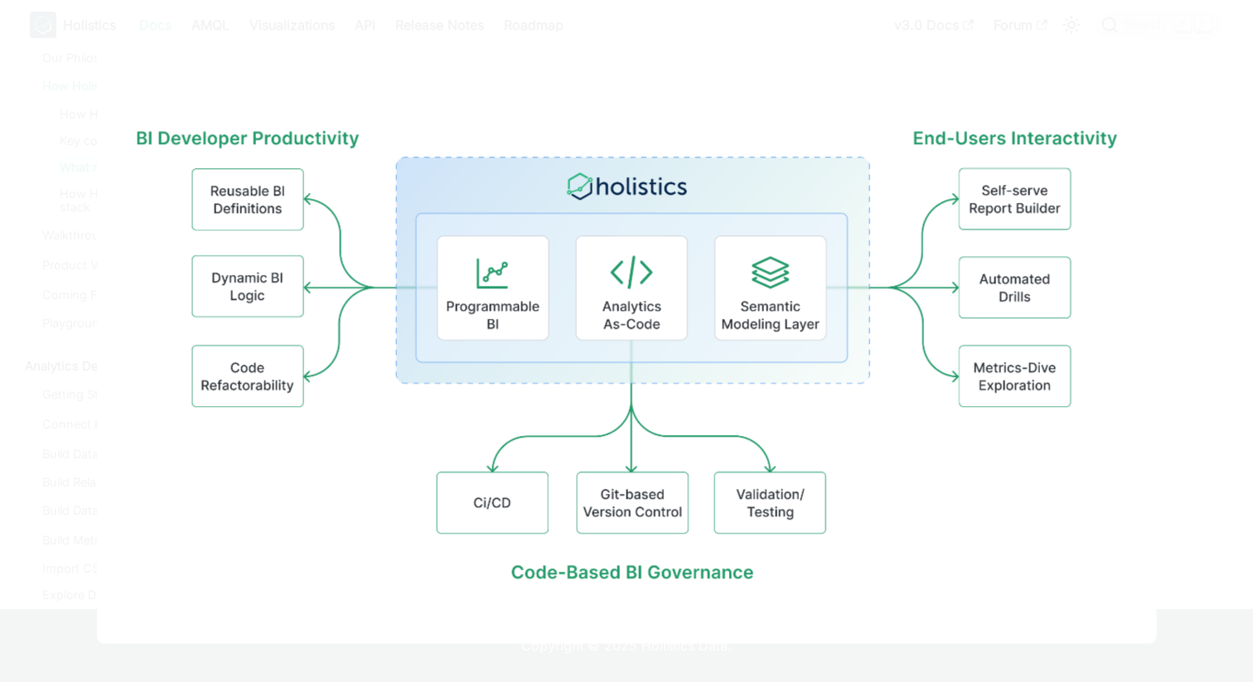
click at [389, 314] on img at bounding box center [627, 341] width 1060 height 606
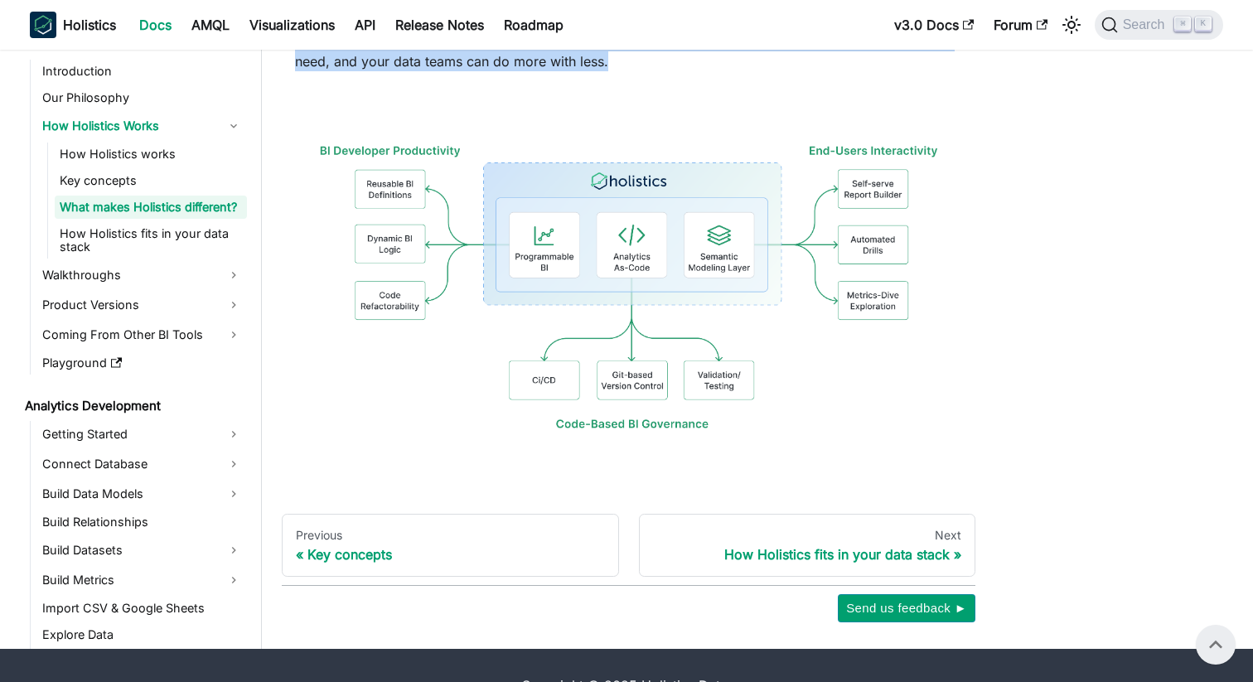
scroll to position [423, 0]
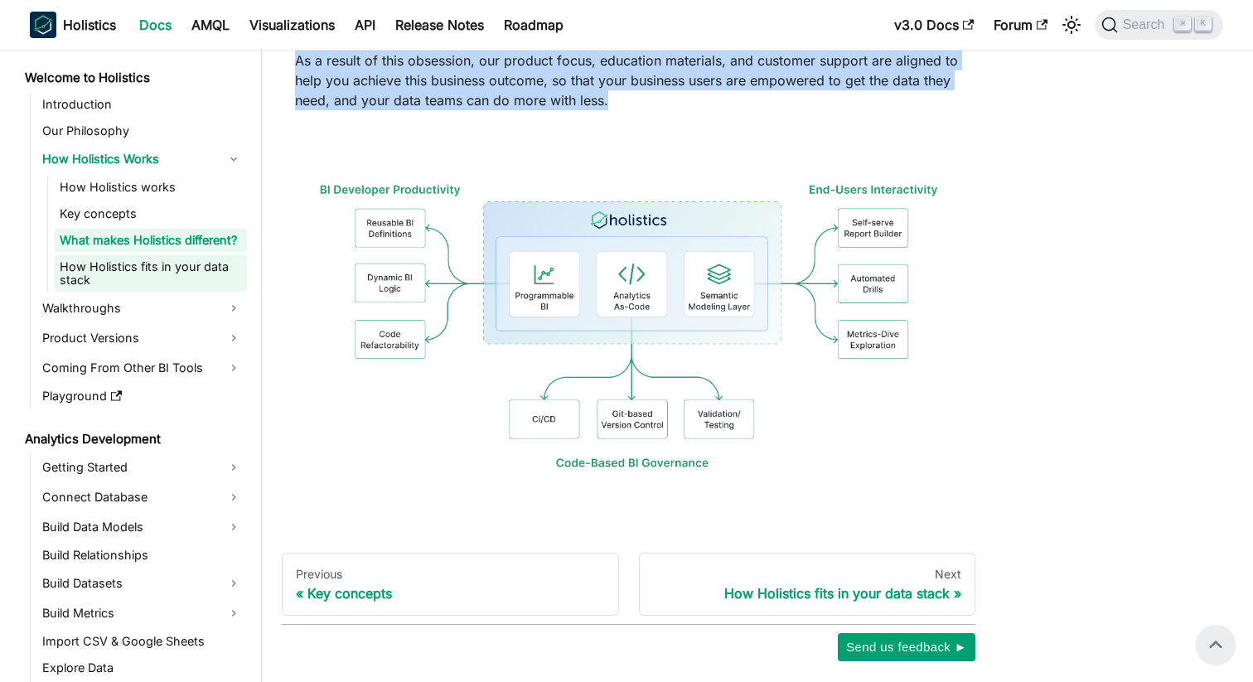
click at [194, 264] on link "How Holistics fits in your data stack" at bounding box center [151, 273] width 192 height 36
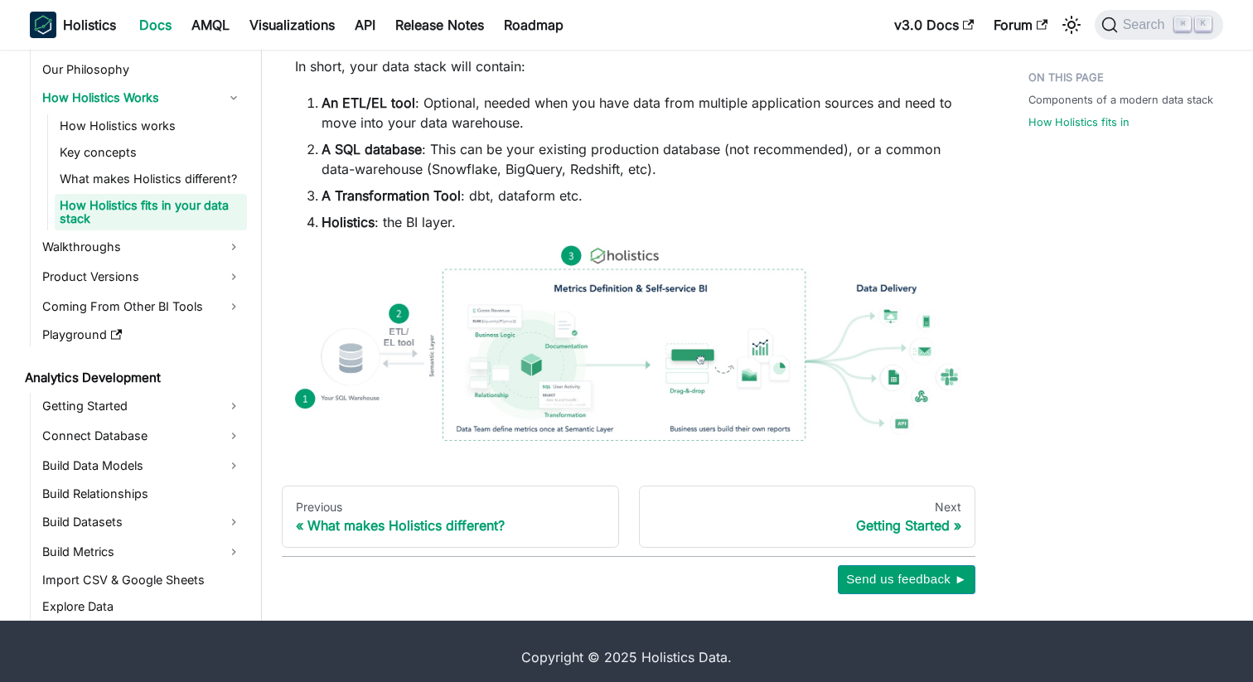
scroll to position [998, 0]
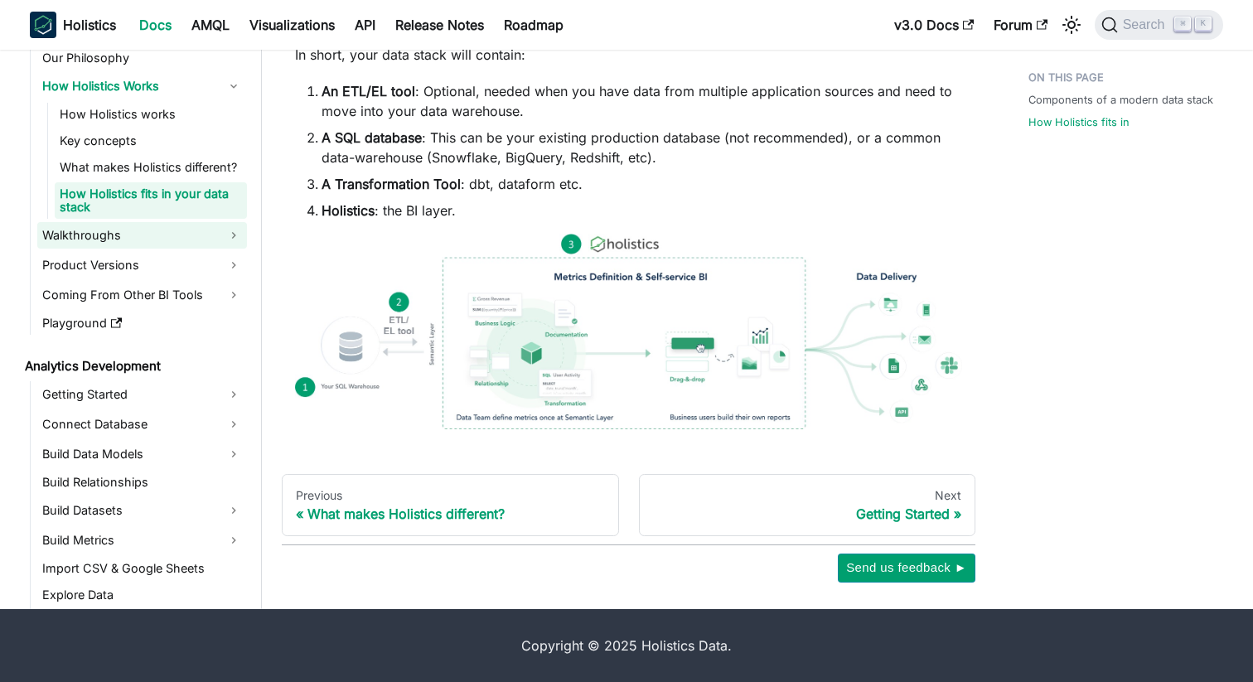
click at [152, 239] on link "Walkthroughs" at bounding box center [142, 235] width 210 height 27
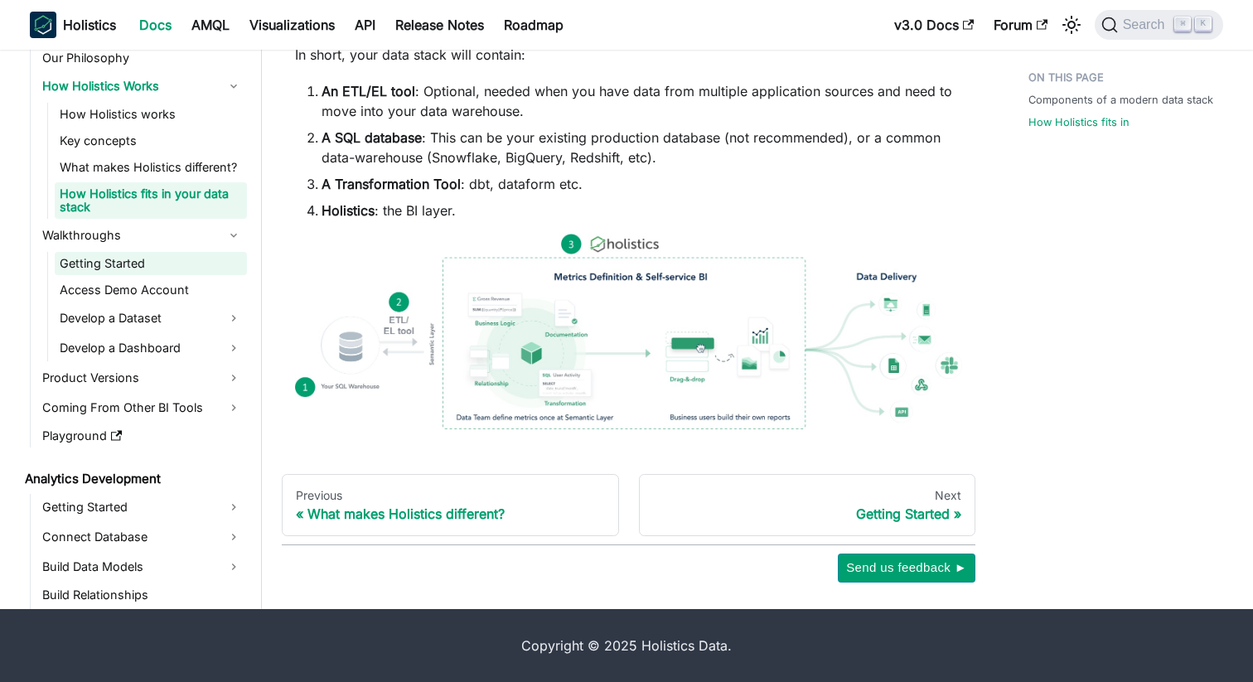
click at [157, 264] on link "Getting Started" at bounding box center [151, 263] width 192 height 23
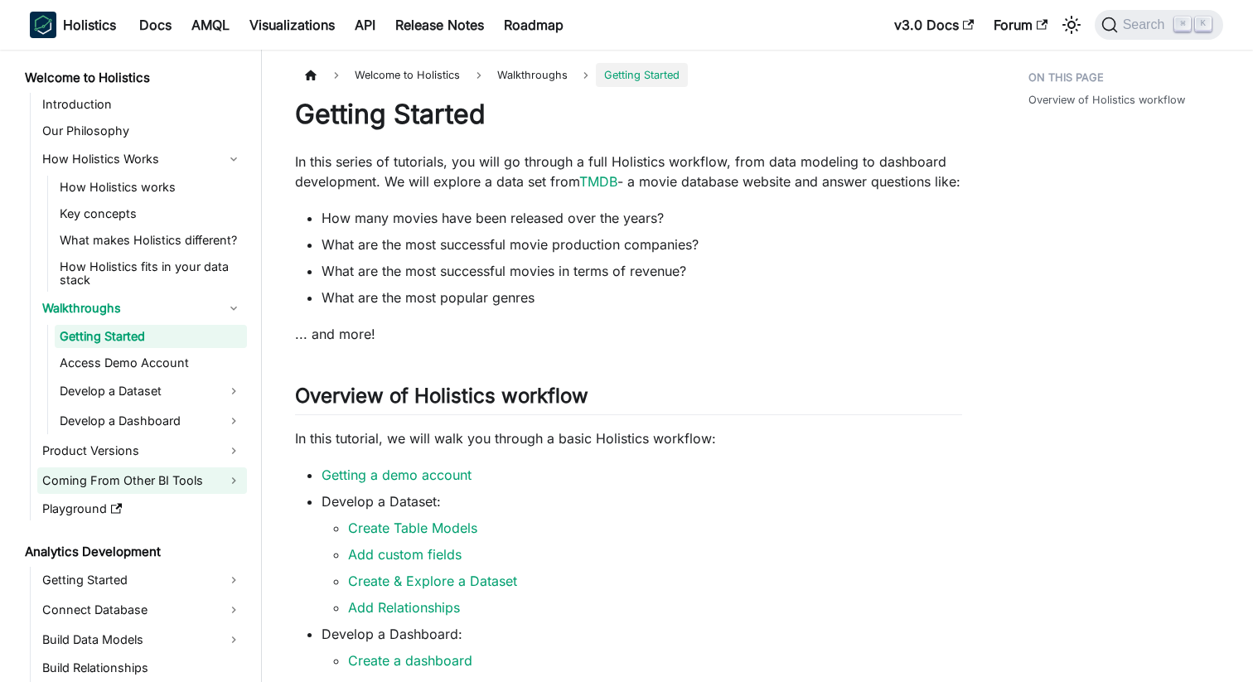
scroll to position [91, 0]
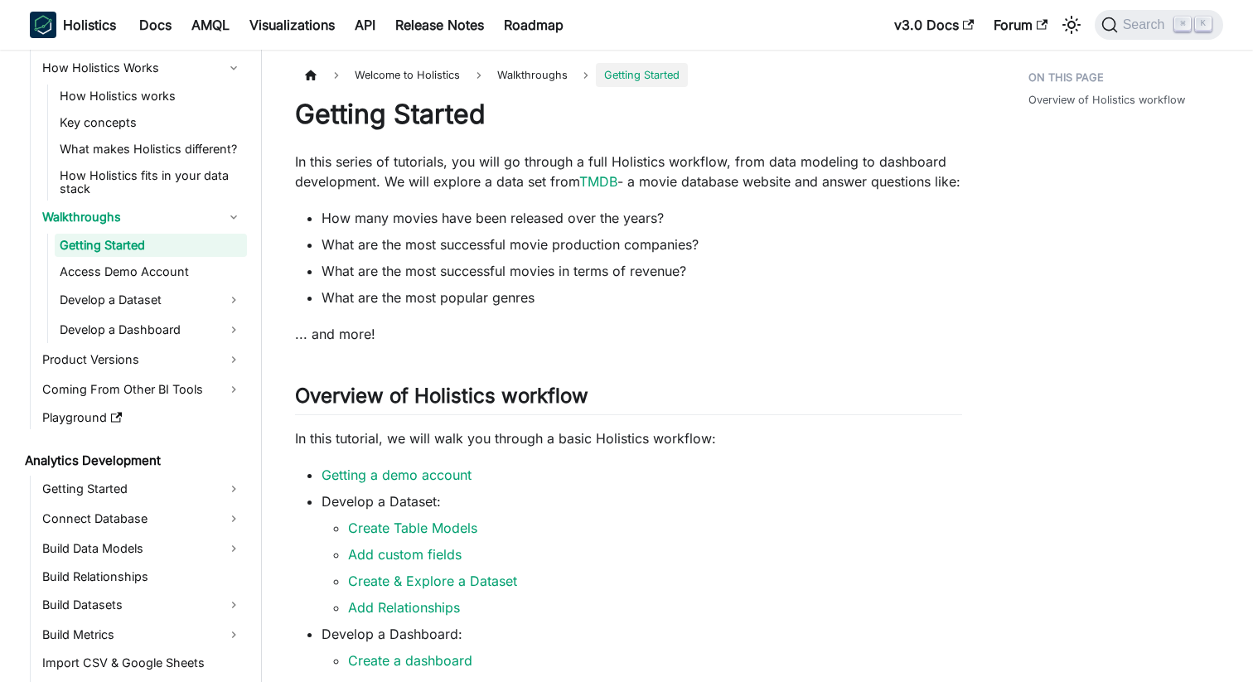
click at [118, 284] on ul "Getting Started Access Demo Account Develop a Dataset Develop a Dashboard" at bounding box center [147, 288] width 200 height 109
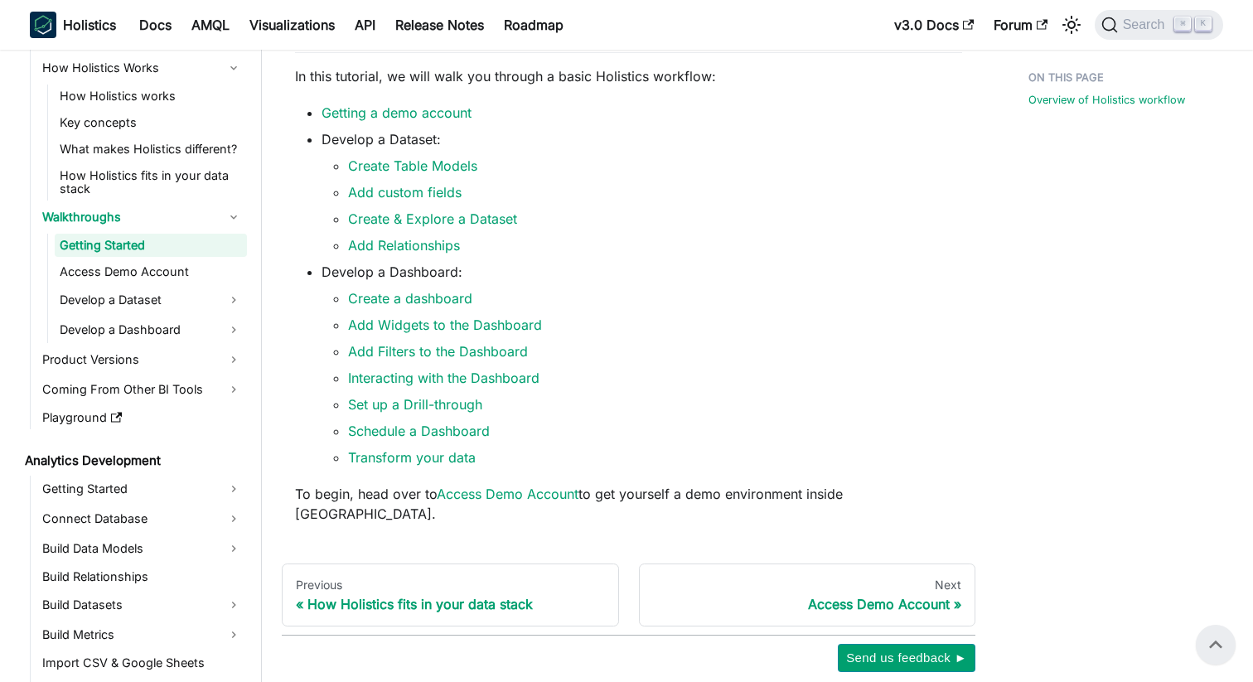
scroll to position [352, 0]
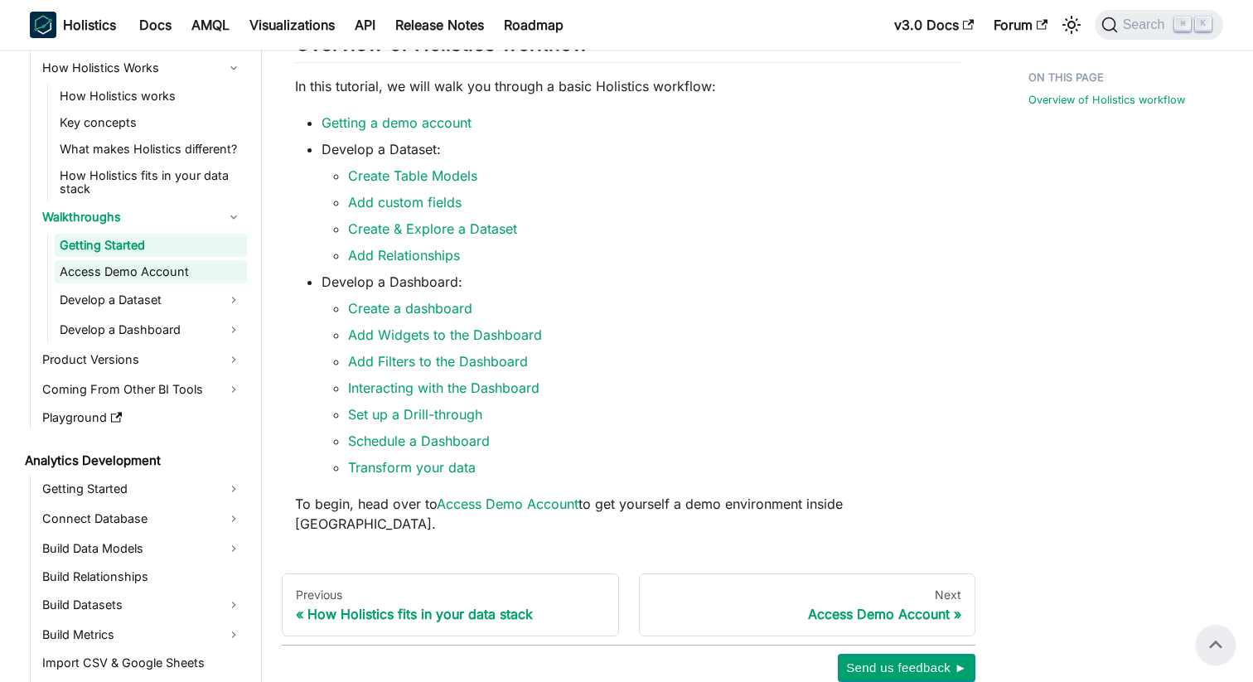
click at [118, 272] on link "Access Demo Account" at bounding box center [151, 271] width 192 height 23
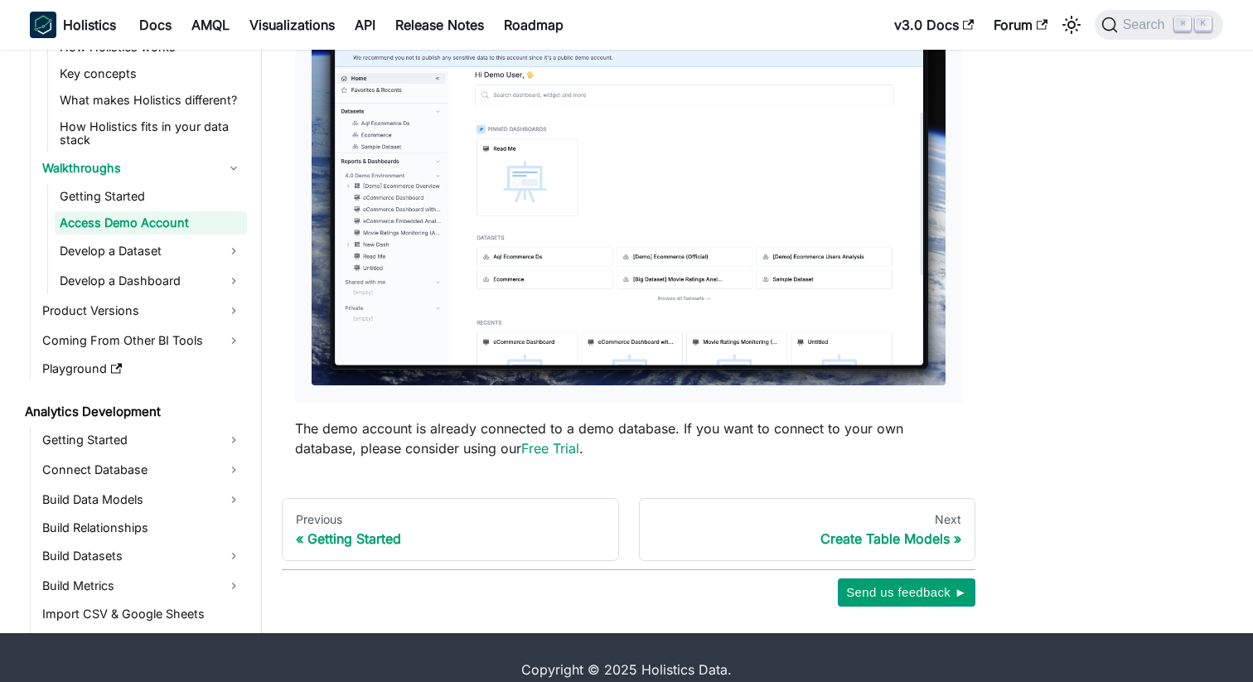
scroll to position [354, 0]
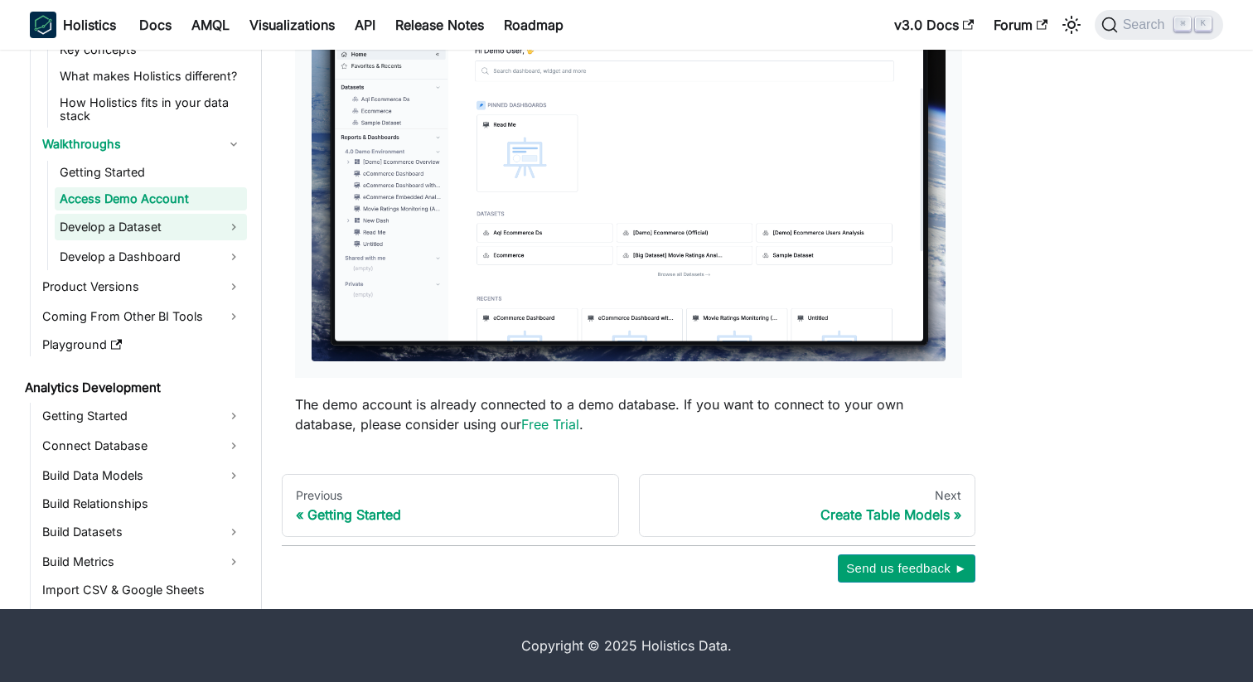
click at [153, 225] on link "Develop a Dataset" at bounding box center [151, 227] width 192 height 27
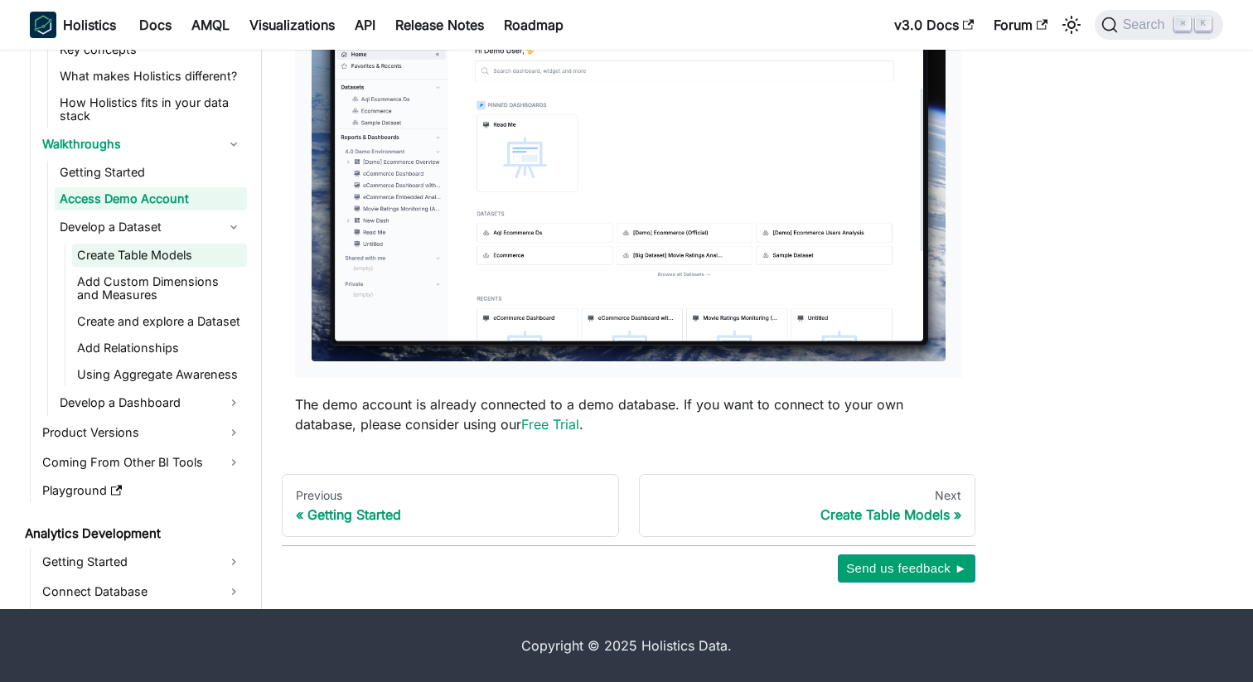
click at [163, 256] on link "Create Table Models" at bounding box center [159, 255] width 175 height 23
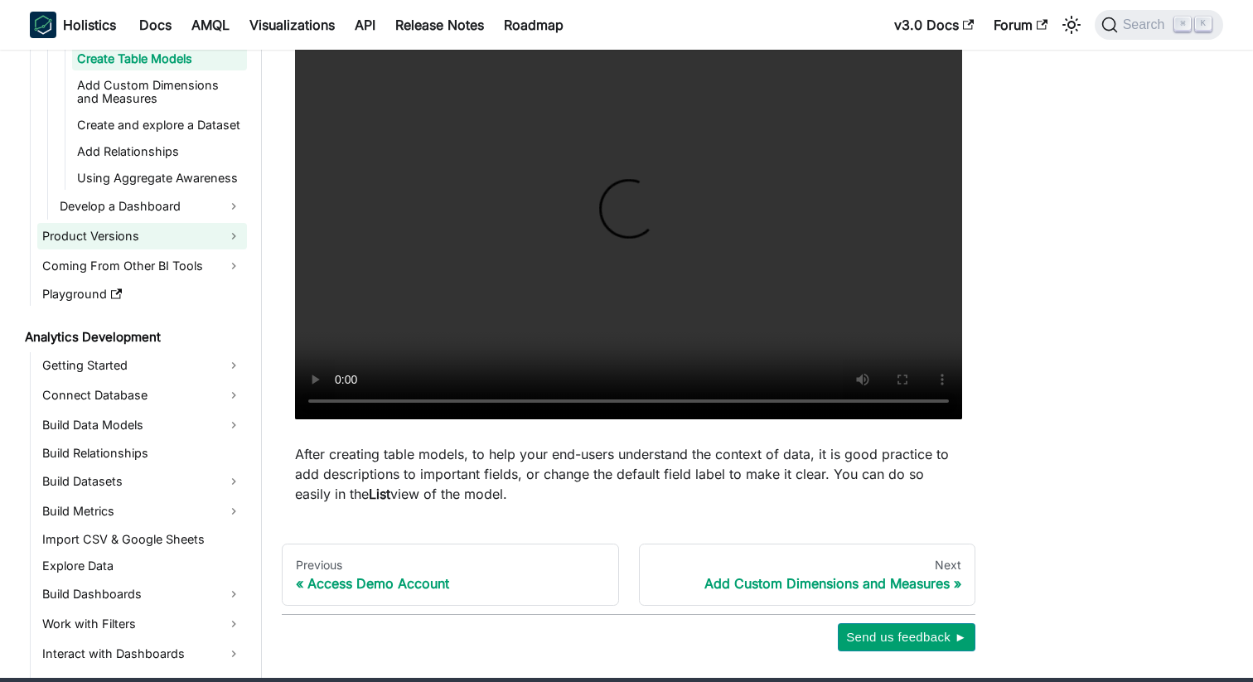
scroll to position [361, 0]
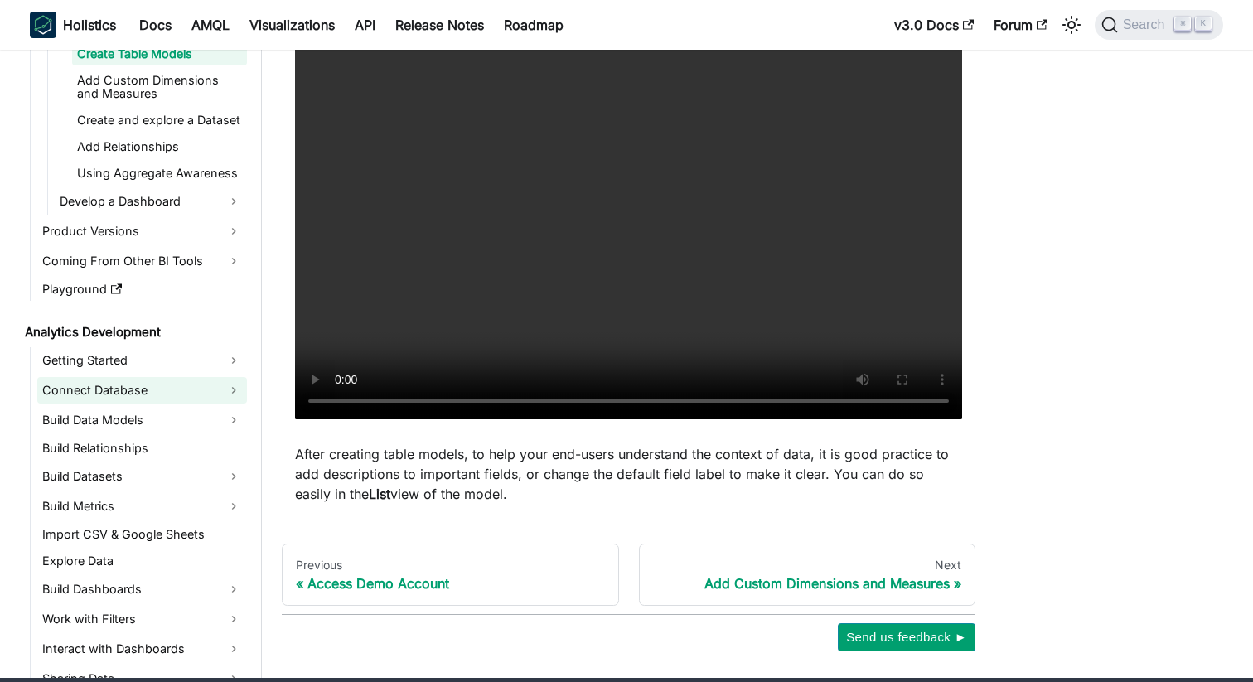
click at [157, 399] on link "Connect Database" at bounding box center [142, 390] width 210 height 27
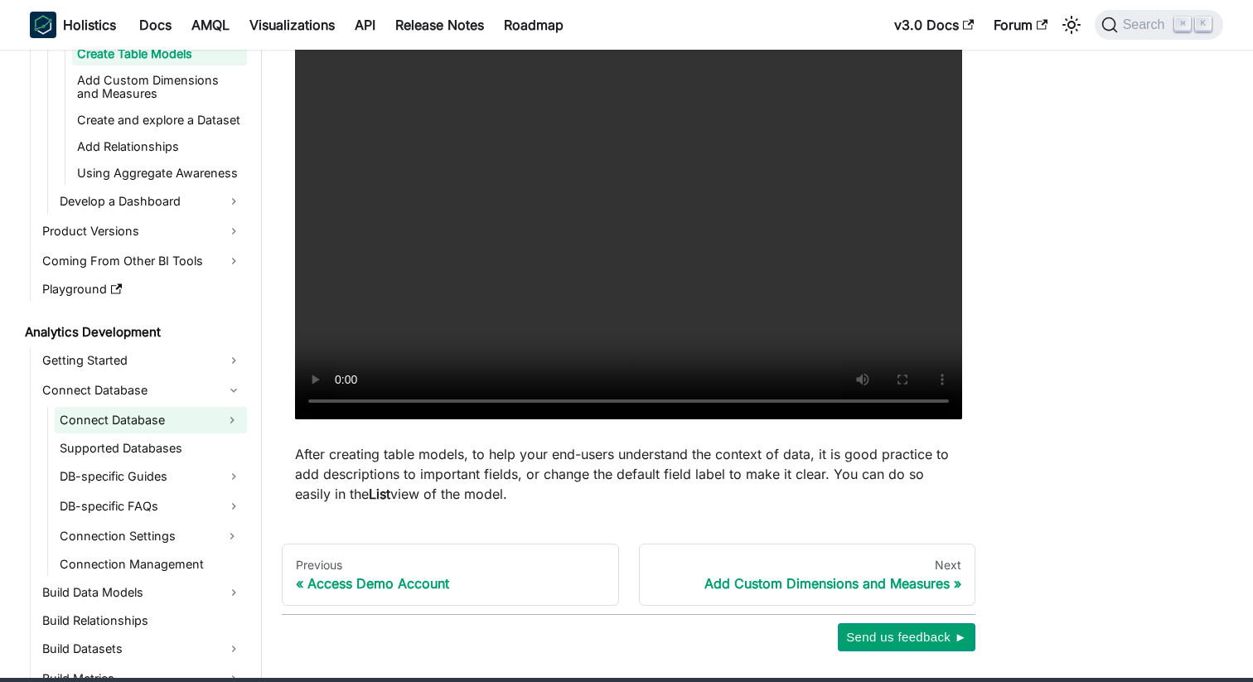
click at [184, 433] on link "Connect Database" at bounding box center [136, 420] width 162 height 27
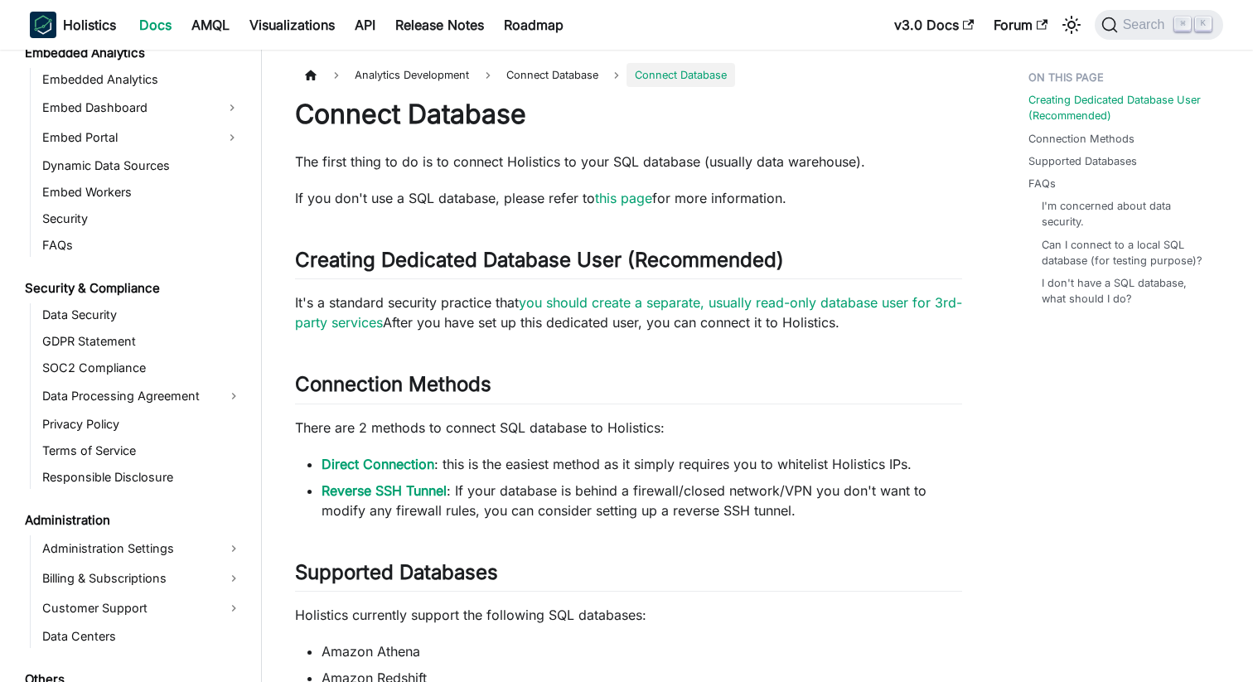
scroll to position [2526, 0]
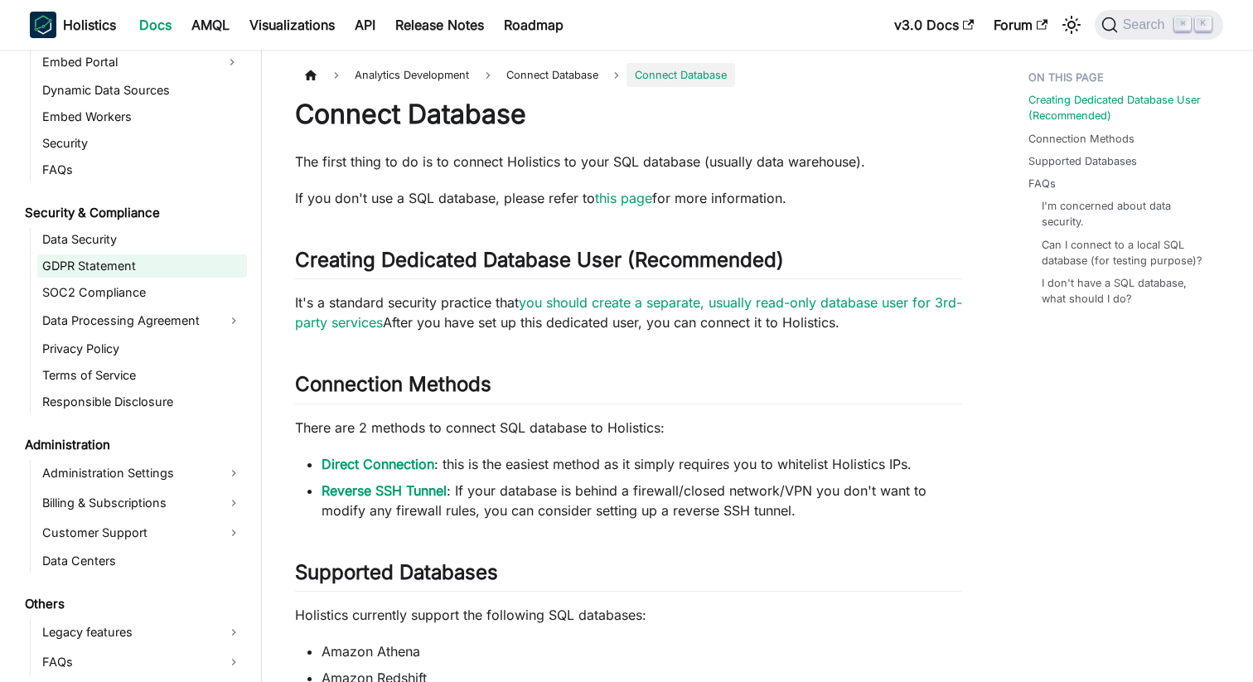
click at [124, 258] on link "GDPR Statement" at bounding box center [142, 265] width 210 height 23
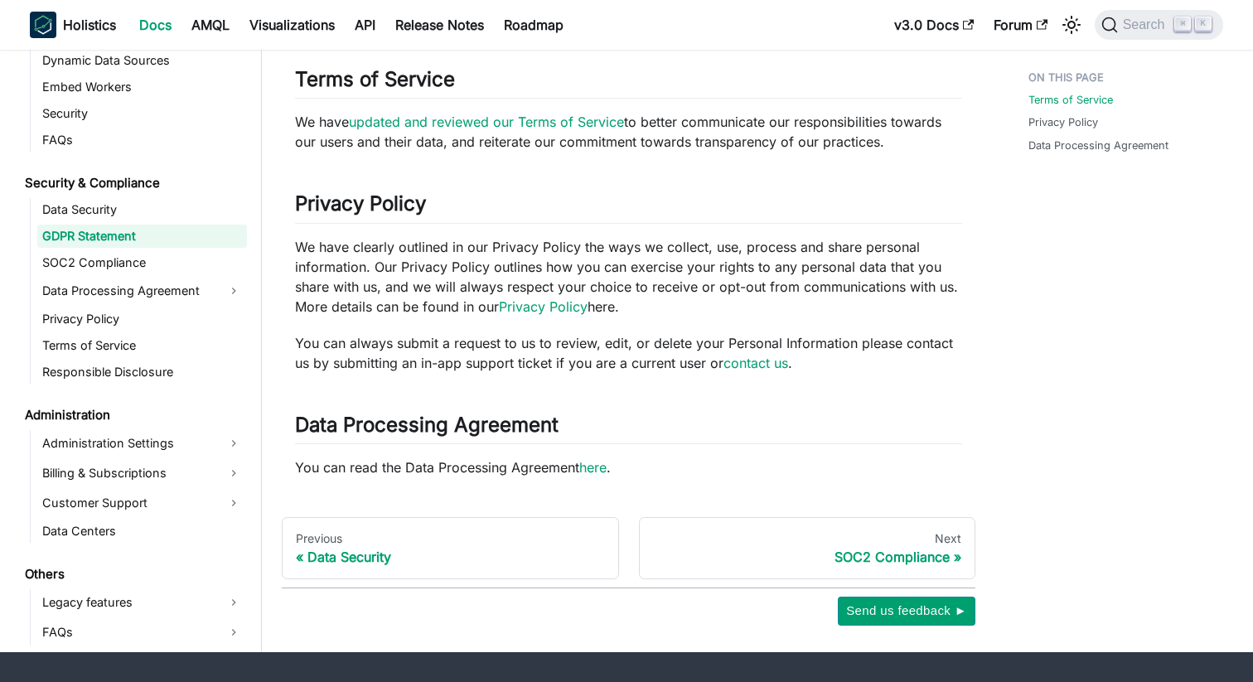
scroll to position [280, 0]
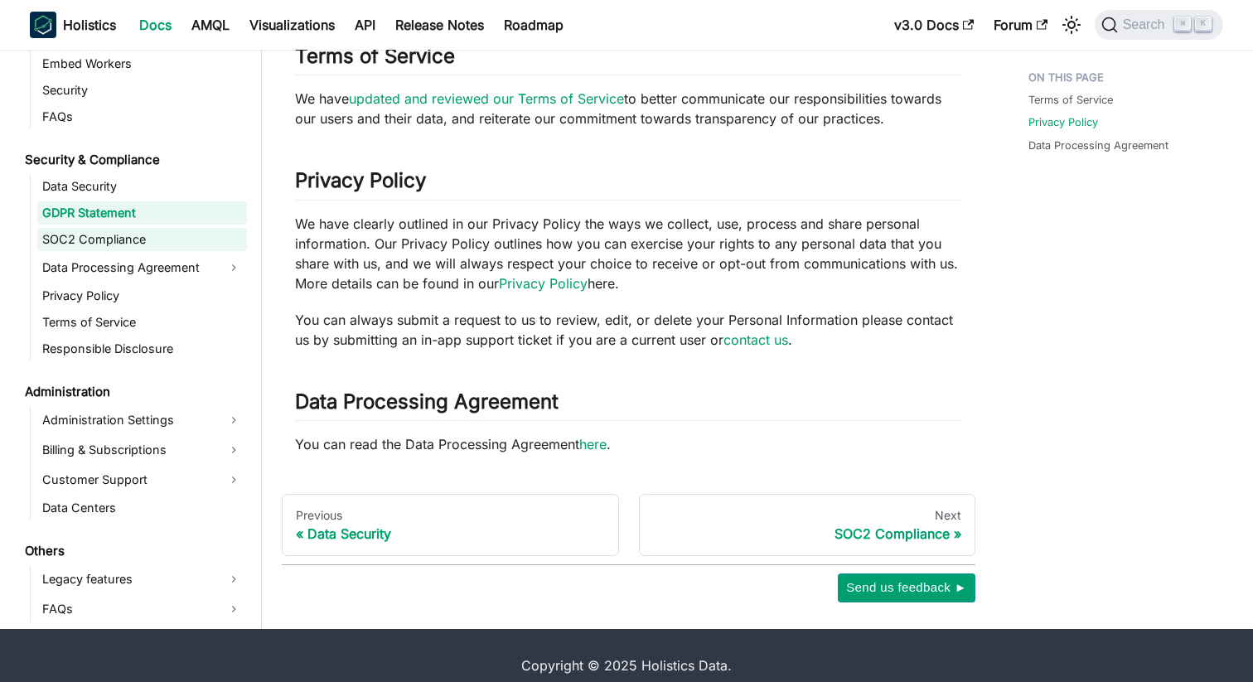
click at [150, 239] on link "SOC2 Compliance" at bounding box center [142, 239] width 210 height 23
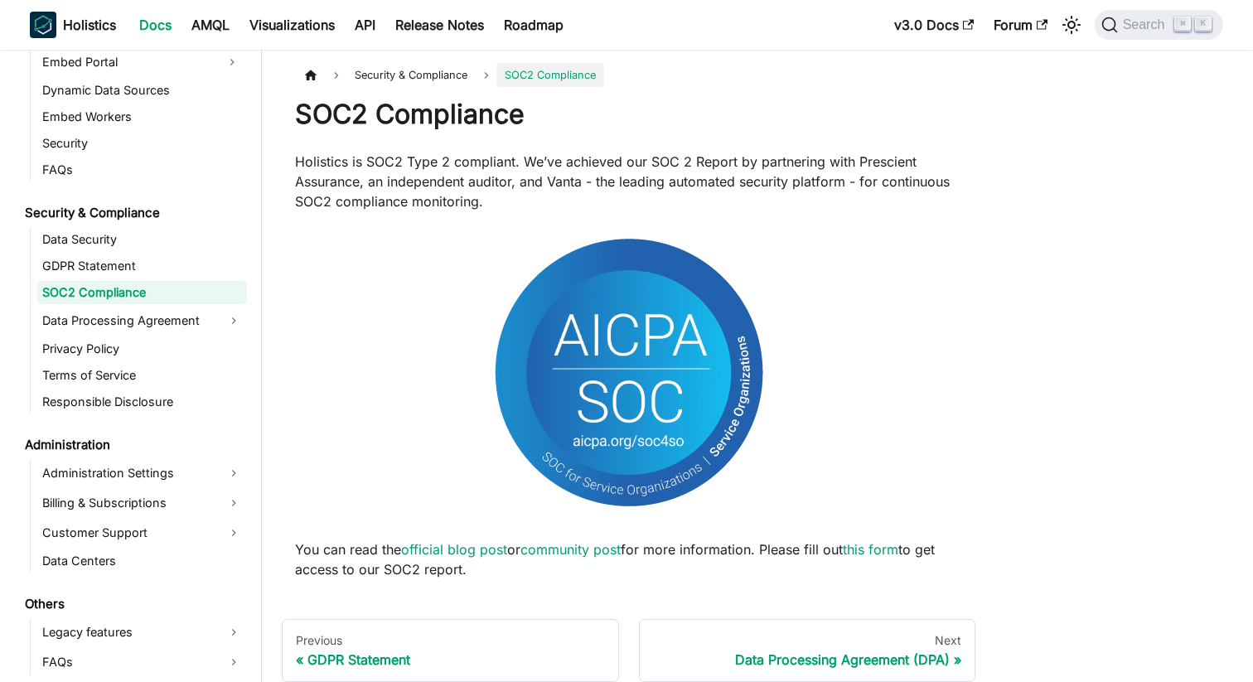
click at [406, 192] on p "Holistics is SOC2 Type 2 compliant. We’ve achieved our SOC 2 Report by partneri…" at bounding box center [628, 182] width 667 height 60
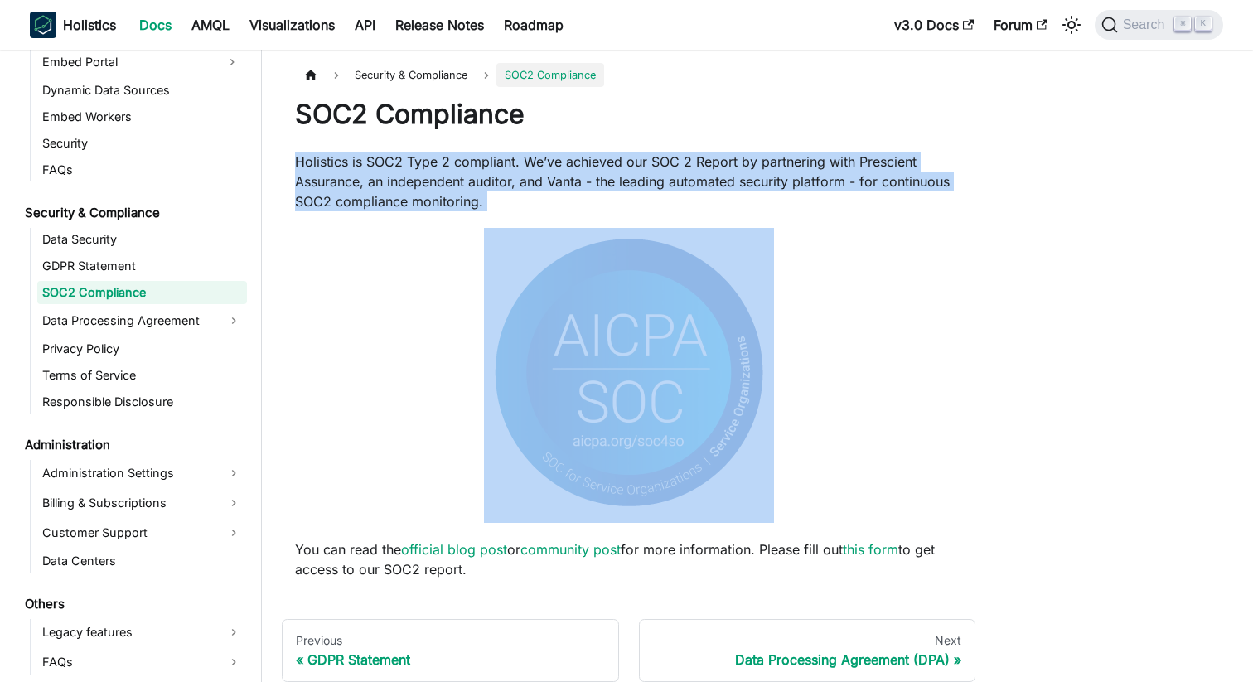
click at [407, 259] on p at bounding box center [628, 375] width 667 height 295
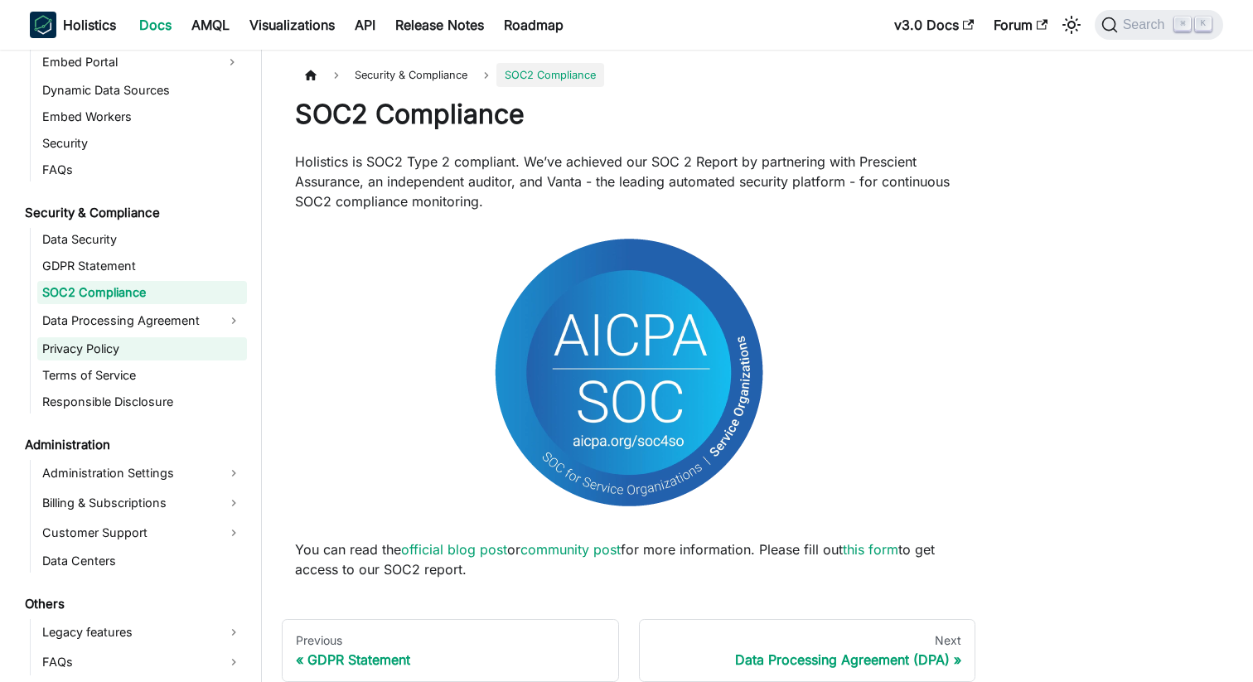
click at [119, 346] on link "Privacy Policy" at bounding box center [142, 348] width 210 height 23
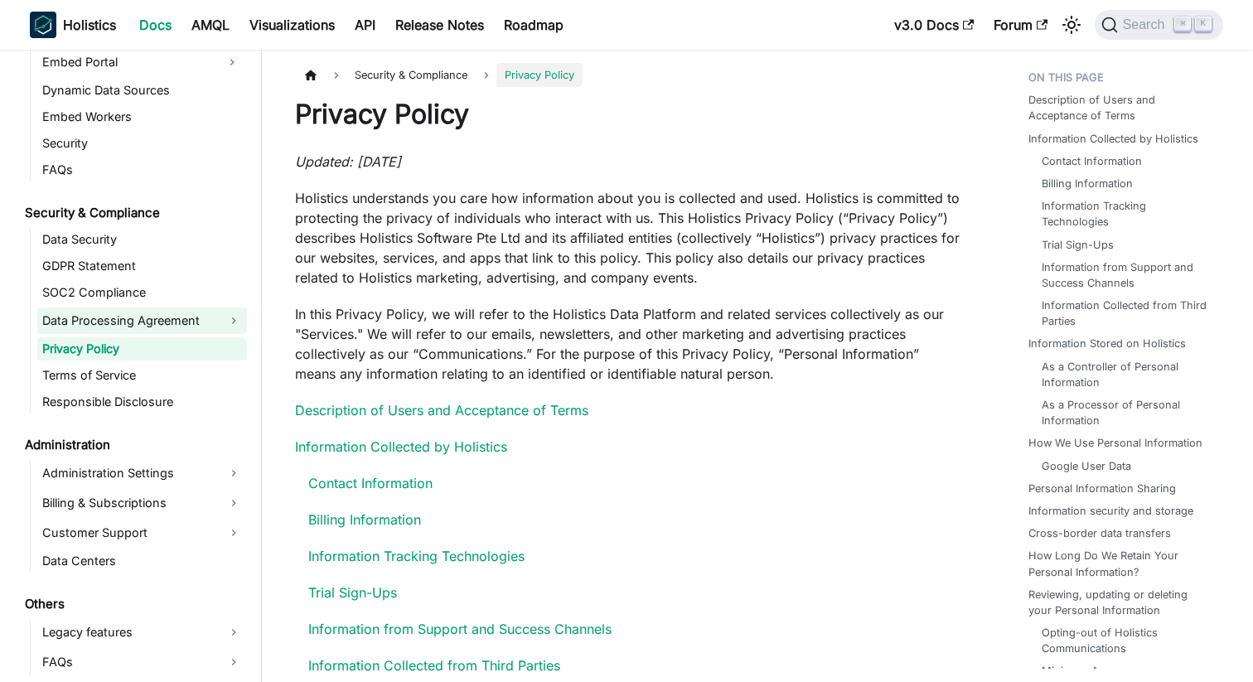
click at [118, 320] on link "Data Processing Agreement" at bounding box center [142, 320] width 210 height 27
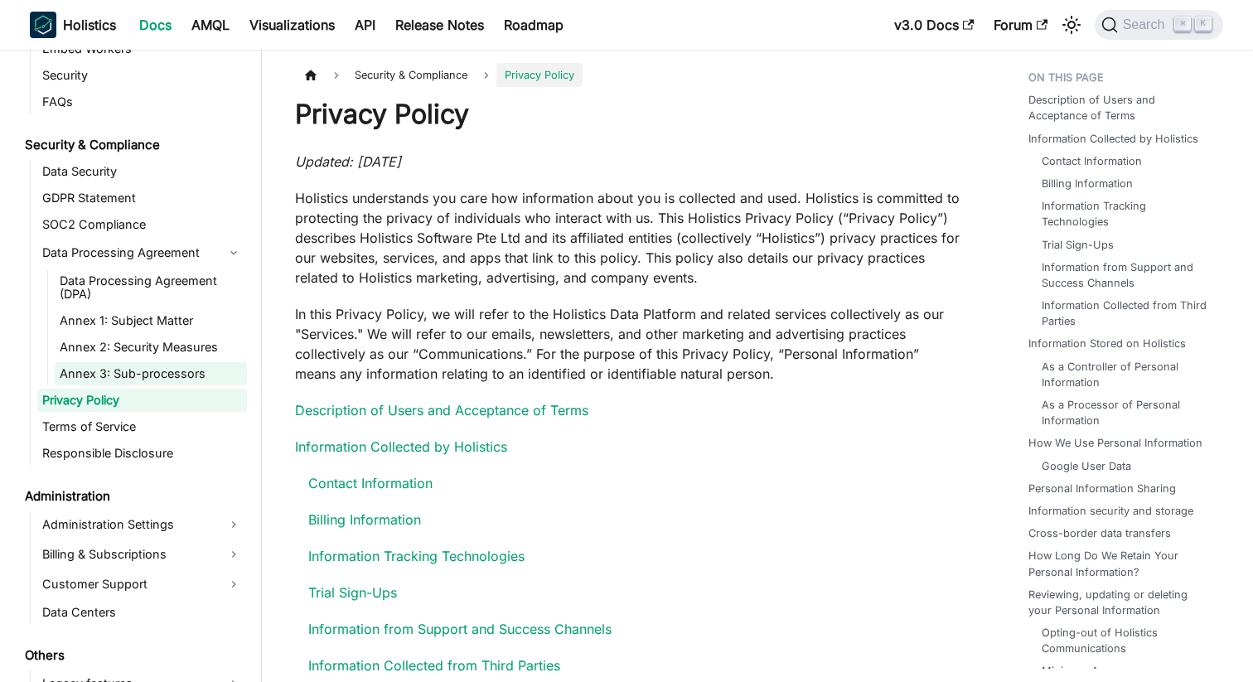
scroll to position [2613, 0]
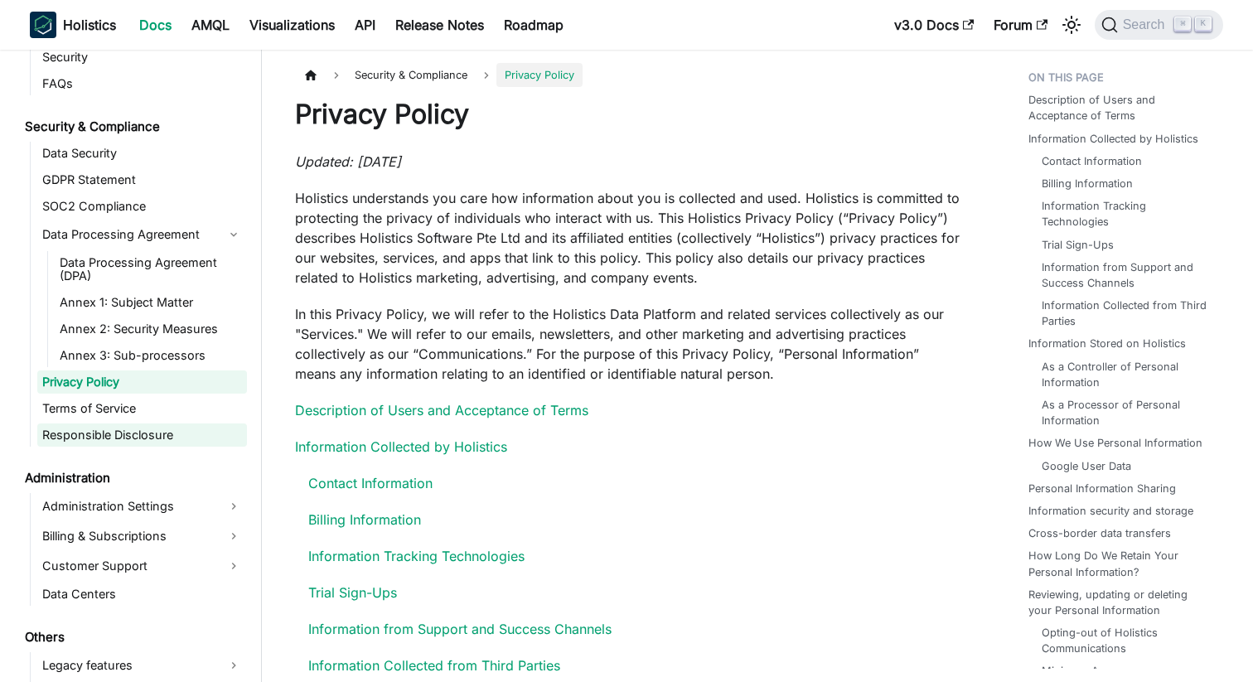
click at [123, 438] on link "Responsible Disclosure" at bounding box center [142, 434] width 210 height 23
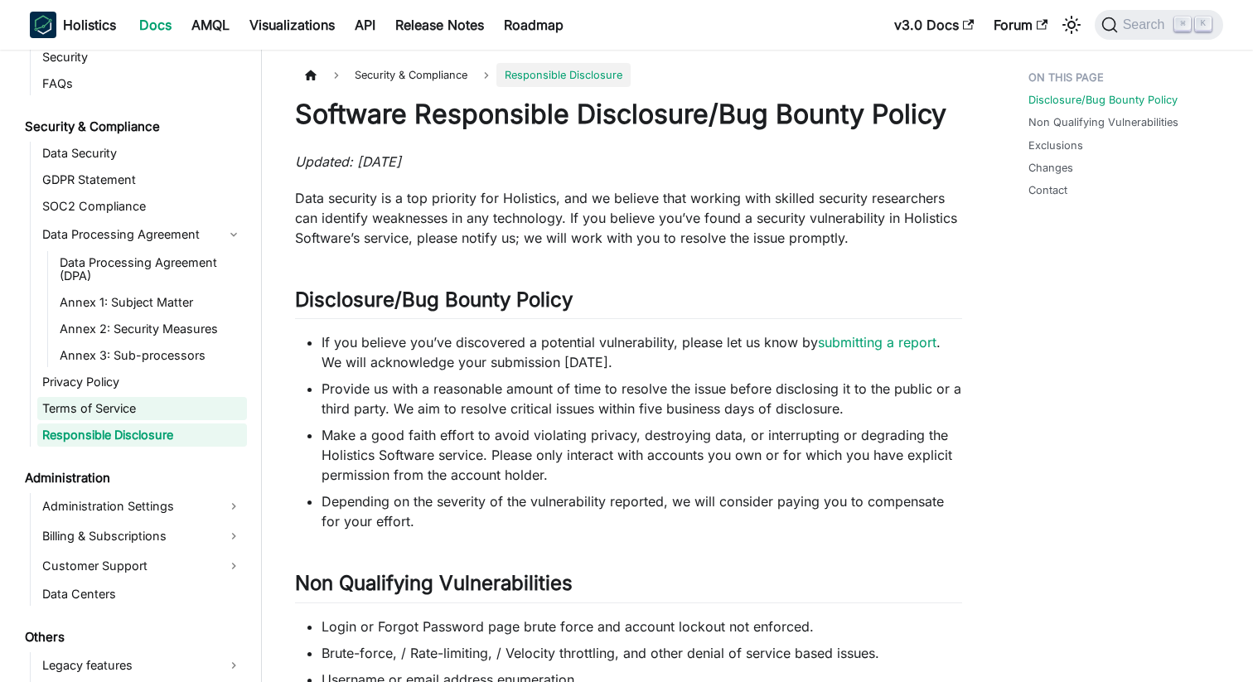
click at [123, 409] on link "Terms of Service" at bounding box center [142, 408] width 210 height 23
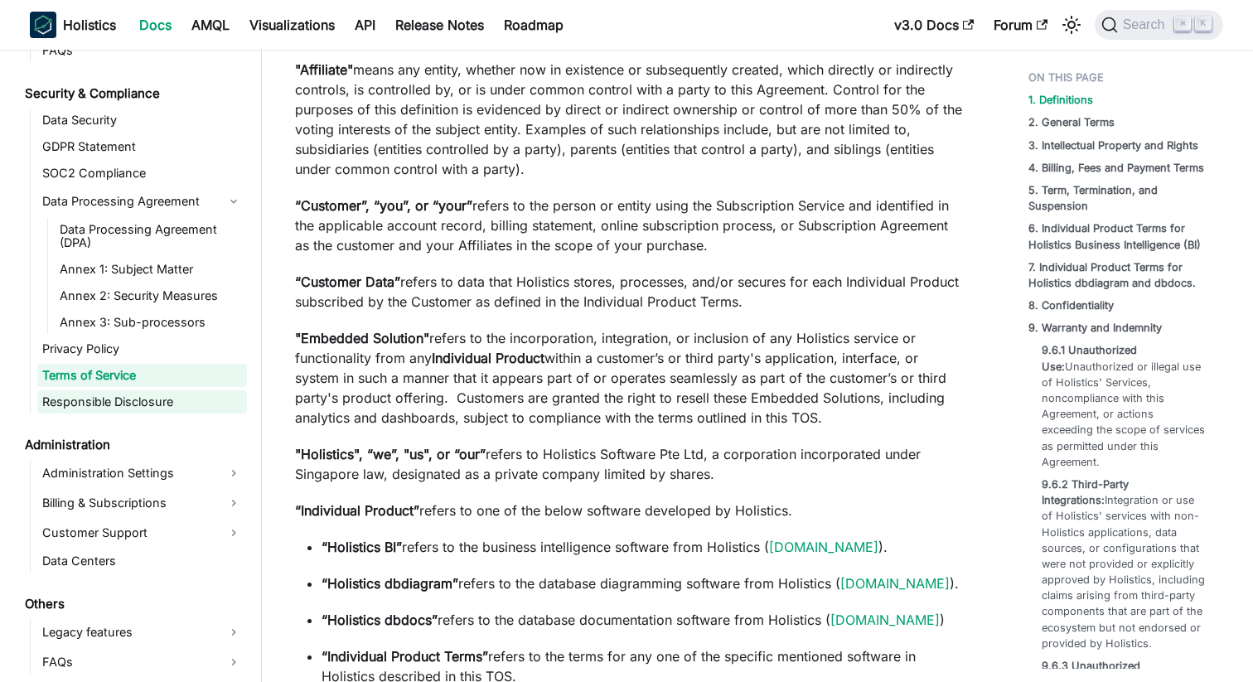
scroll to position [378, 0]
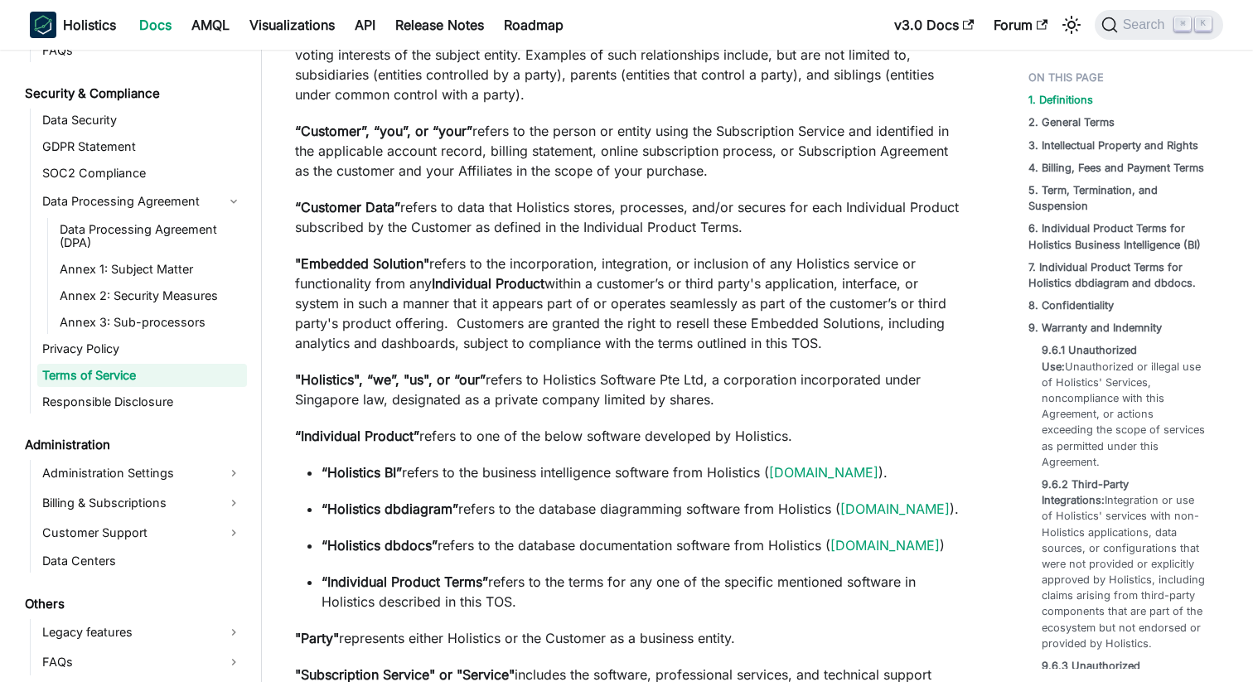
click at [104, 558] on link "Data Centers" at bounding box center [142, 560] width 210 height 23
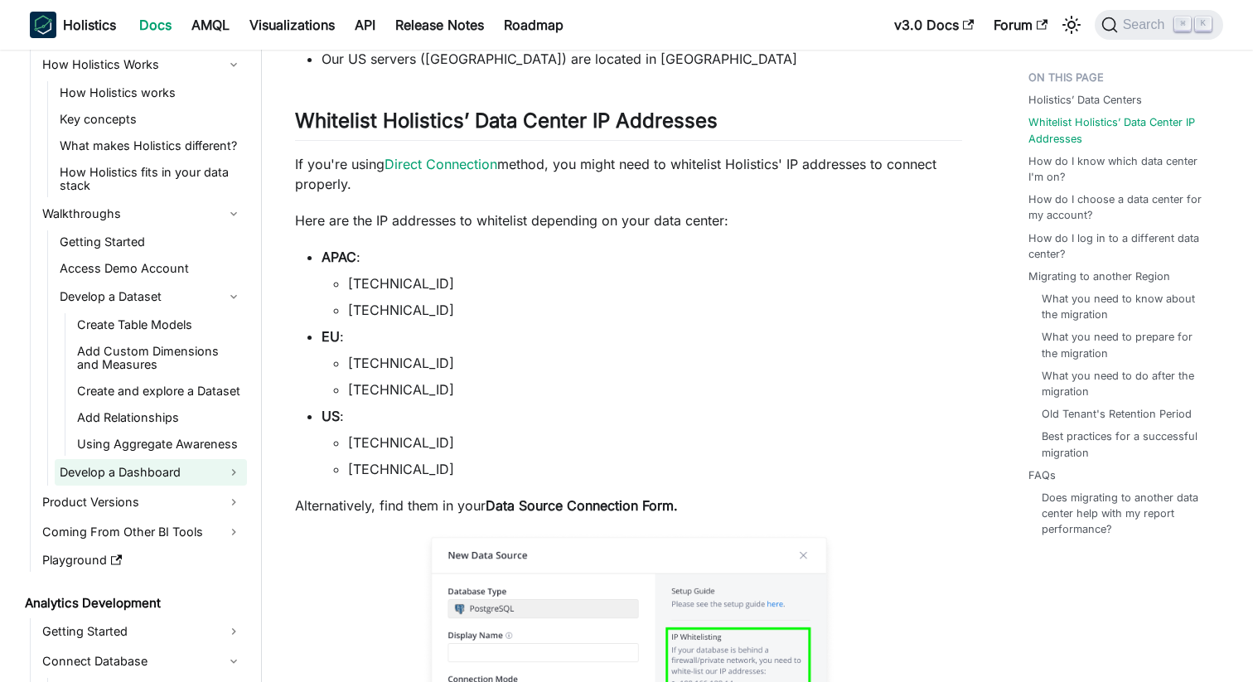
scroll to position [279, 0]
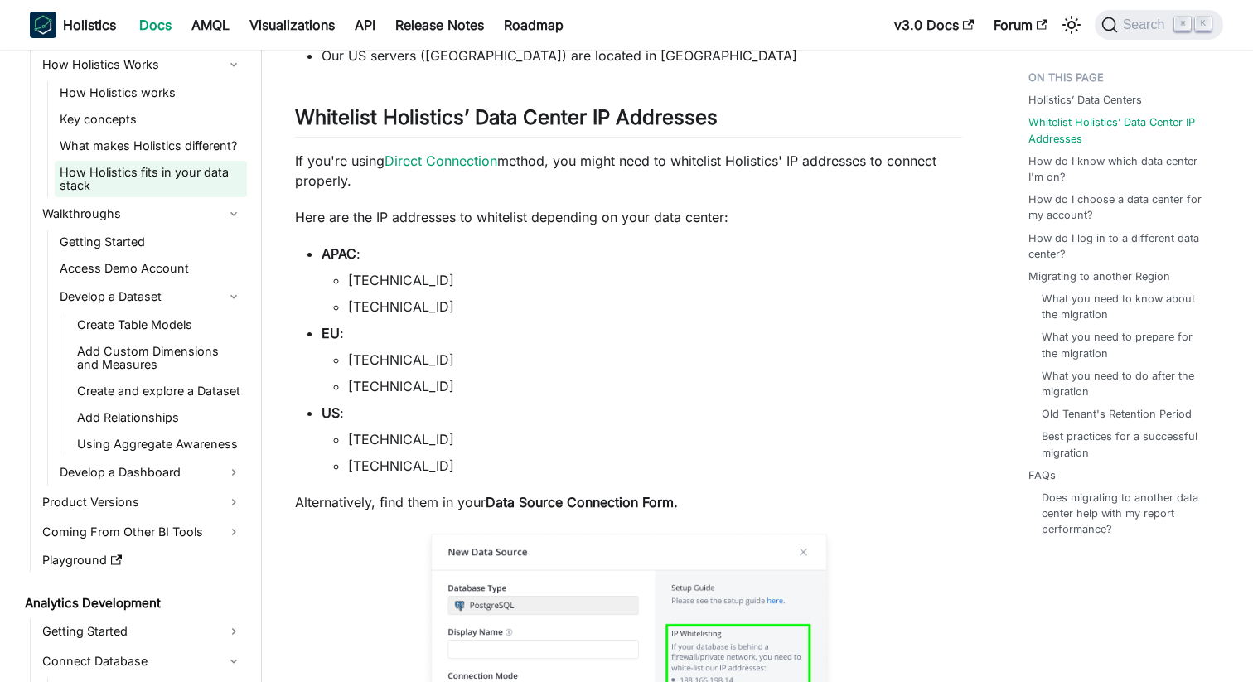
click at [121, 176] on link "How Holistics fits in your data stack" at bounding box center [151, 179] width 192 height 36
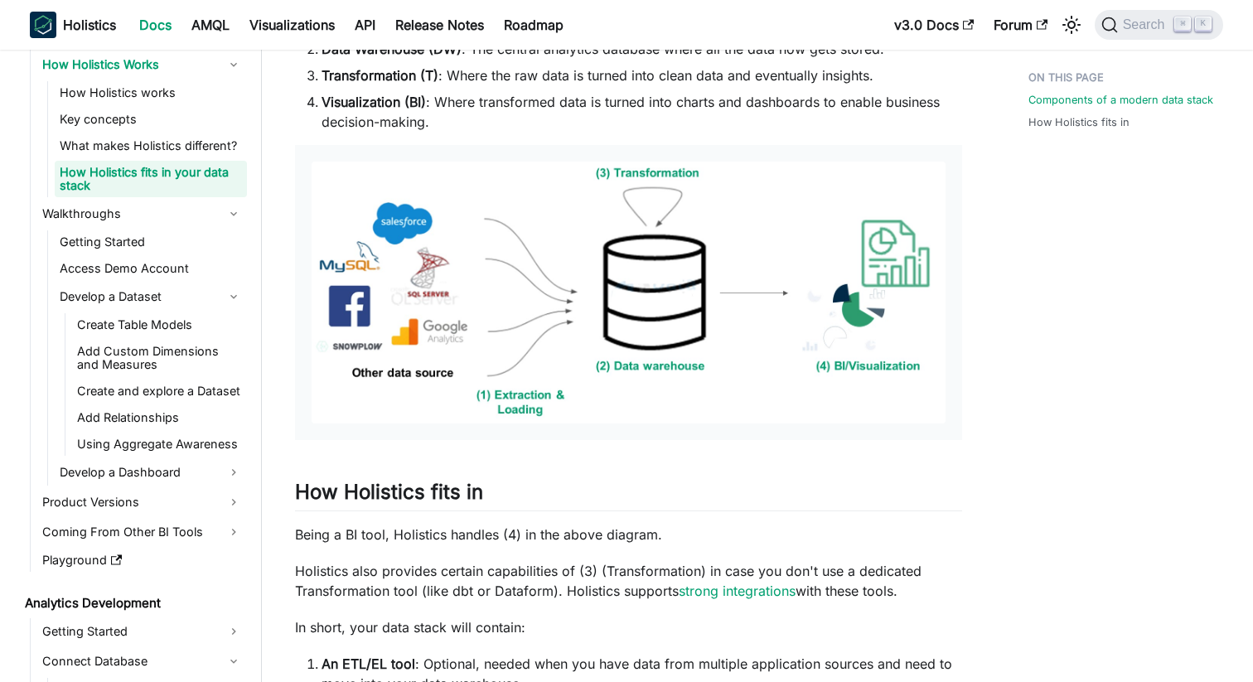
scroll to position [674, 0]
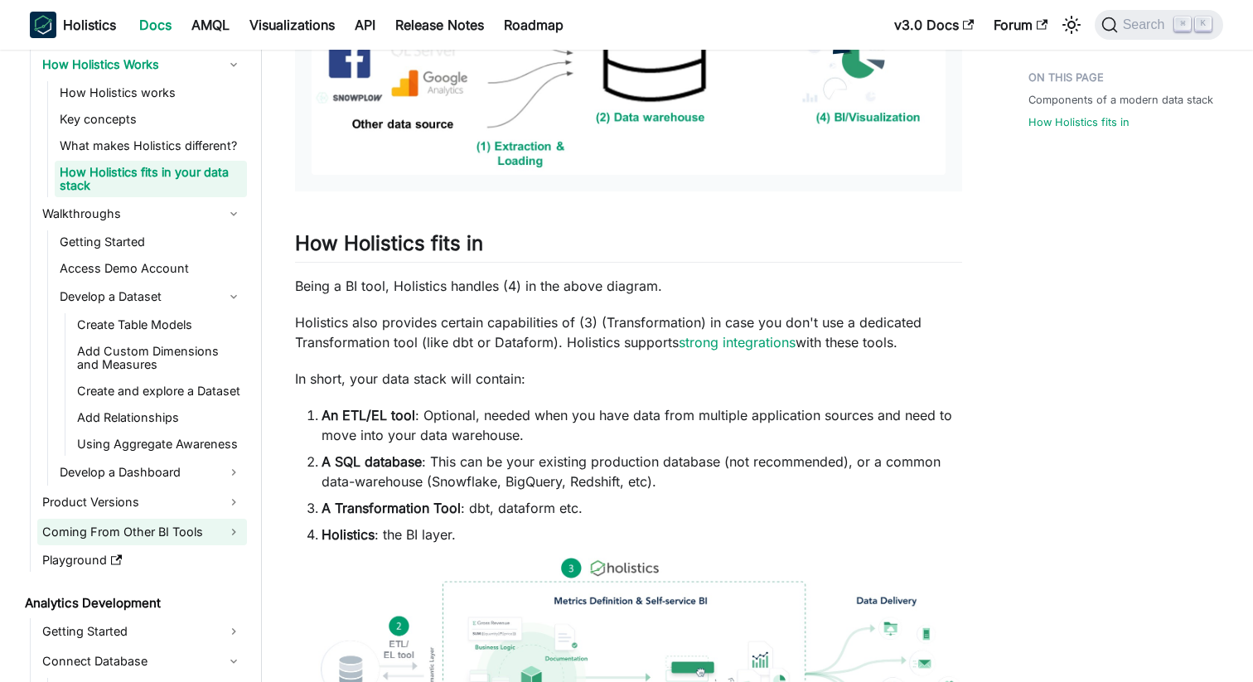
click at [122, 522] on link "Coming From Other BI Tools" at bounding box center [142, 532] width 210 height 27
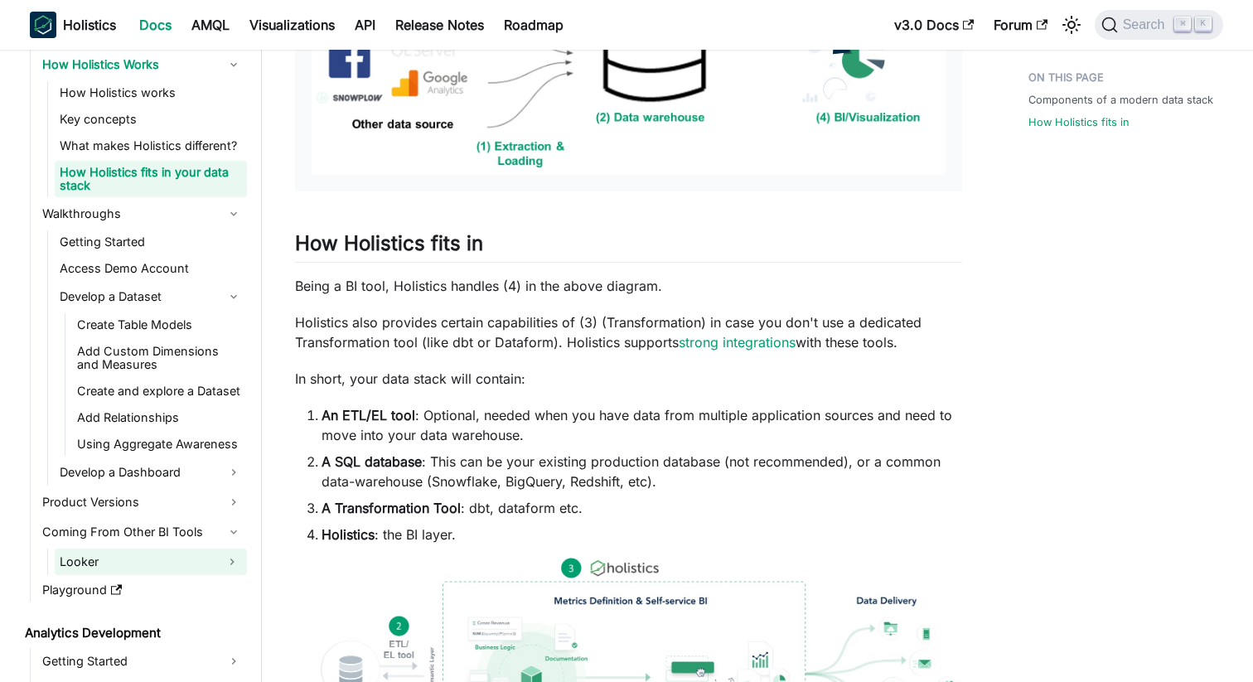
click at [152, 552] on link "Looker" at bounding box center [136, 562] width 162 height 27
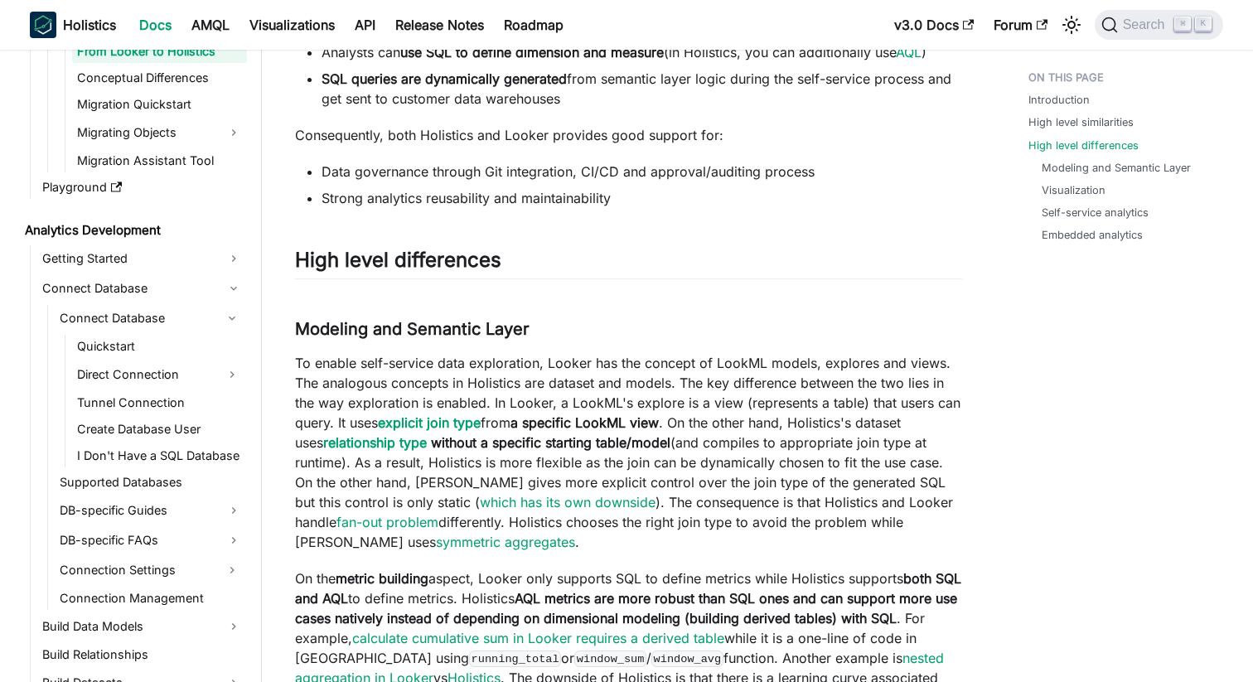
scroll to position [636, 0]
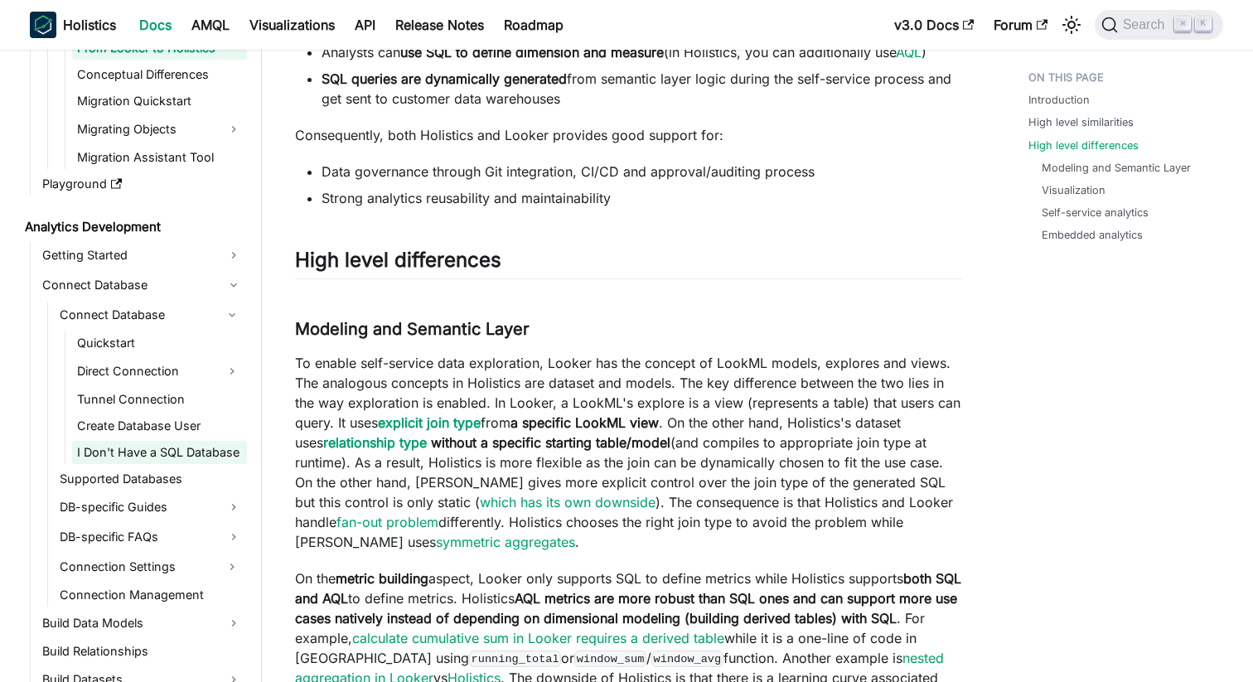
click at [177, 448] on link "I Don't Have a SQL Database" at bounding box center [159, 452] width 175 height 23
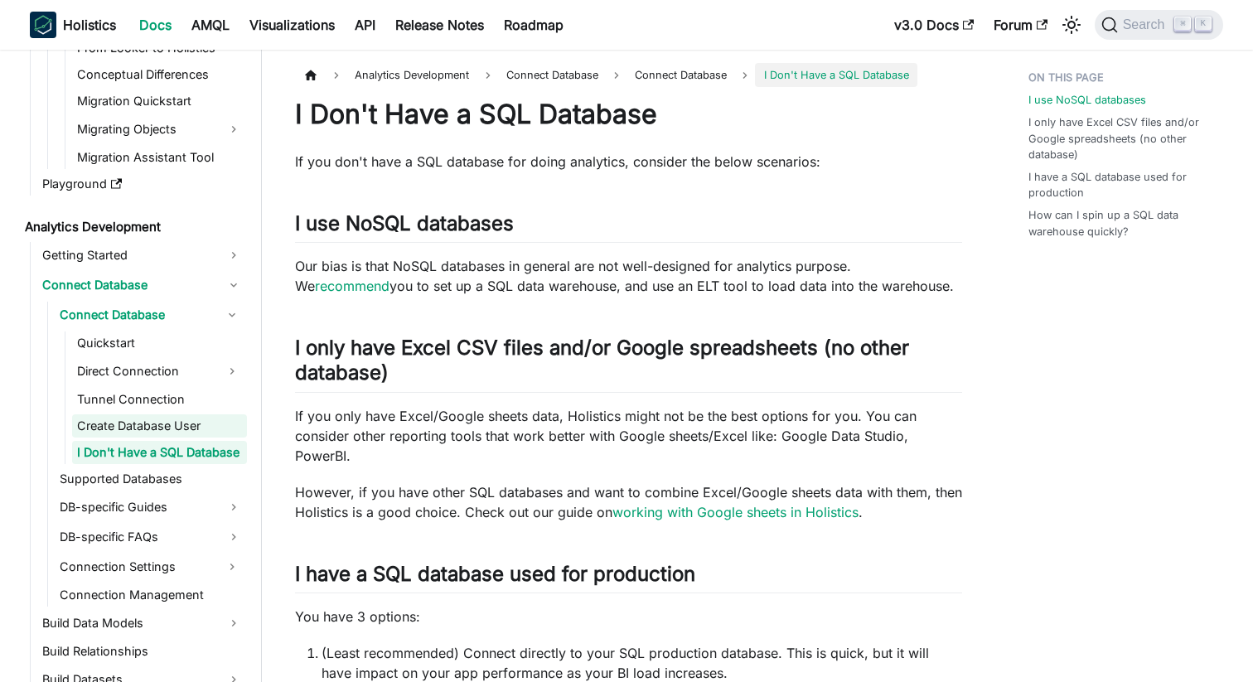
click at [182, 421] on link "Create Database User" at bounding box center [159, 425] width 175 height 23
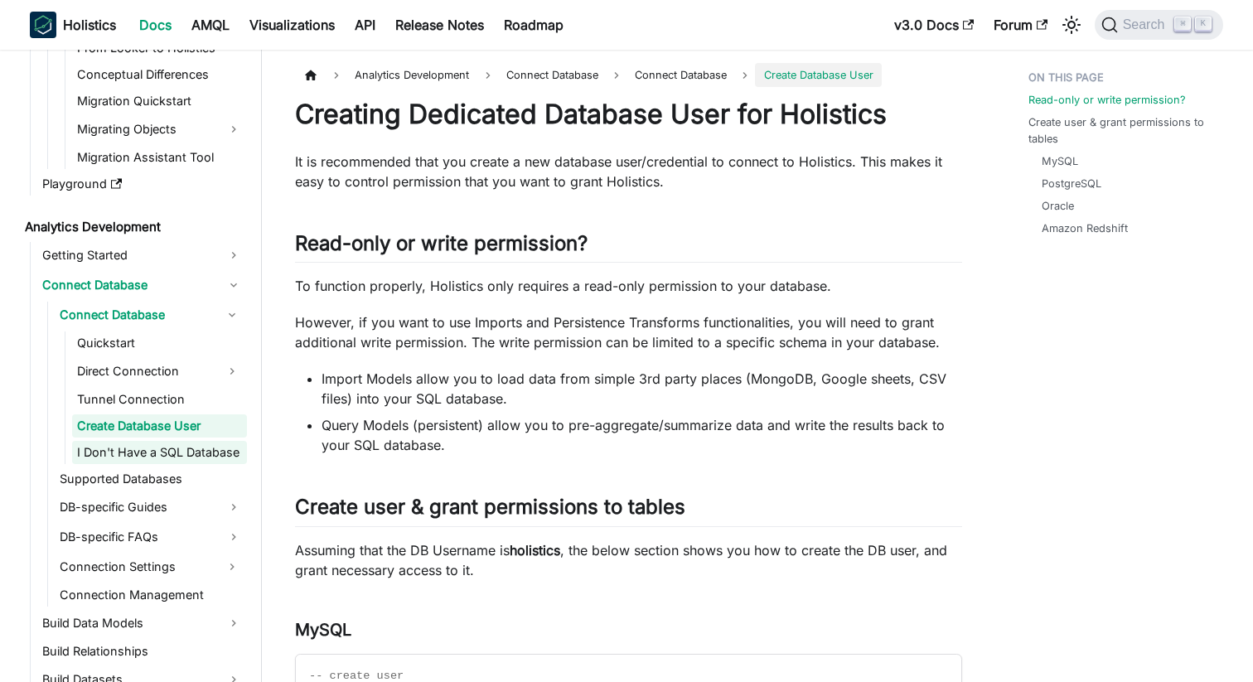
click at [159, 453] on link "I Don't Have a SQL Database" at bounding box center [159, 452] width 175 height 23
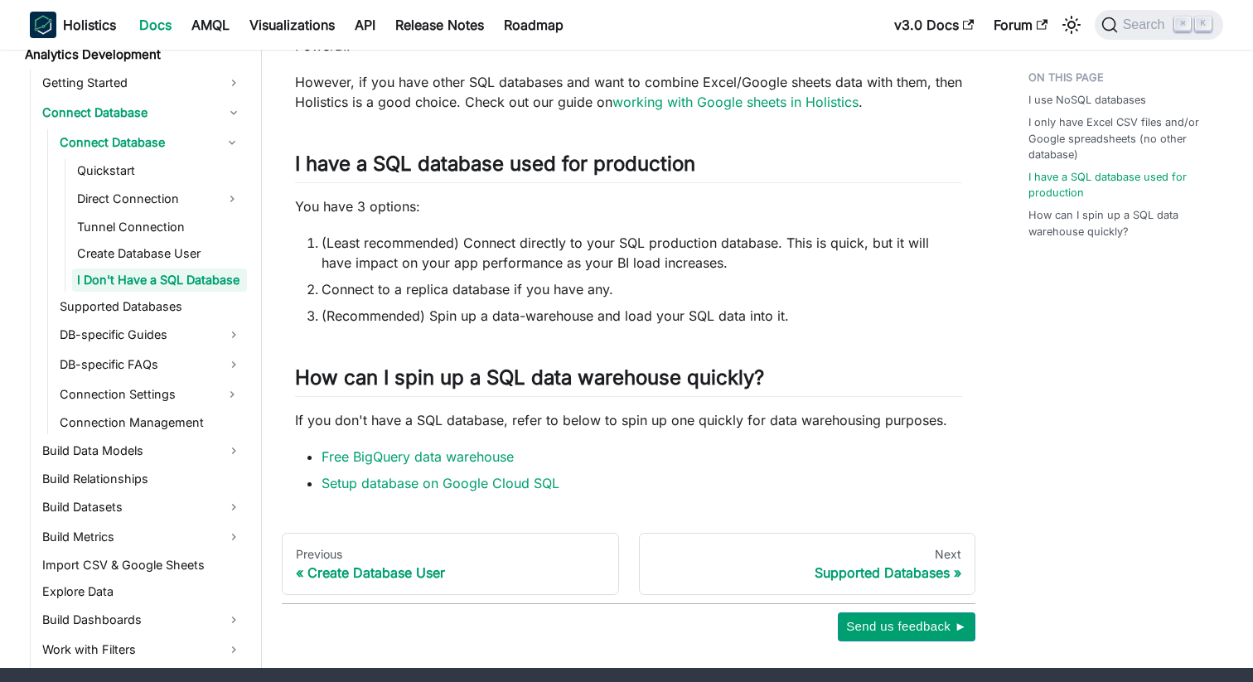
scroll to position [437, 0]
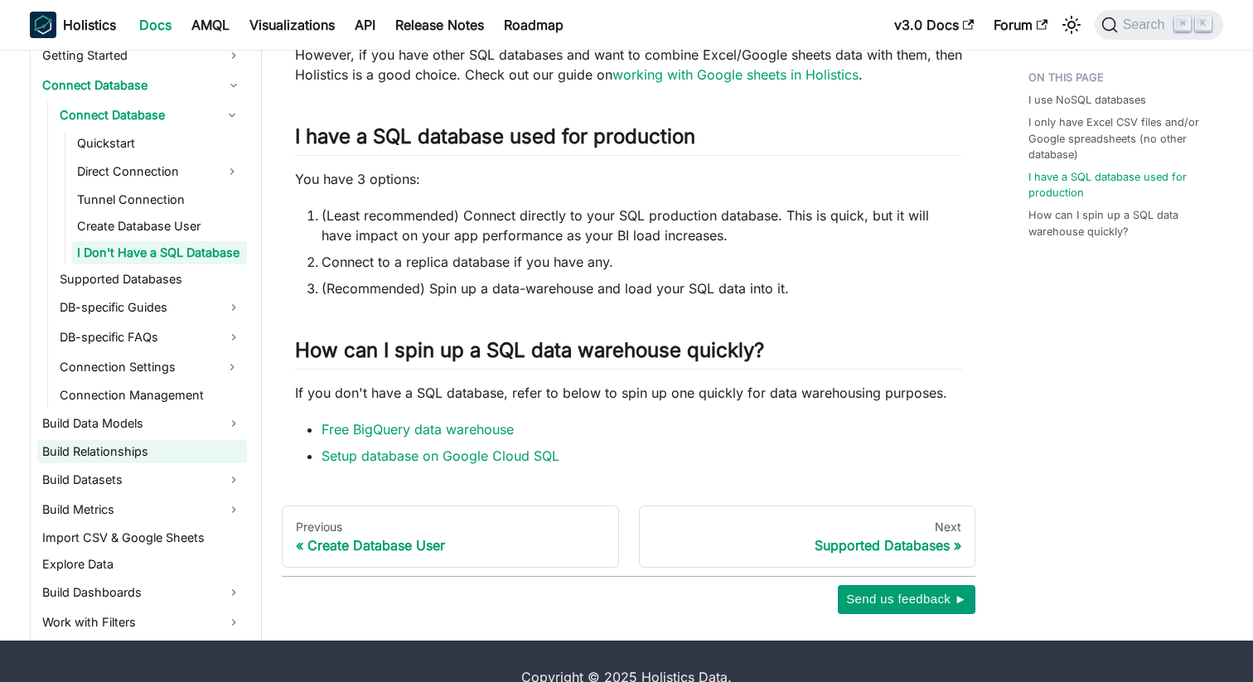
click at [104, 442] on link "Build Relationships" at bounding box center [142, 451] width 210 height 23
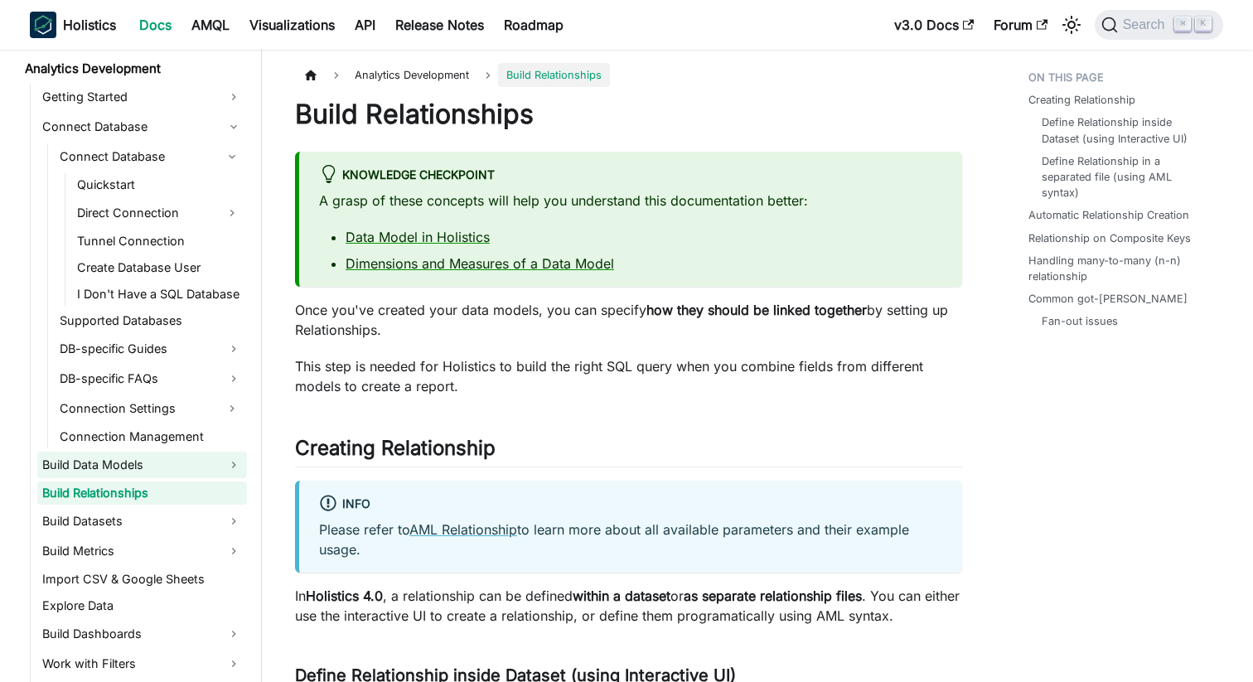
click at [104, 471] on link "Build Data Models" at bounding box center [142, 465] width 210 height 27
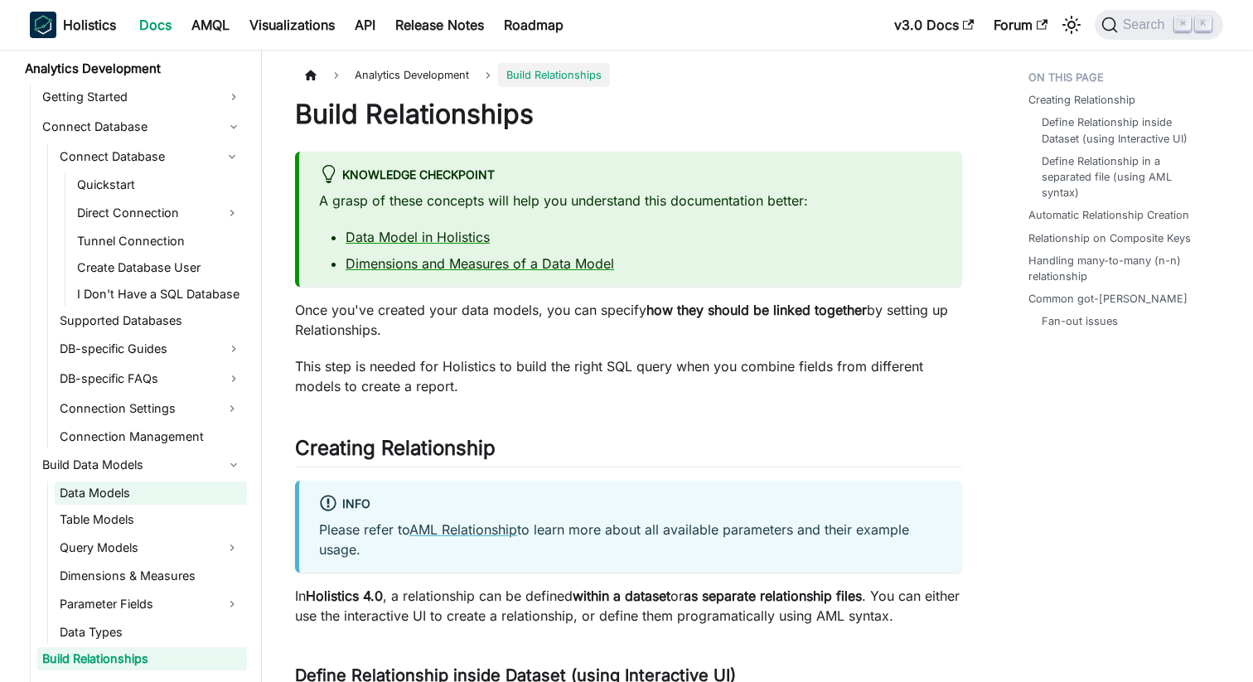
click at [109, 503] on link "Data Models" at bounding box center [151, 492] width 192 height 23
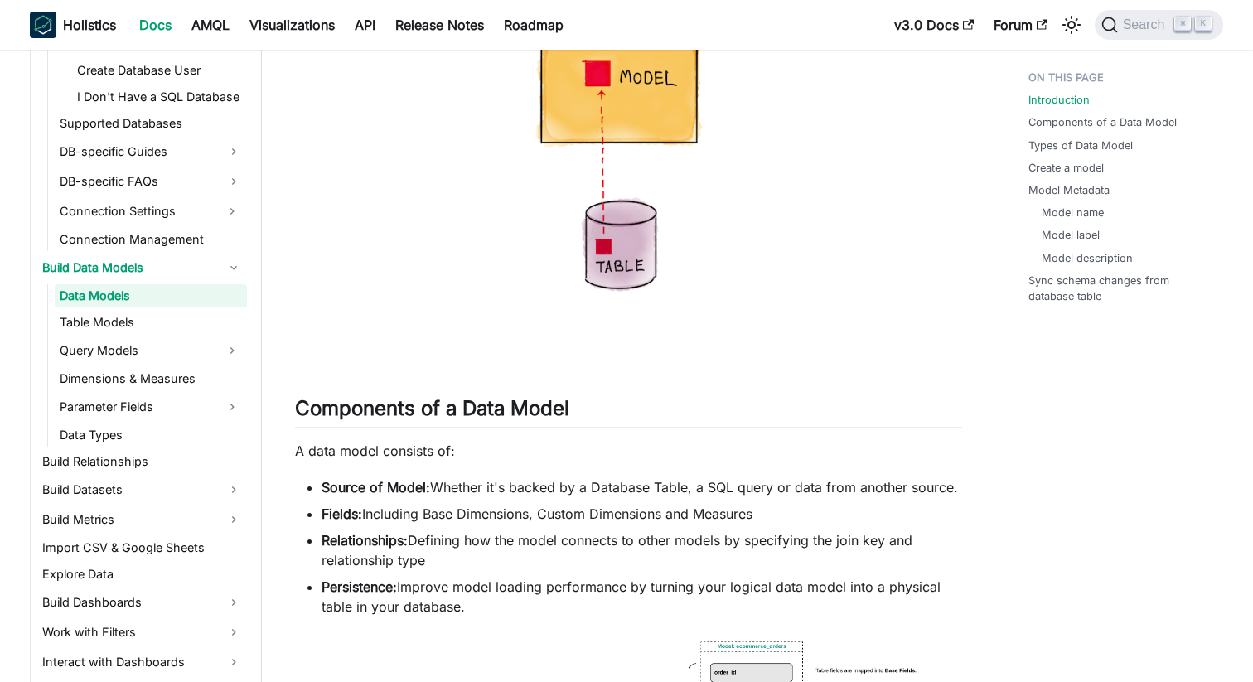
scroll to position [1005, 0]
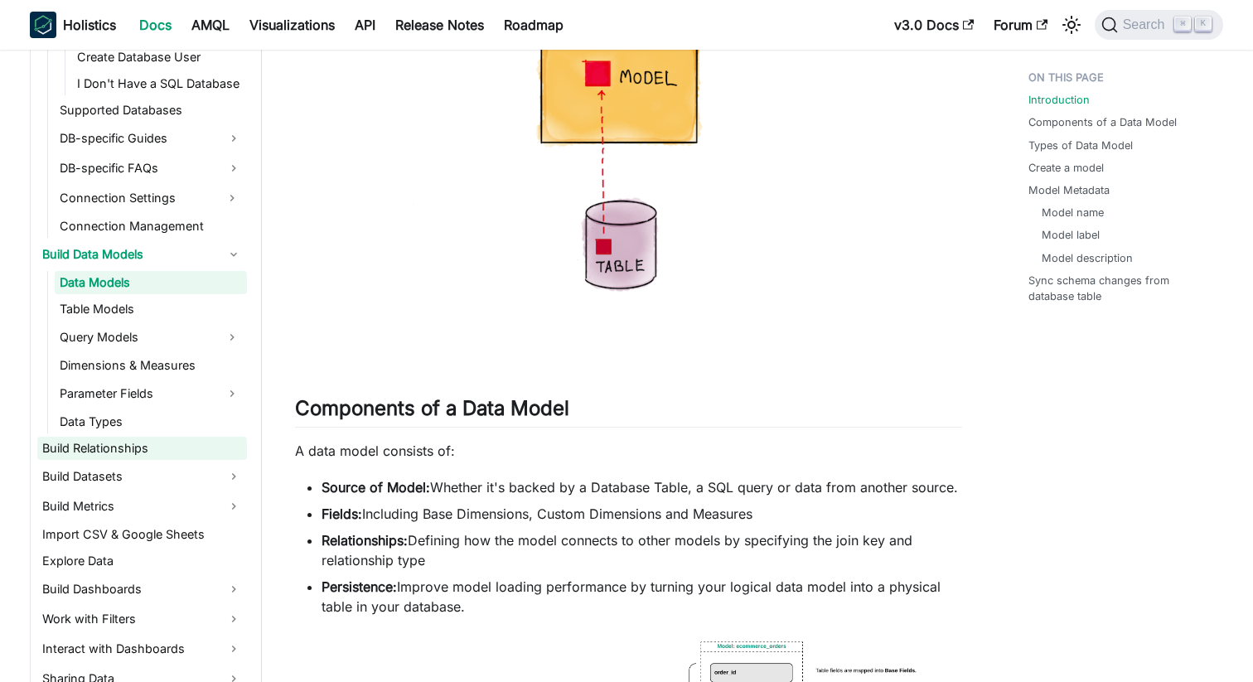
click at [154, 451] on link "Build Relationships" at bounding box center [142, 448] width 210 height 23
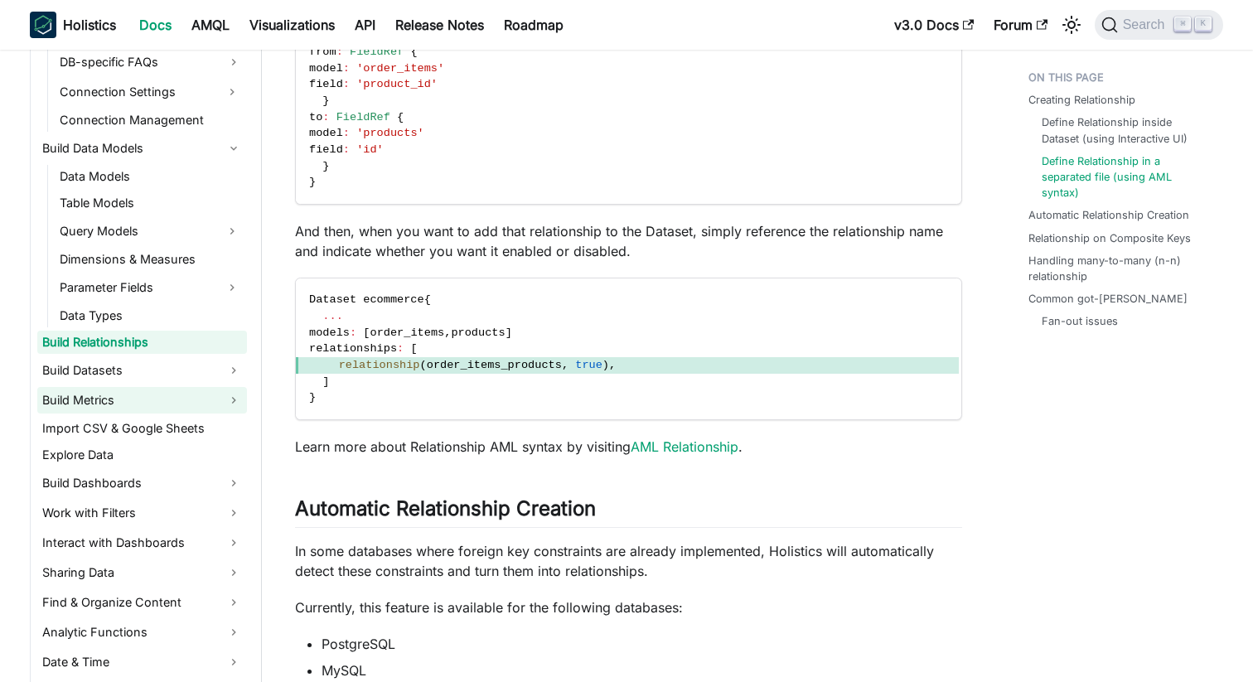
scroll to position [1112, 0]
click at [143, 360] on link "Build Datasets" at bounding box center [142, 369] width 210 height 27
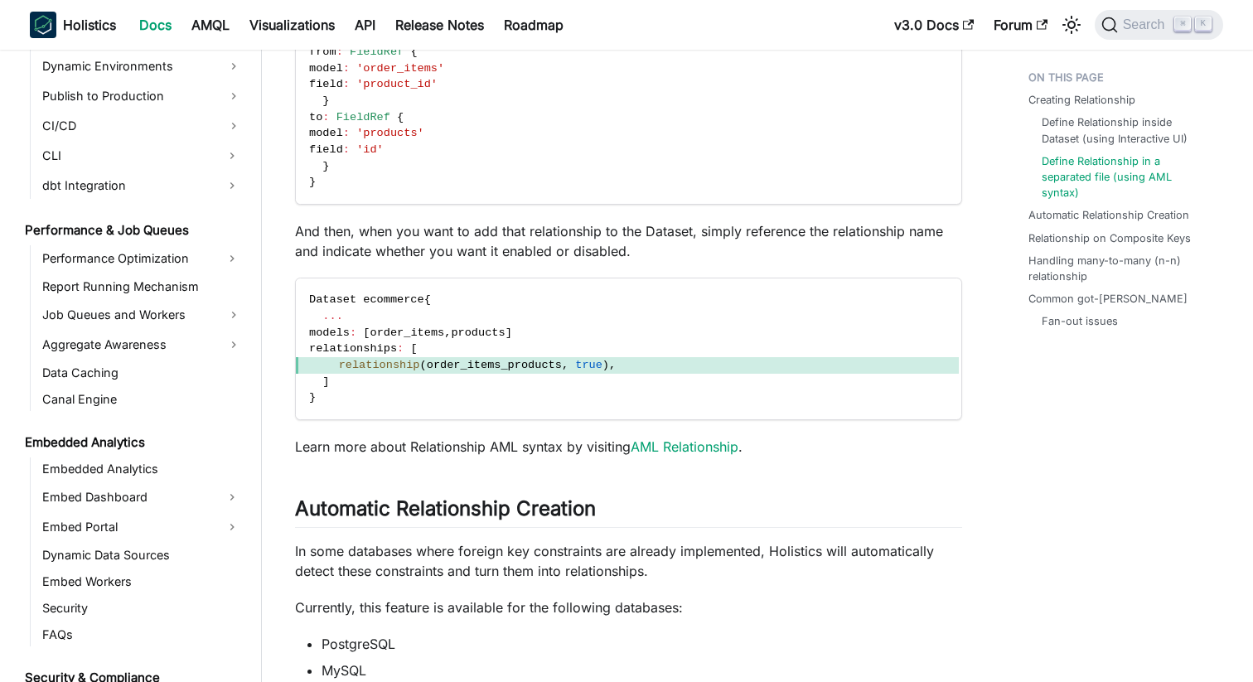
scroll to position [2455, 0]
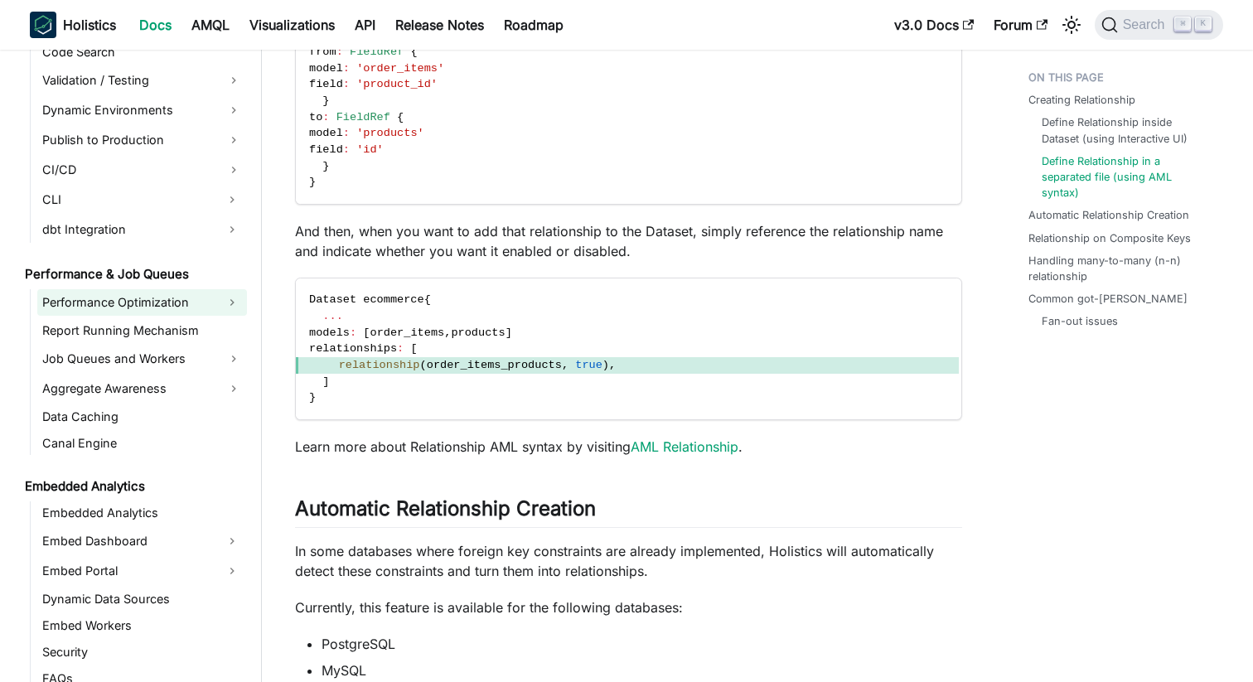
click at [116, 305] on link "Performance Optimization" at bounding box center [127, 302] width 180 height 27
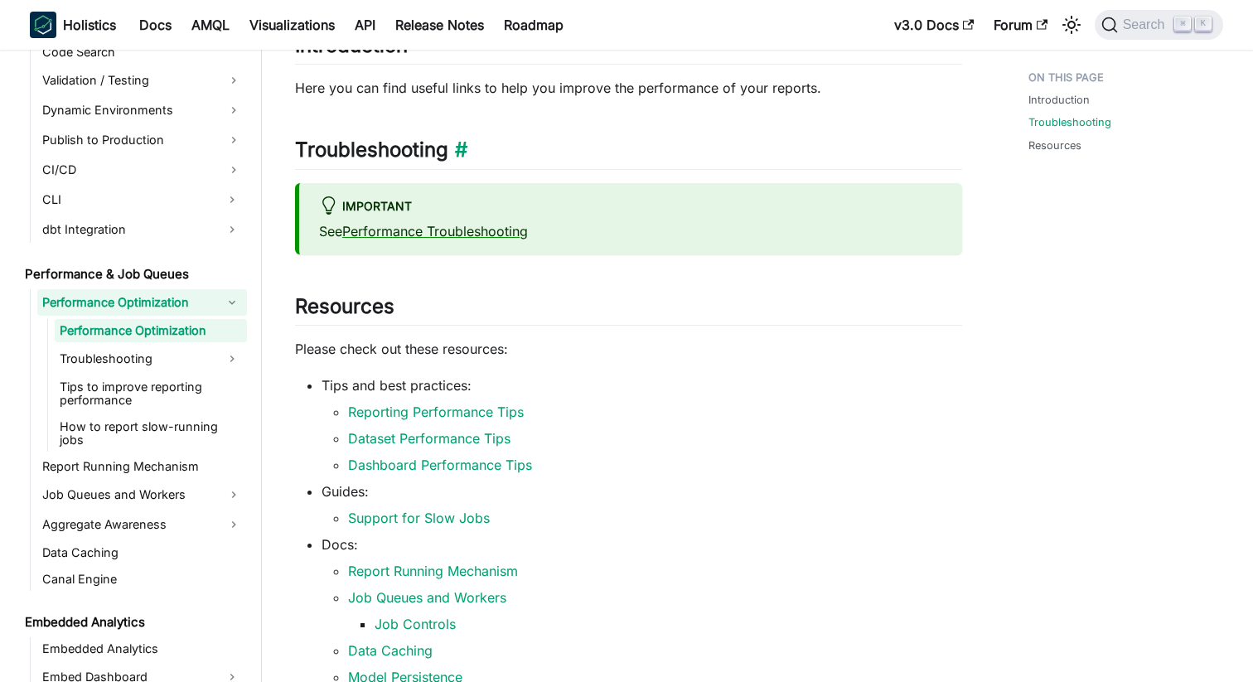
scroll to position [151, 0]
